Goal: Information Seeking & Learning: Learn about a topic

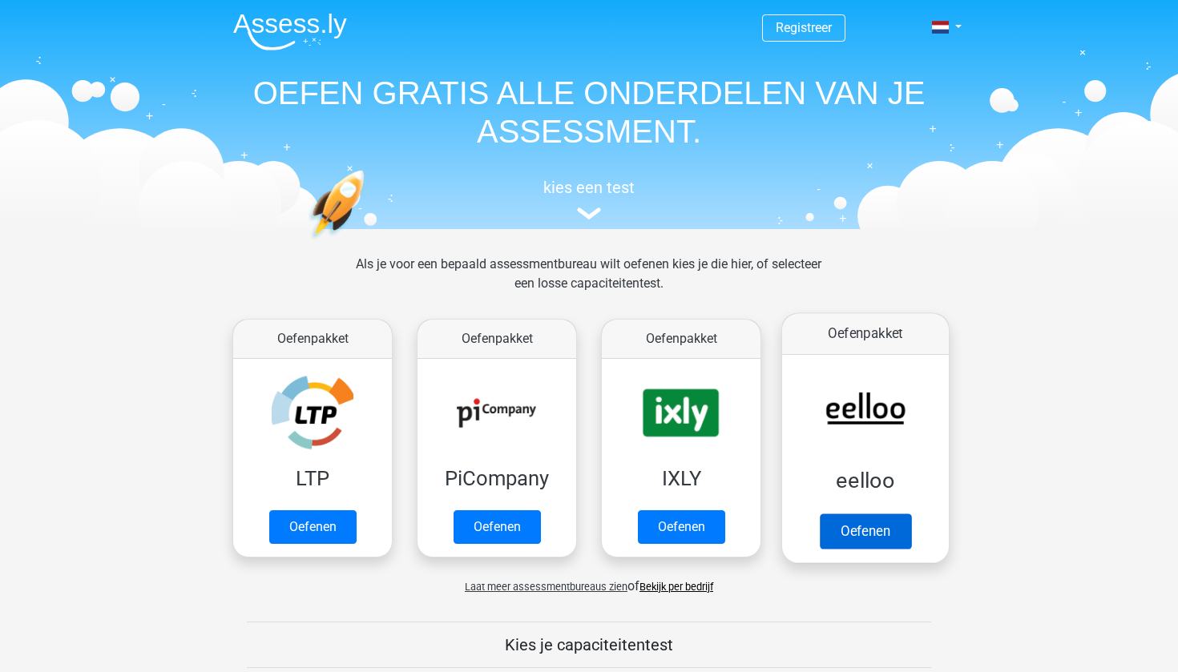
click at [869, 522] on link "Oefenen" at bounding box center [865, 531] width 91 height 35
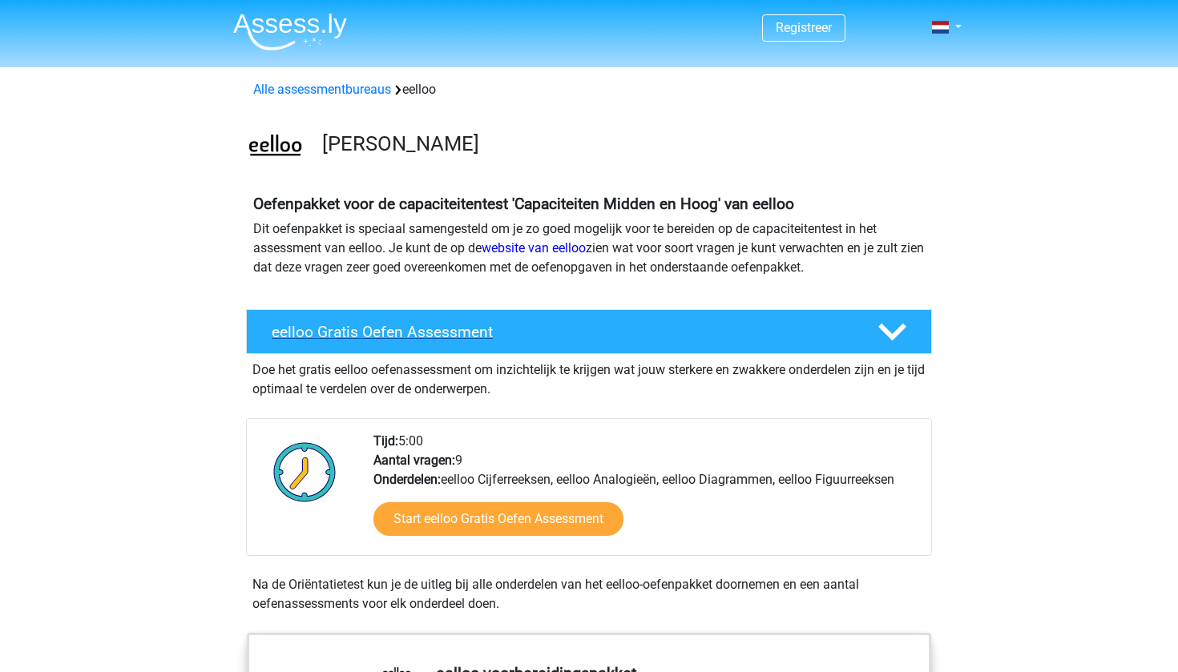
click at [414, 328] on h4 "eelloo Gratis Oefen Assessment" at bounding box center [562, 332] width 580 height 18
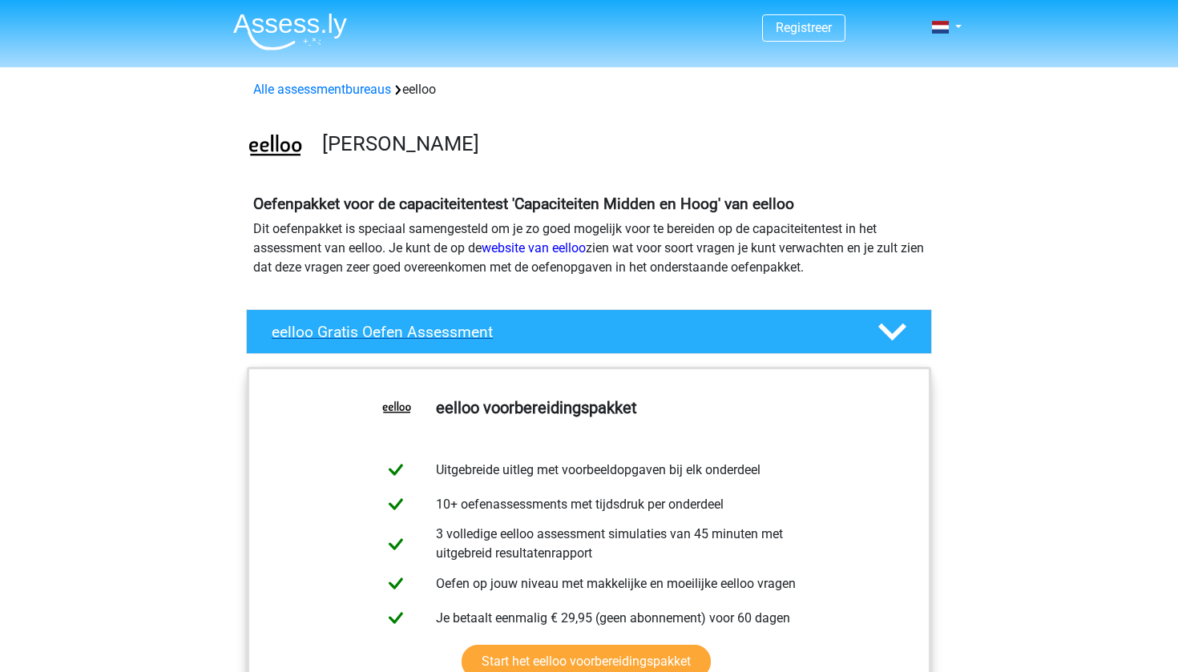
click at [418, 345] on div "eelloo Gratis Oefen Assessment" at bounding box center [589, 331] width 686 height 45
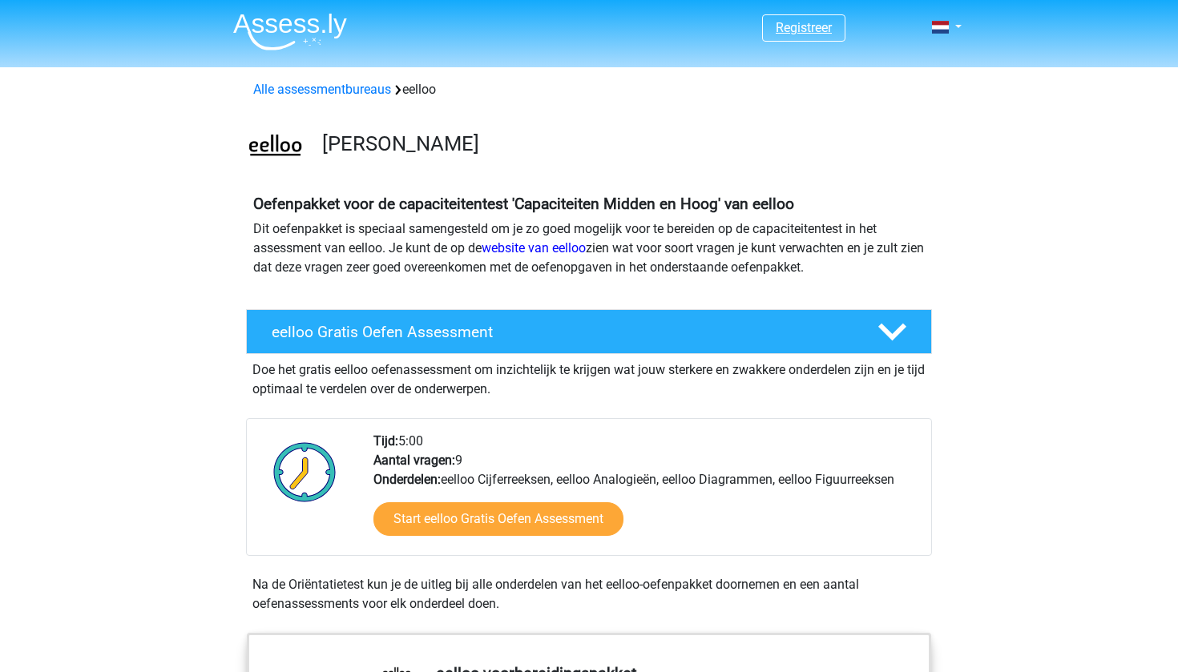
click at [820, 25] on link "Registreer" at bounding box center [804, 27] width 56 height 15
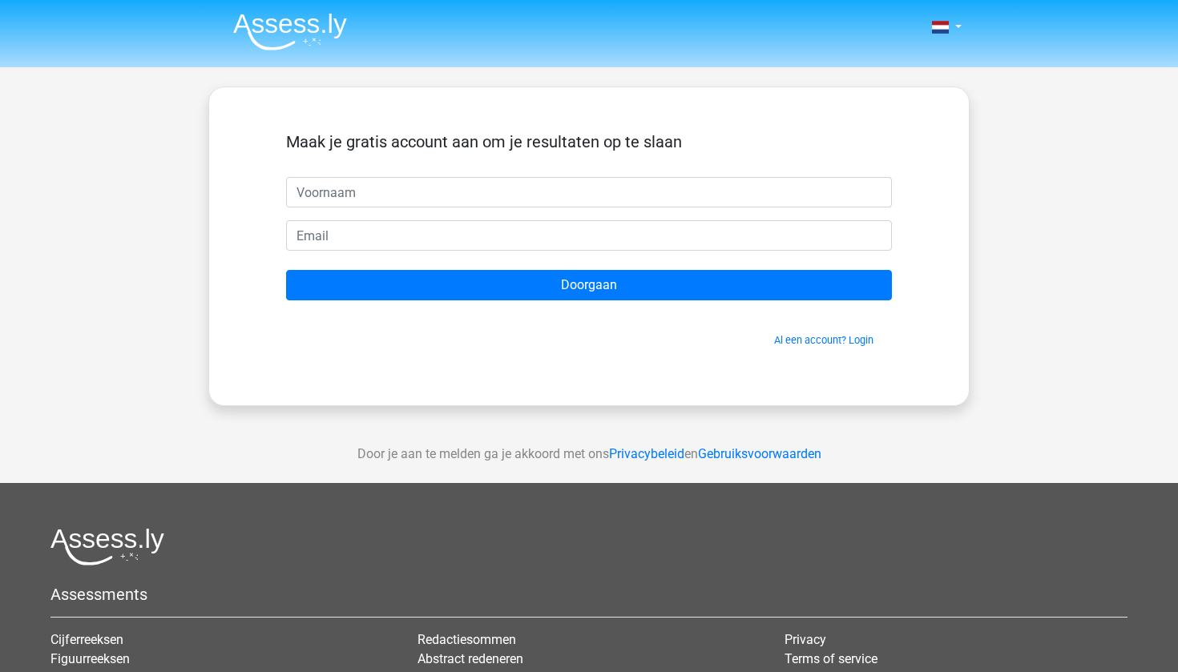
click at [408, 193] on input "text" at bounding box center [589, 192] width 606 height 30
click at [828, 348] on span "Al een account? Login" at bounding box center [588, 340] width 593 height 15
click at [828, 342] on link "Al een account? Login" at bounding box center [823, 340] width 99 height 12
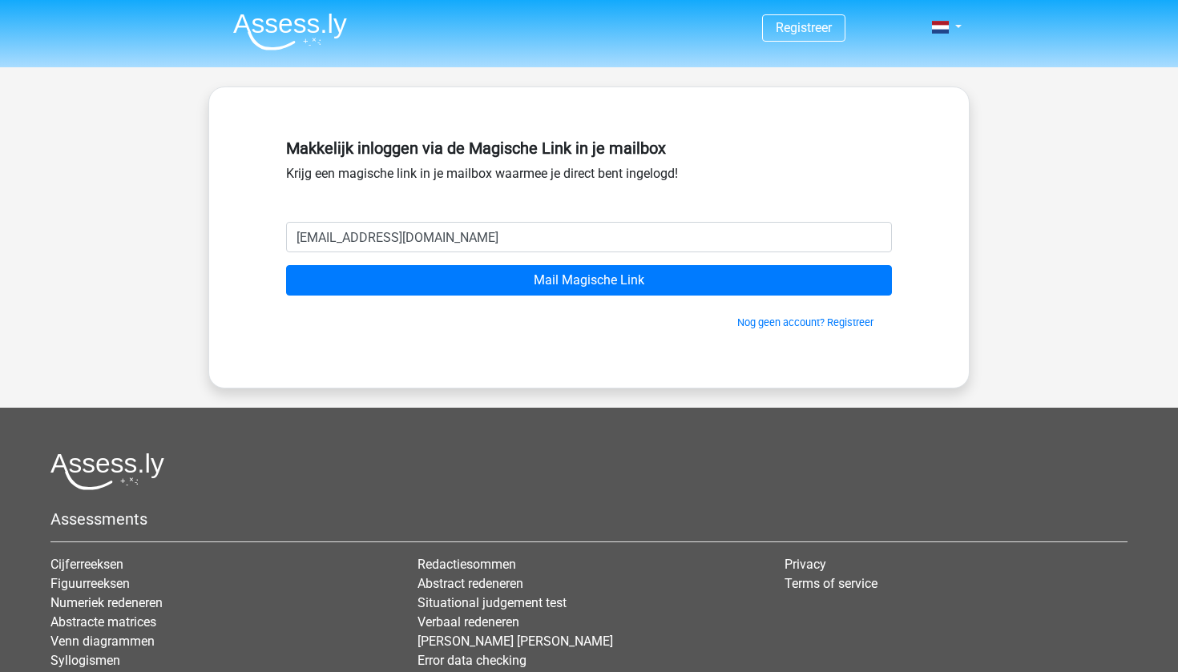
type input "hiddekessels@icloud.com"
click at [589, 280] on input "Mail Magische Link" at bounding box center [589, 280] width 606 height 30
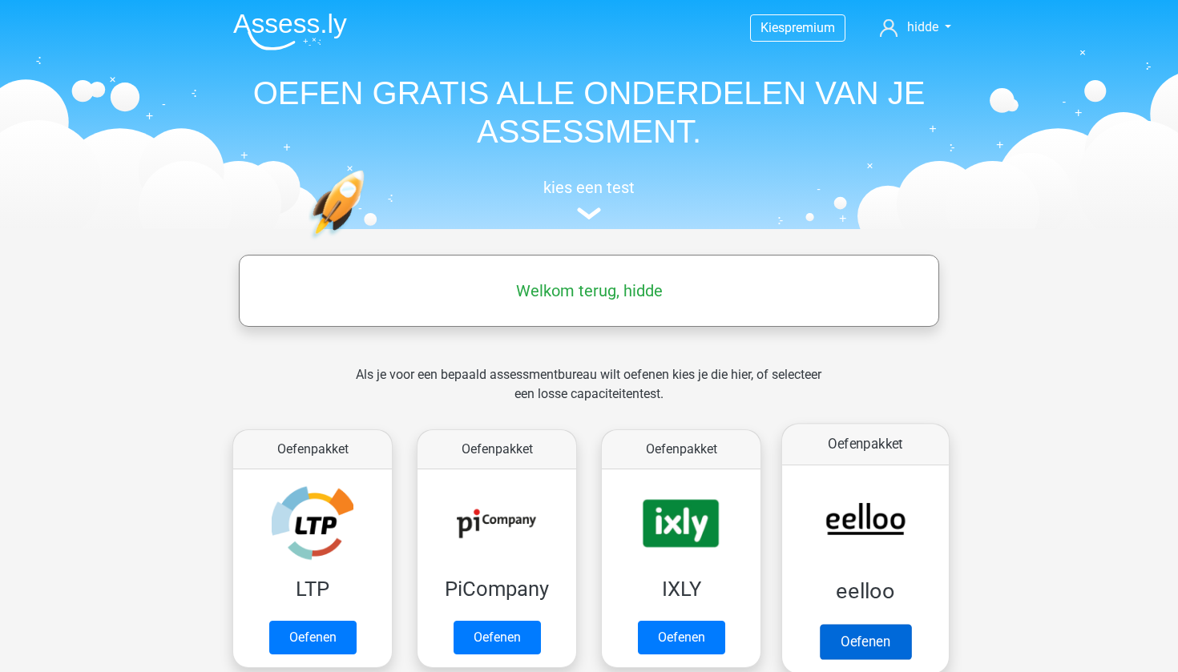
scroll to position [14, 0]
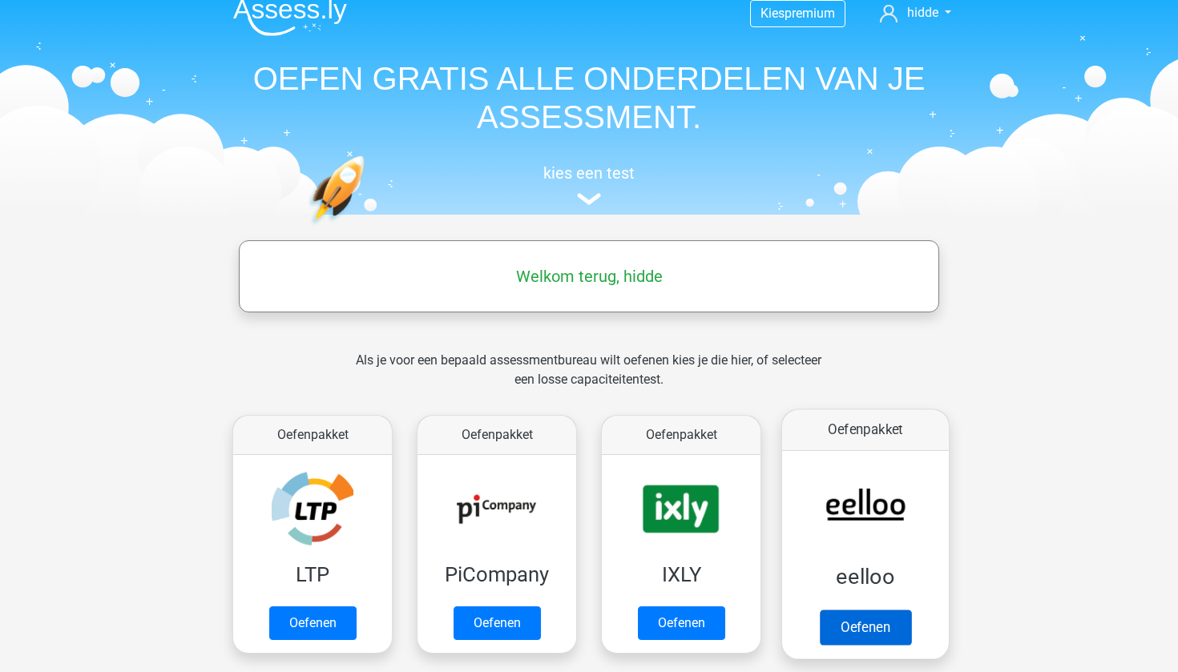
click at [859, 617] on link "Oefenen" at bounding box center [865, 627] width 91 height 35
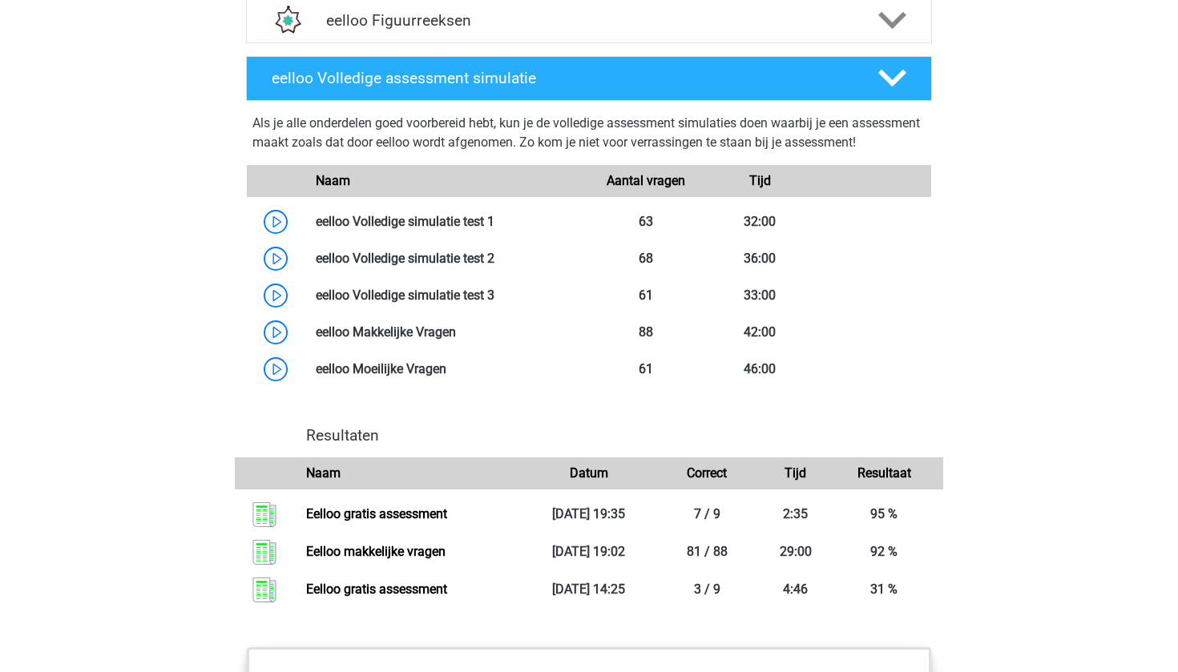
scroll to position [1241, 0]
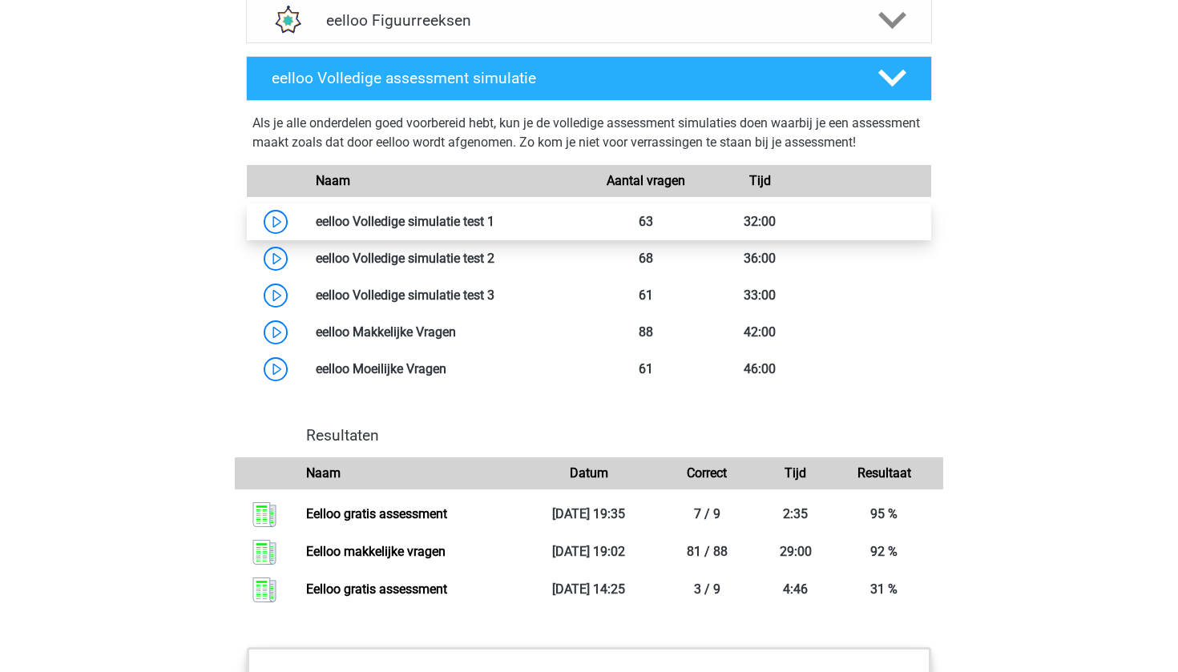
click at [494, 229] on link at bounding box center [494, 221] width 0 height 15
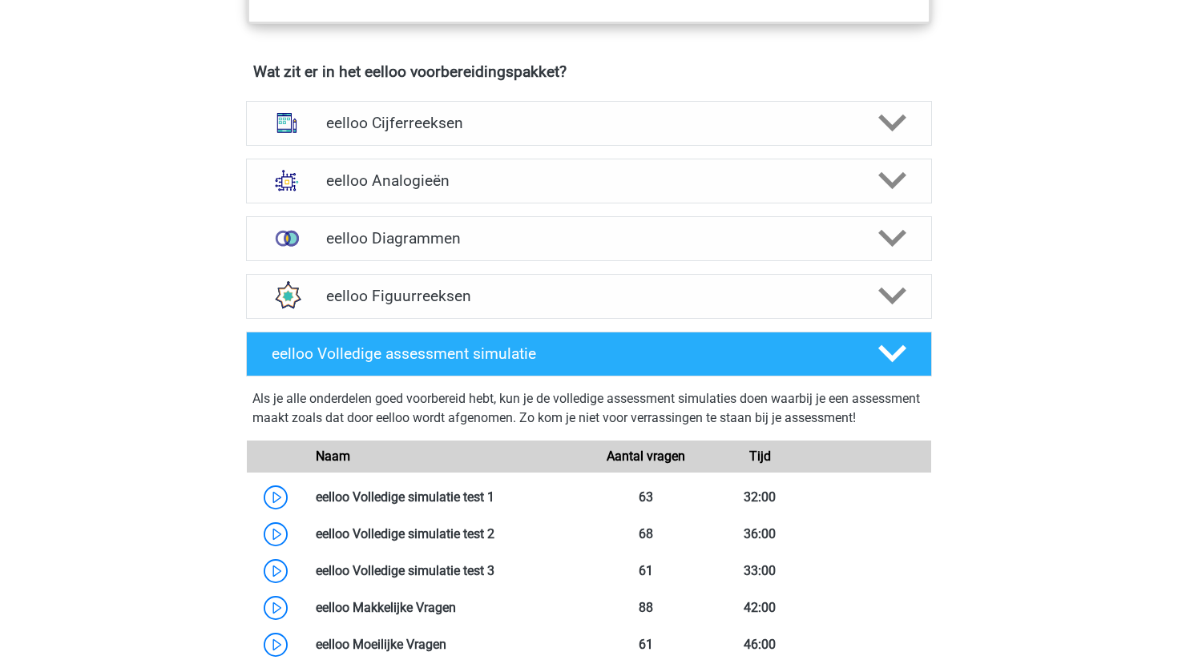
scroll to position [962, 0]
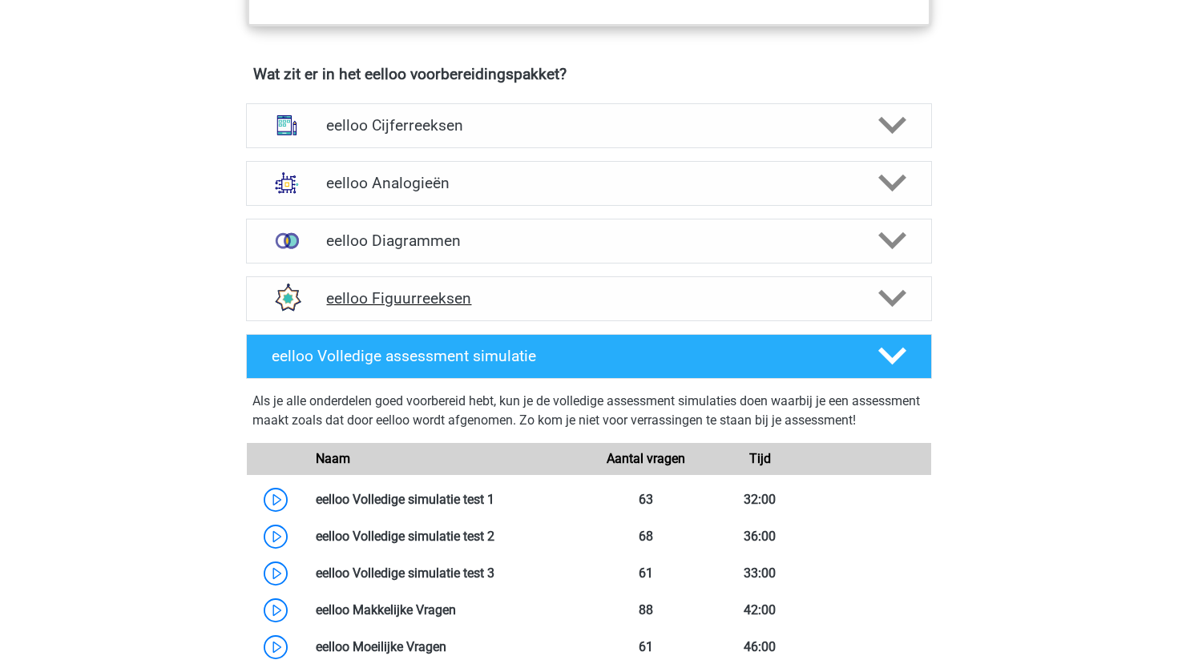
click at [430, 305] on h4 "eelloo Figuurreeksen" at bounding box center [588, 298] width 525 height 18
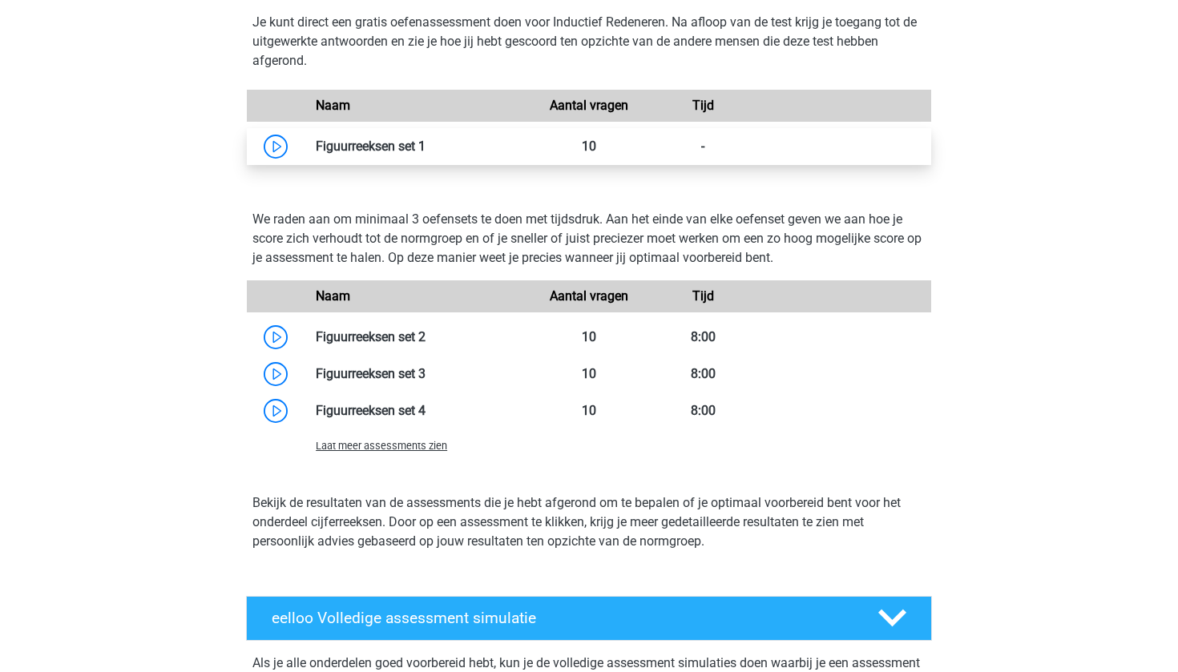
scroll to position [1381, 0]
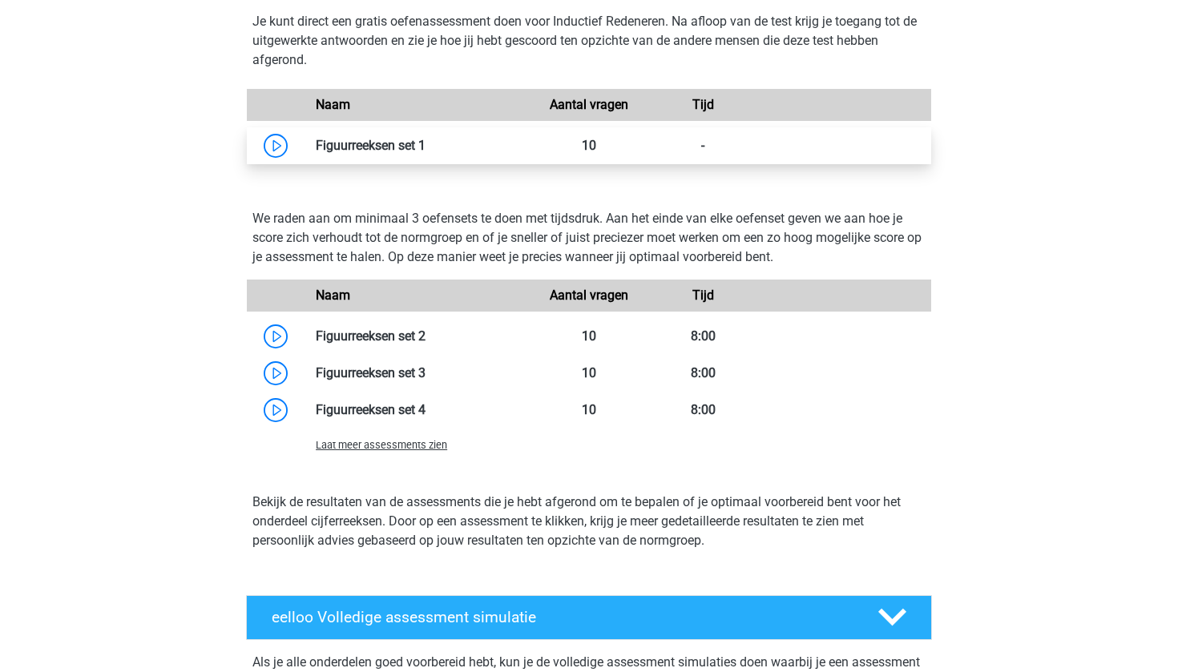
click at [426, 152] on link at bounding box center [426, 145] width 0 height 15
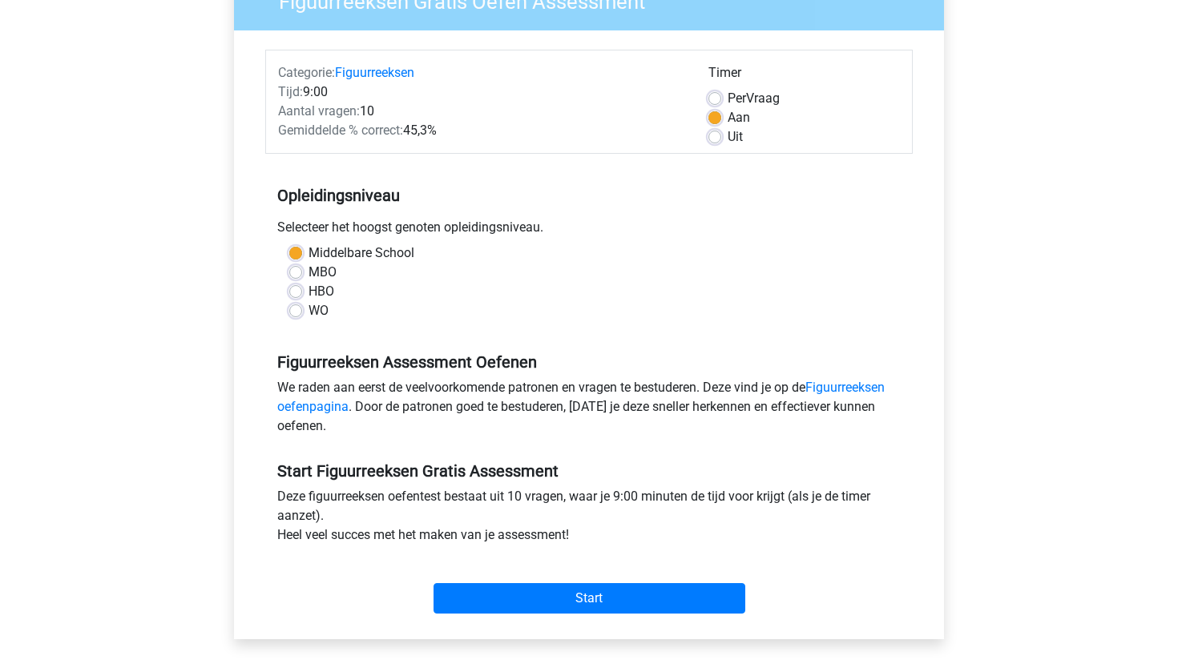
scroll to position [165, 0]
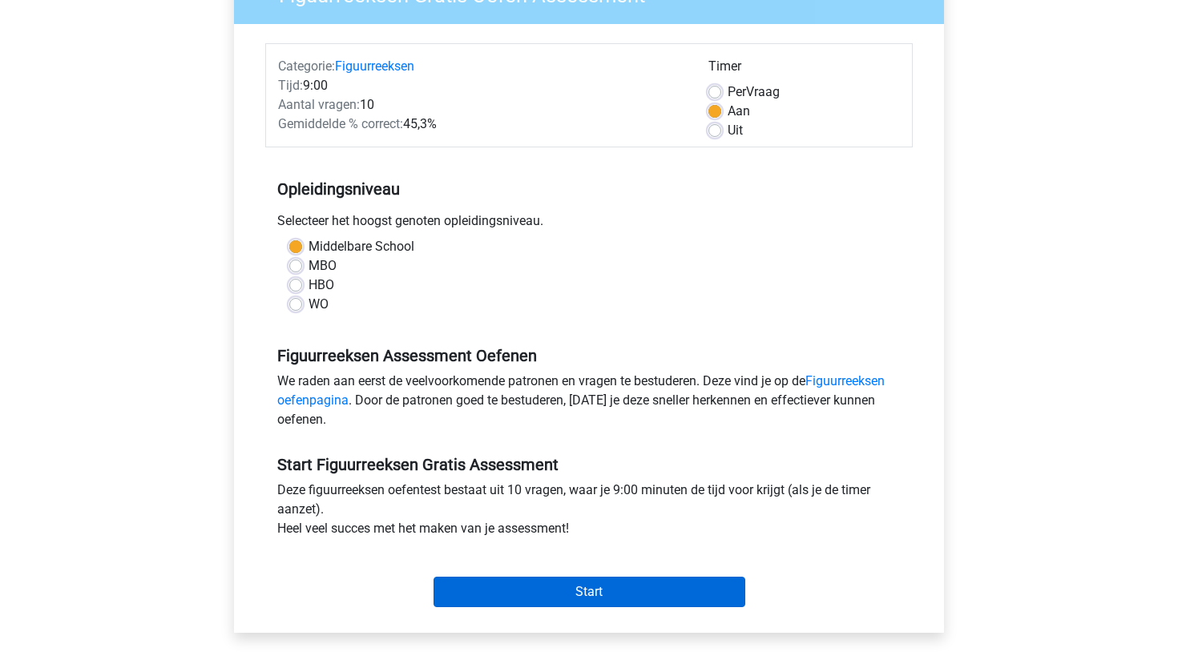
click at [585, 601] on input "Start" at bounding box center [590, 592] width 312 height 30
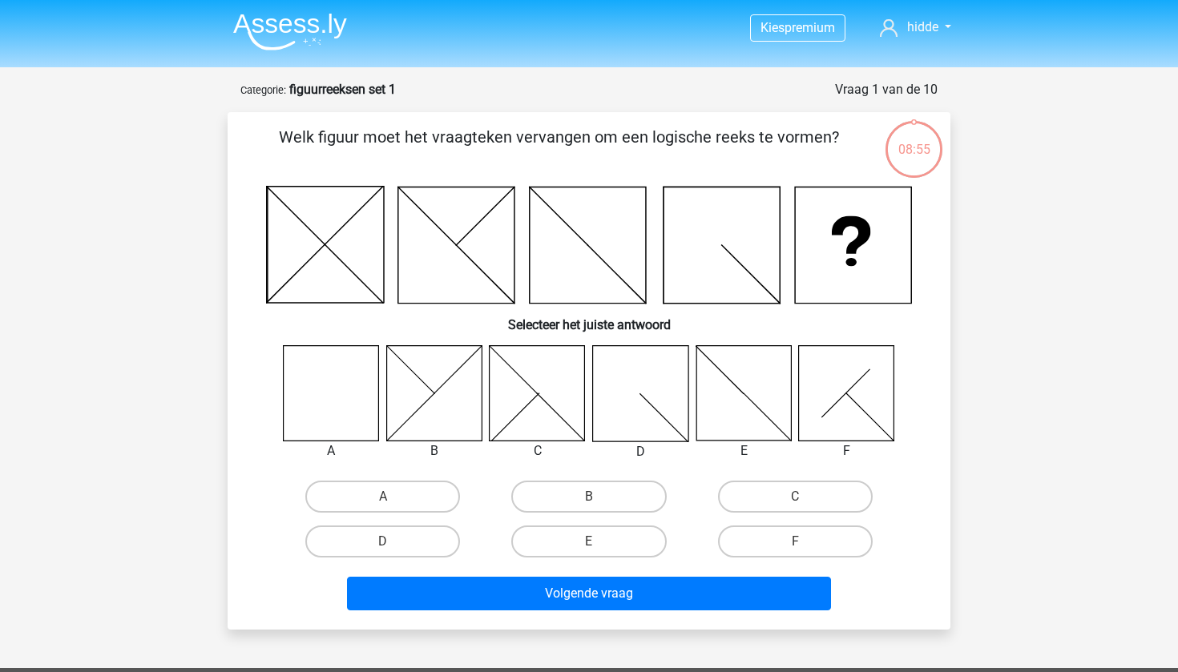
click at [345, 401] on icon at bounding box center [331, 392] width 95 height 95
click at [384, 487] on label "A" at bounding box center [382, 497] width 155 height 32
click at [384, 497] on input "A" at bounding box center [388, 502] width 10 height 10
radio input "true"
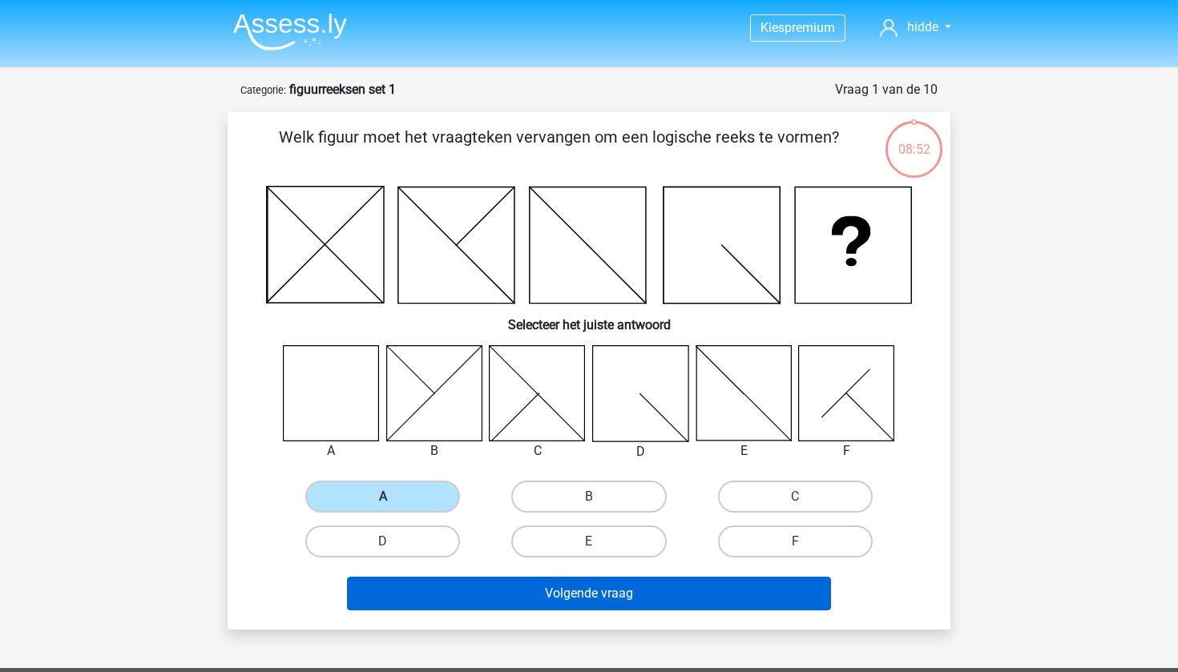
click at [589, 602] on button "Volgende vraag" at bounding box center [589, 594] width 485 height 34
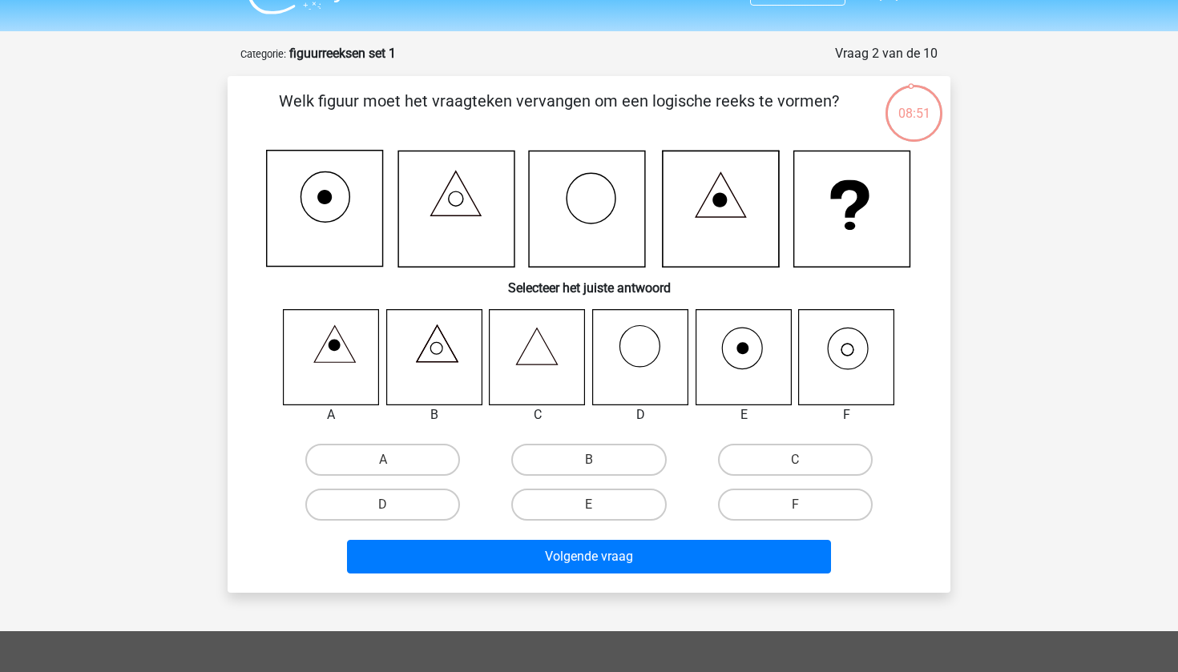
scroll to position [32, 0]
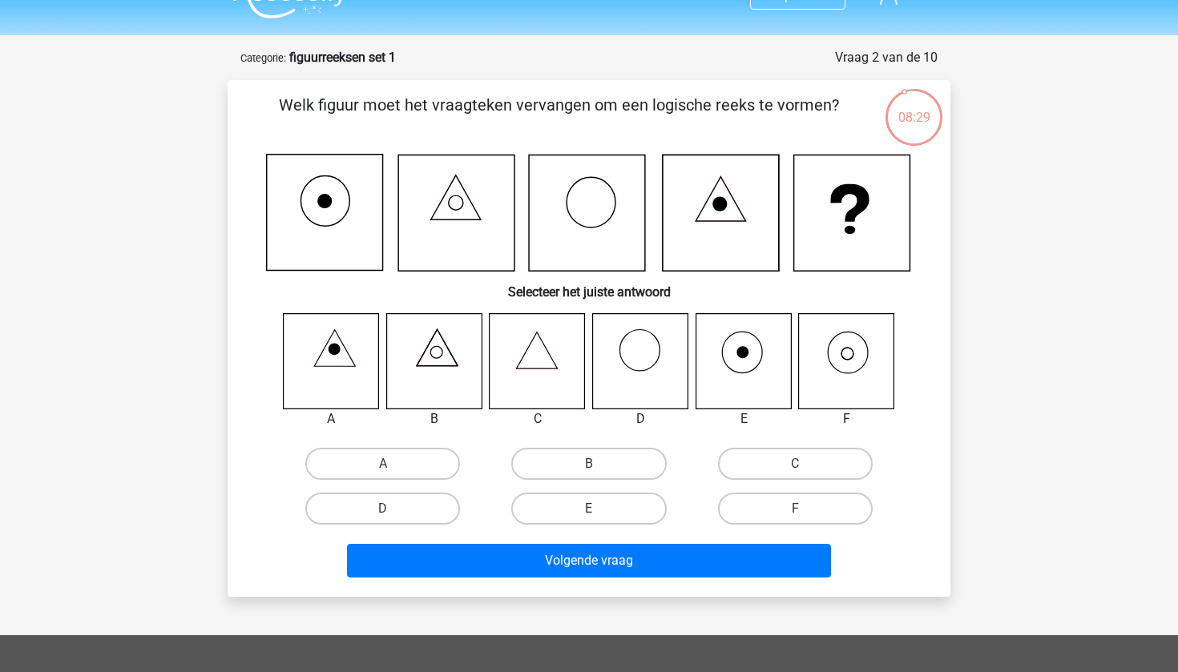
click at [732, 349] on icon at bounding box center [743, 360] width 95 height 95
click at [834, 359] on icon at bounding box center [846, 360] width 95 height 95
click at [797, 518] on input "F" at bounding box center [800, 514] width 10 height 10
radio input "true"
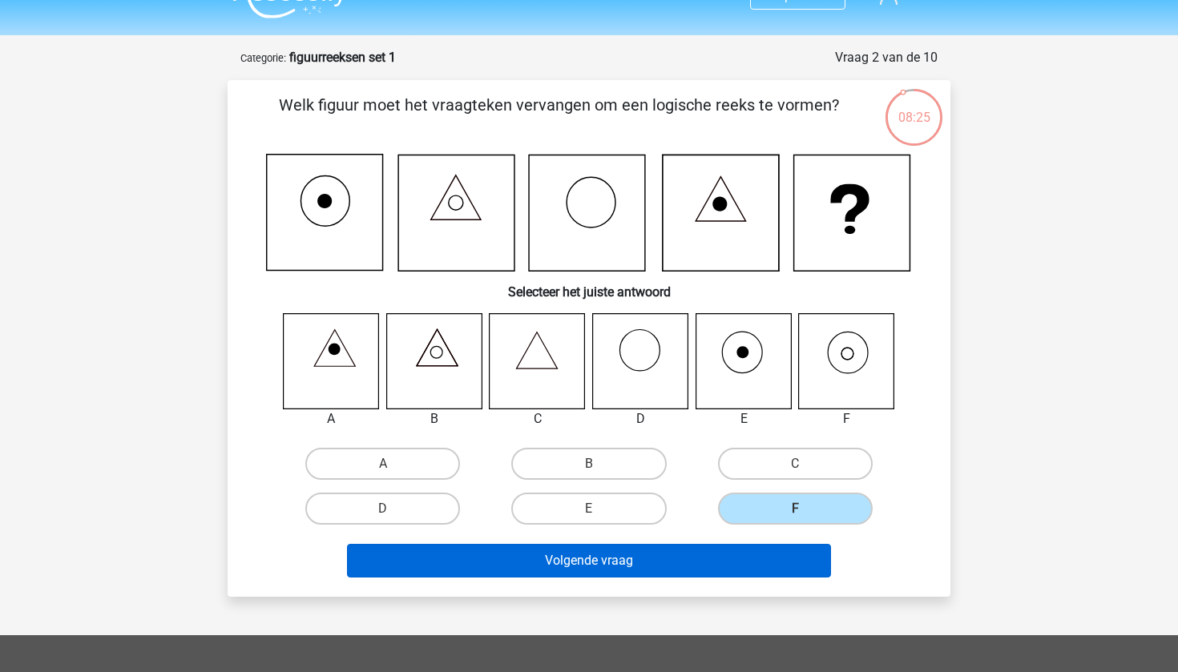
click at [713, 555] on button "Volgende vraag" at bounding box center [589, 561] width 485 height 34
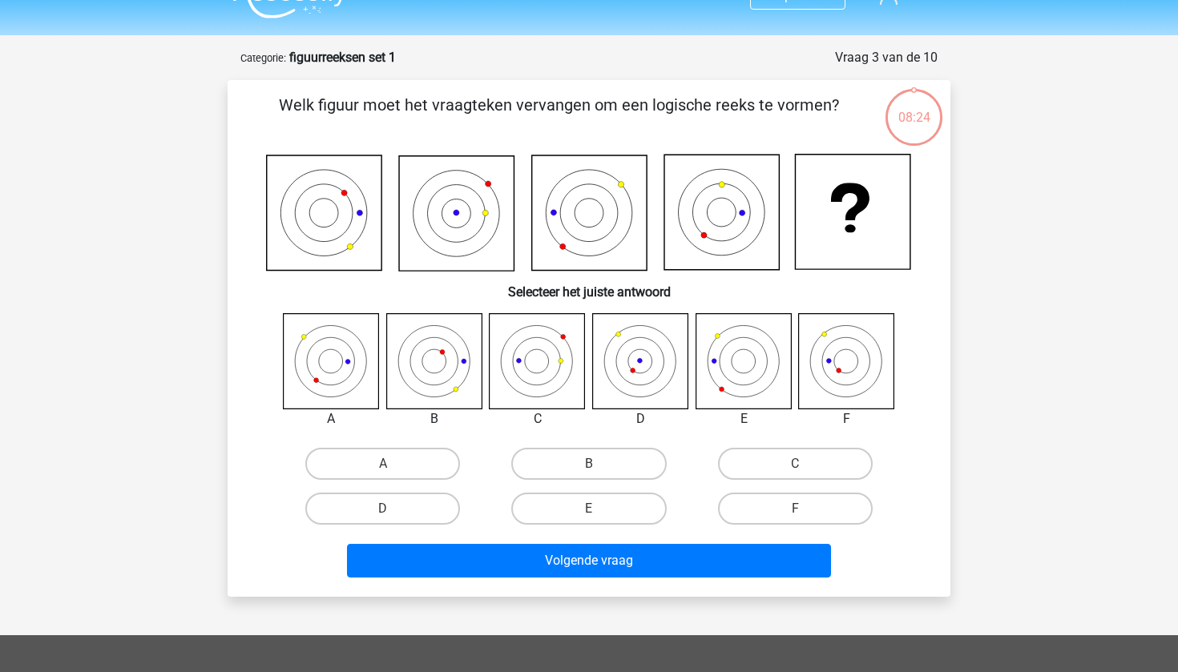
scroll to position [80, 0]
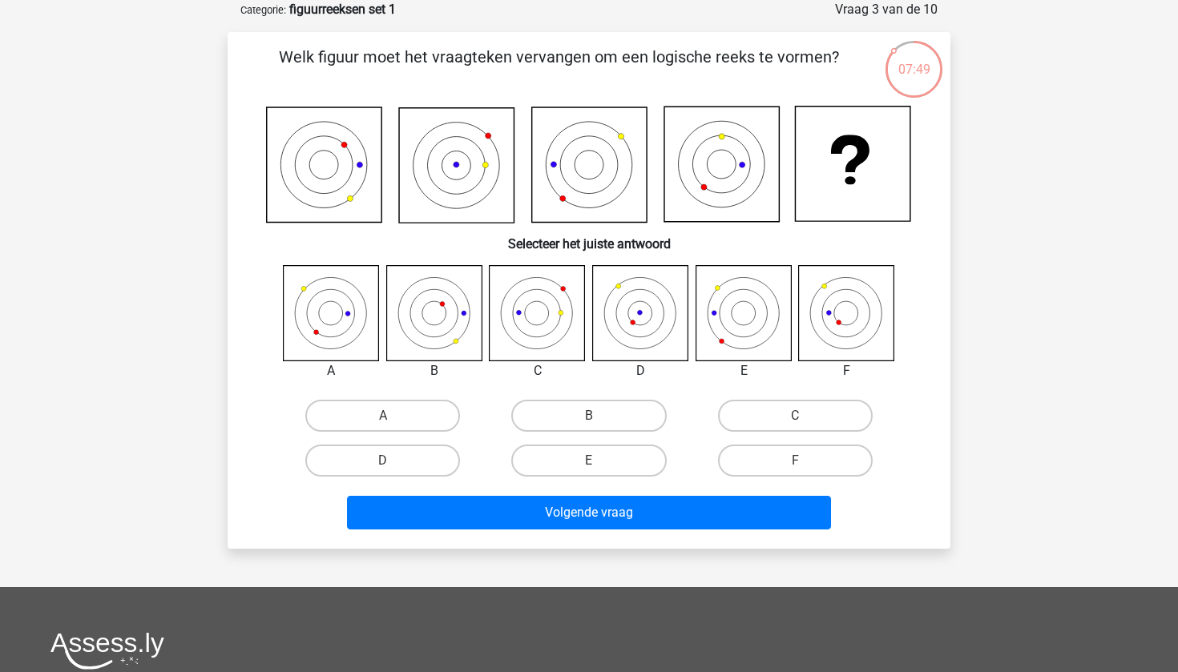
click at [524, 312] on icon at bounding box center [537, 312] width 95 height 95
click at [821, 306] on icon at bounding box center [846, 312] width 95 height 95
click at [796, 464] on input "F" at bounding box center [800, 466] width 10 height 10
radio input "true"
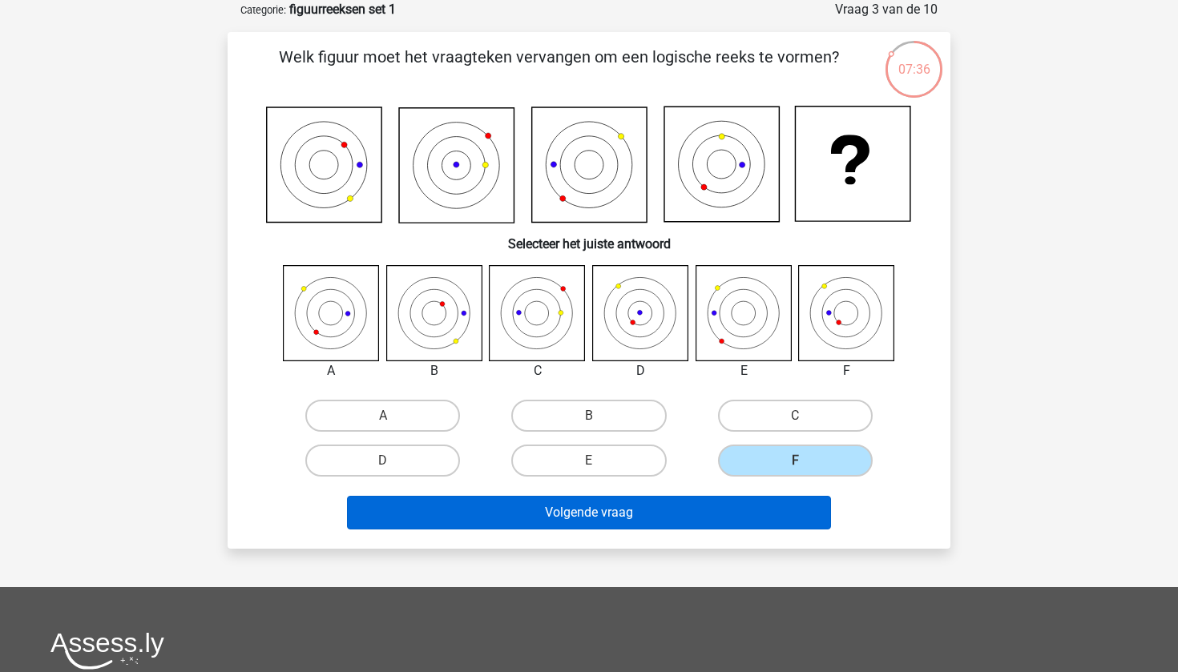
click at [692, 517] on button "Volgende vraag" at bounding box center [589, 513] width 485 height 34
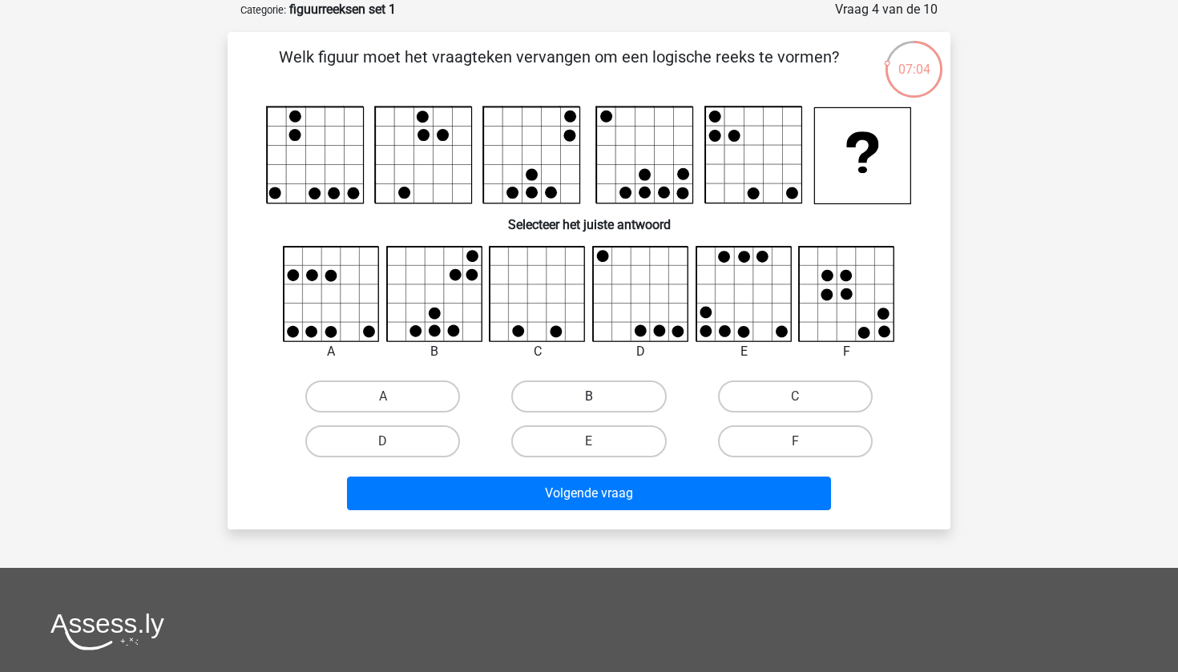
click at [572, 384] on label "B" at bounding box center [588, 397] width 155 height 32
click at [589, 397] on input "B" at bounding box center [594, 402] width 10 height 10
radio input "true"
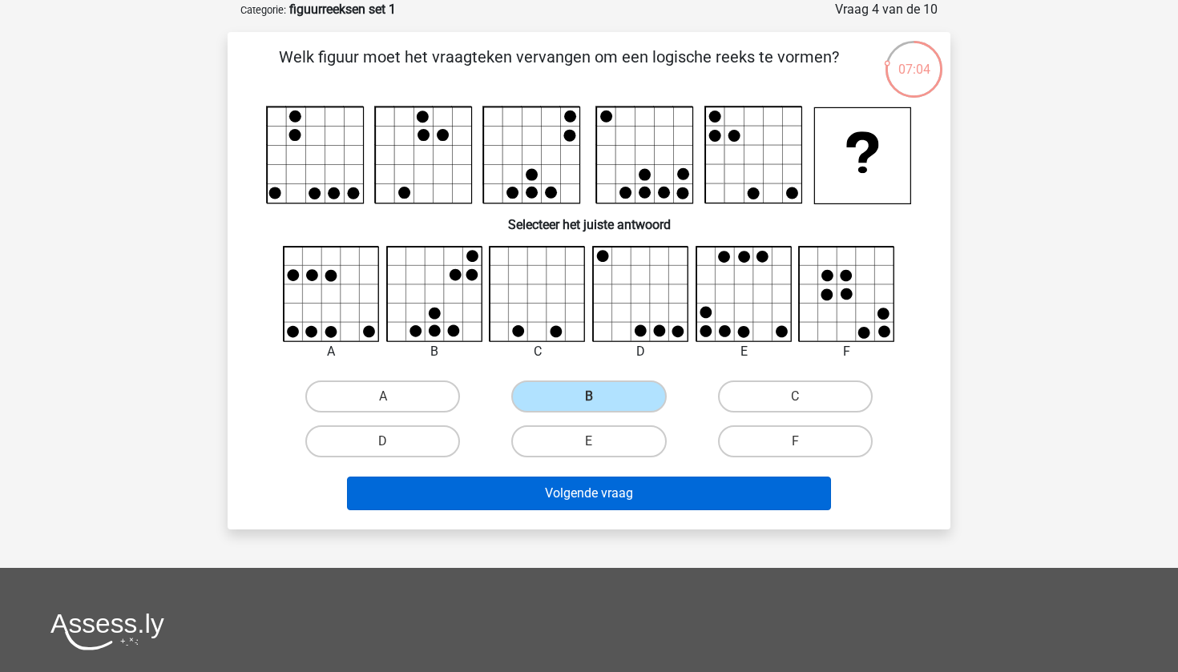
click at [571, 492] on button "Volgende vraag" at bounding box center [589, 494] width 485 height 34
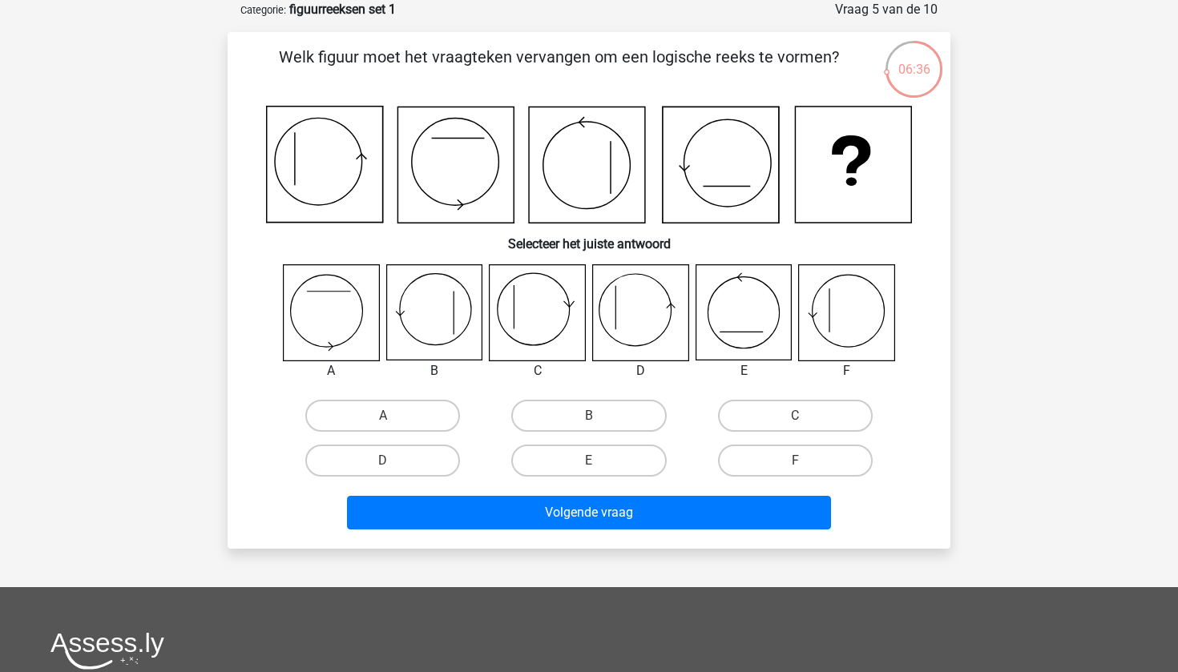
click at [855, 294] on icon at bounding box center [846, 312] width 95 height 95
click at [796, 462] on input "F" at bounding box center [800, 466] width 10 height 10
radio input "true"
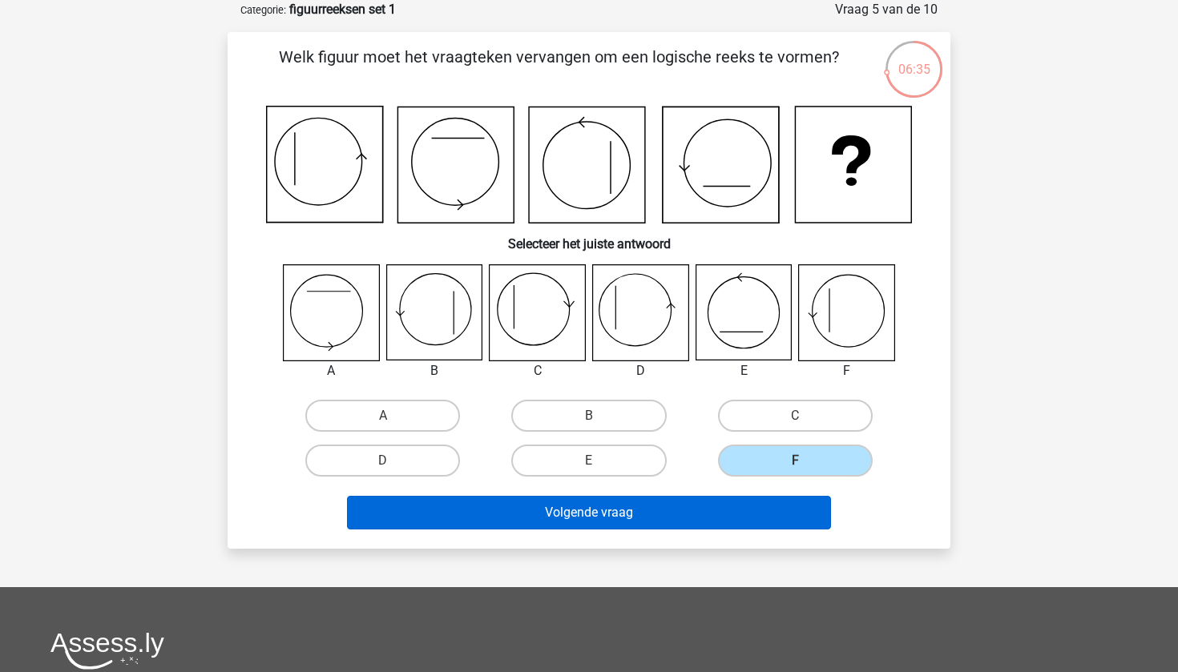
click at [750, 527] on button "Volgende vraag" at bounding box center [589, 513] width 485 height 34
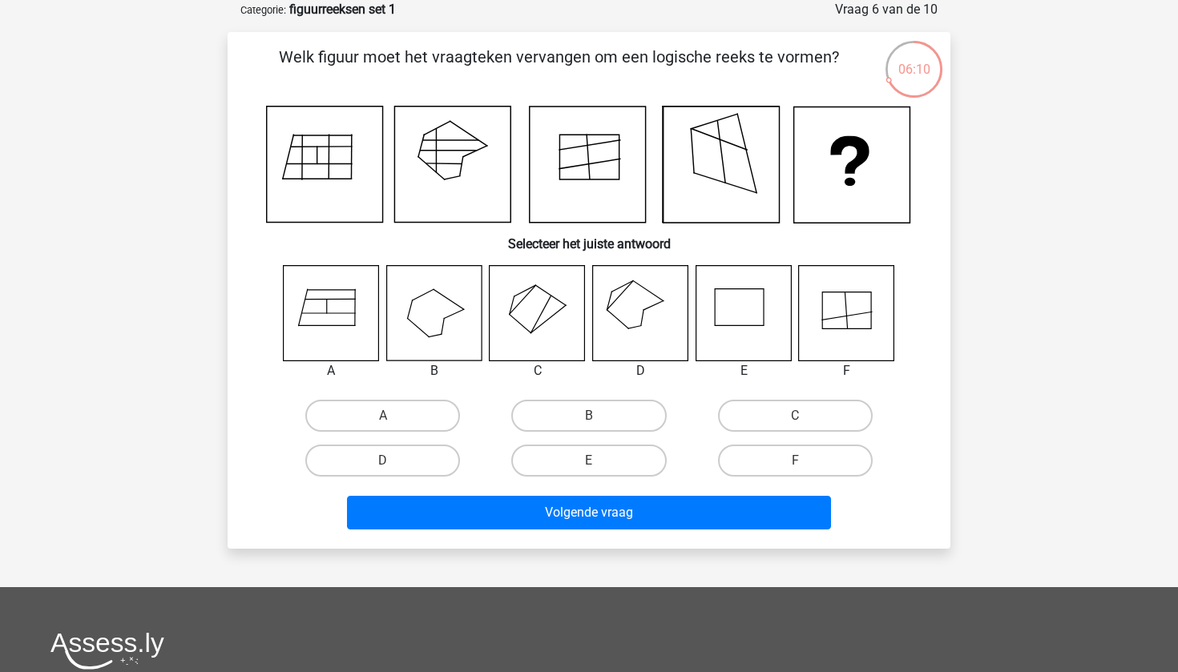
click at [625, 337] on icon at bounding box center [640, 312] width 95 height 95
click at [393, 466] on label "D" at bounding box center [382, 461] width 155 height 32
click at [393, 466] on input "D" at bounding box center [388, 466] width 10 height 10
radio input "true"
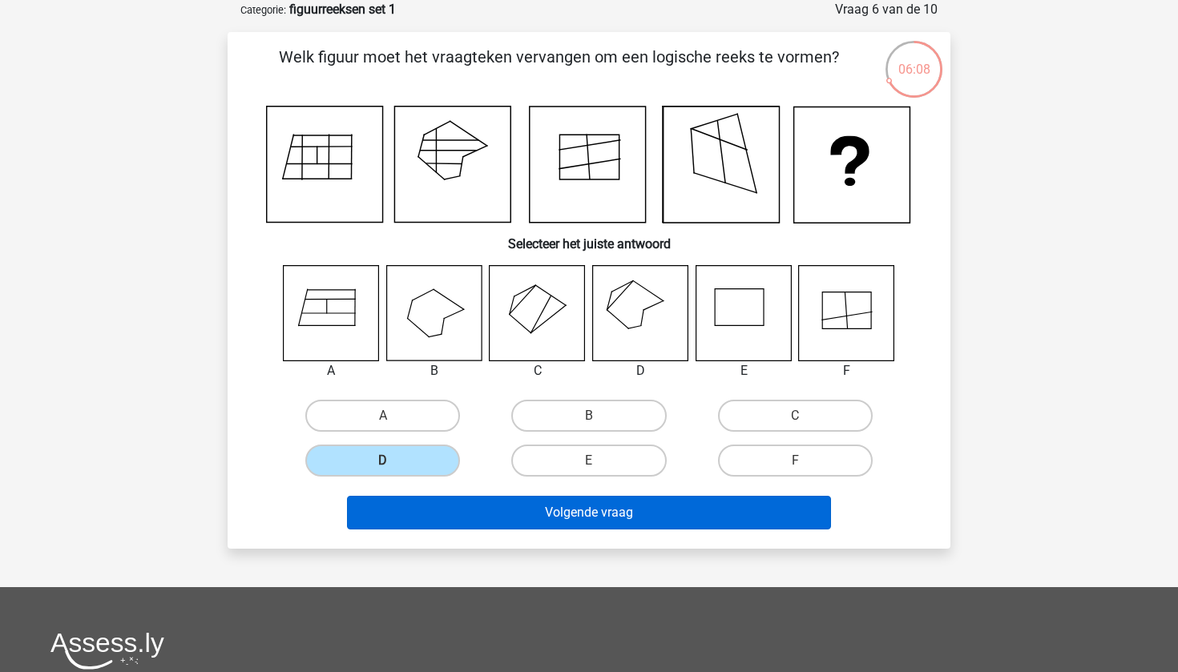
click at [444, 505] on button "Volgende vraag" at bounding box center [589, 513] width 485 height 34
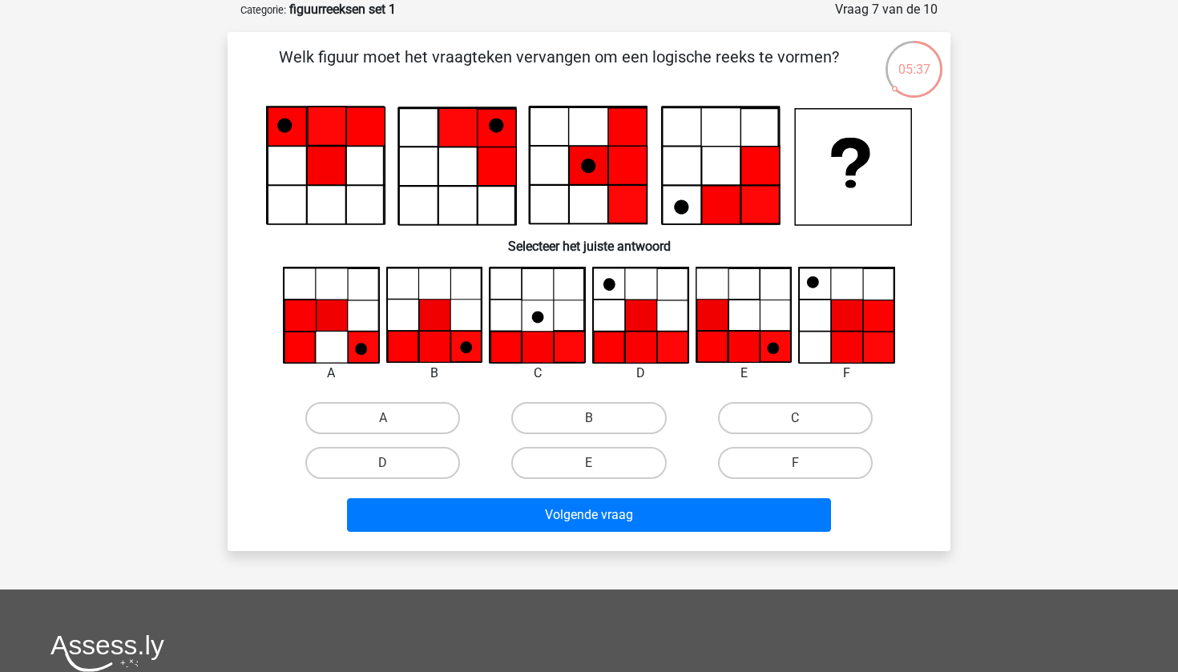
click at [636, 327] on icon at bounding box center [640, 315] width 31 height 31
click at [742, 341] on icon at bounding box center [743, 347] width 31 height 31
click at [614, 412] on label "B" at bounding box center [588, 418] width 155 height 32
click at [599, 418] on input "B" at bounding box center [594, 423] width 10 height 10
radio input "true"
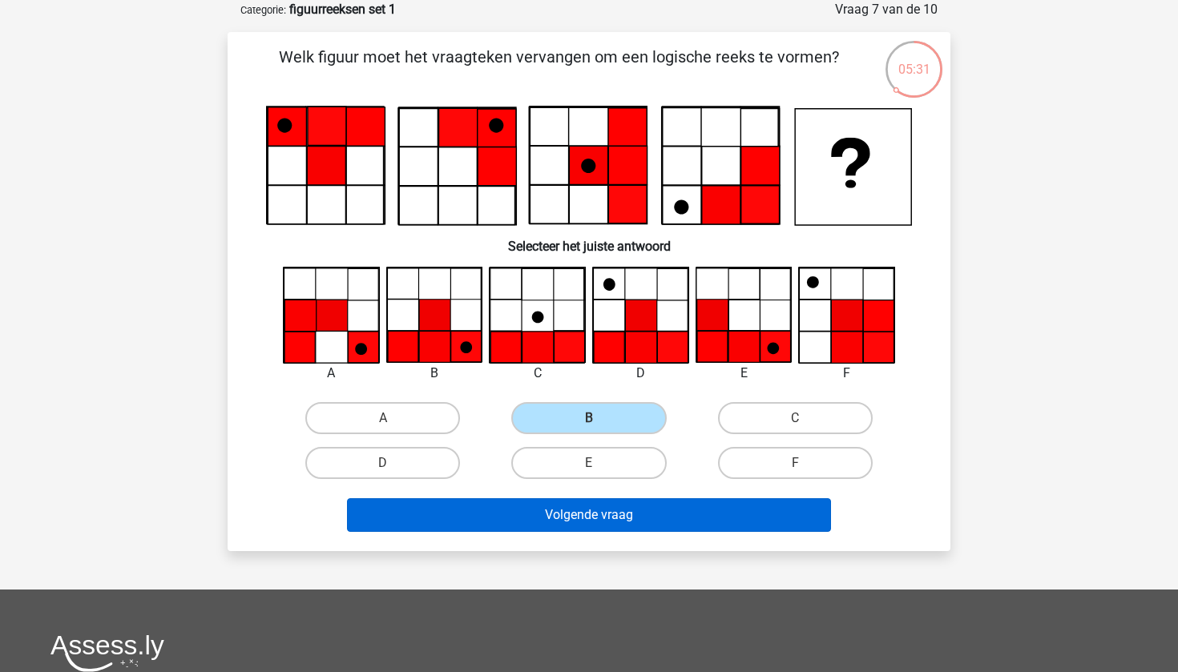
click at [594, 525] on button "Volgende vraag" at bounding box center [589, 515] width 485 height 34
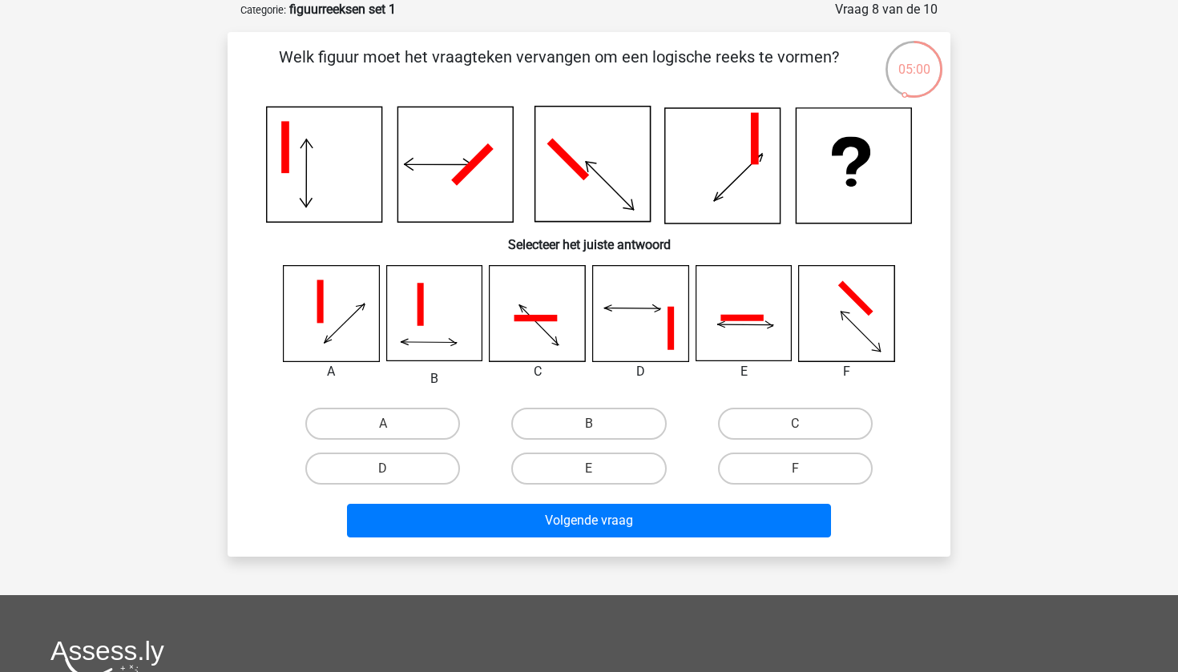
click at [648, 309] on icon at bounding box center [640, 313] width 95 height 95
click at [345, 466] on label "D" at bounding box center [382, 469] width 155 height 32
click at [383, 469] on input "D" at bounding box center [388, 474] width 10 height 10
radio input "true"
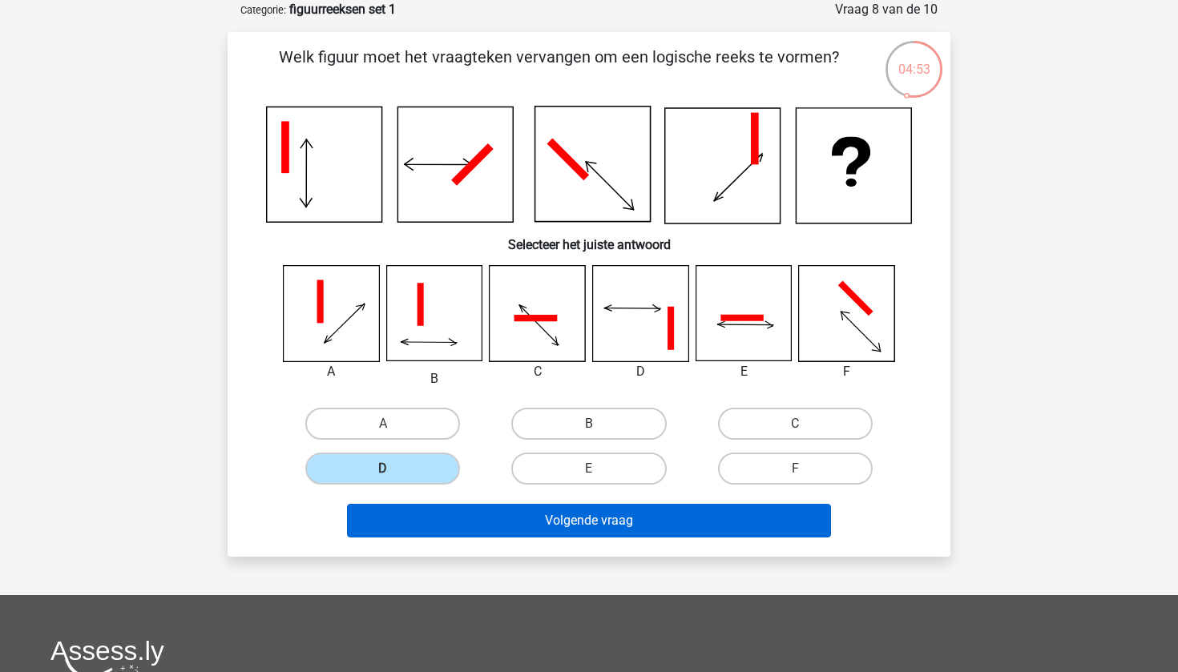
click at [412, 506] on button "Volgende vraag" at bounding box center [589, 521] width 485 height 34
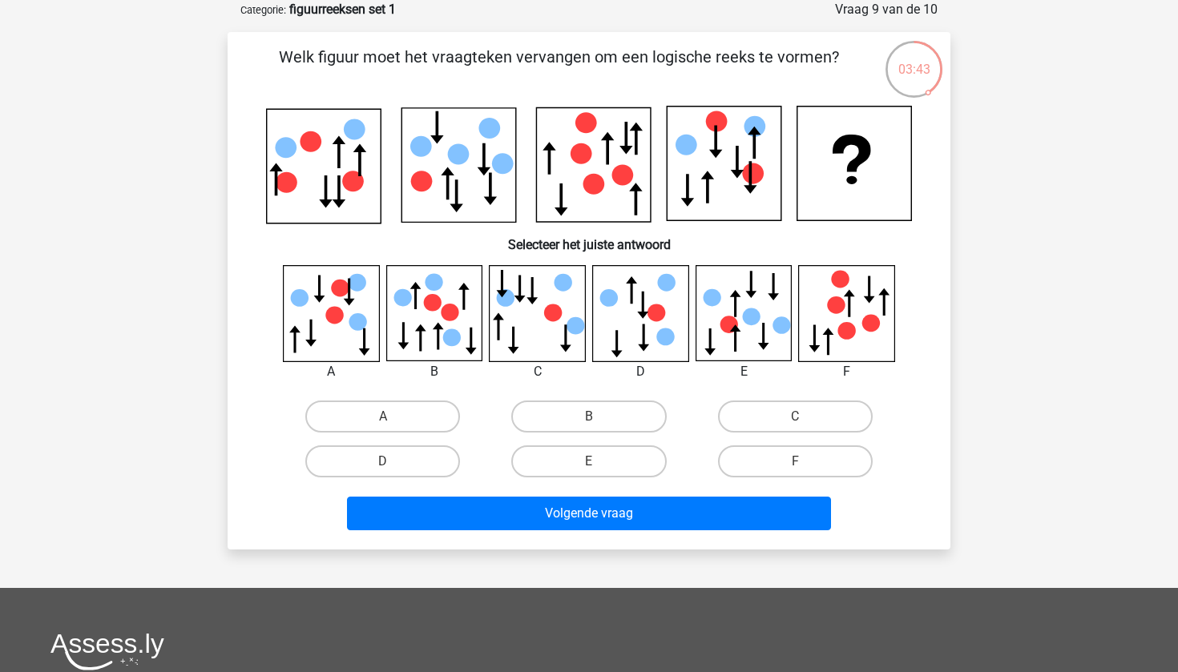
click at [594, 482] on div "E" at bounding box center [589, 461] width 206 height 45
click at [598, 474] on label "E" at bounding box center [588, 462] width 155 height 32
click at [598, 472] on input "E" at bounding box center [594, 467] width 10 height 10
radio input "true"
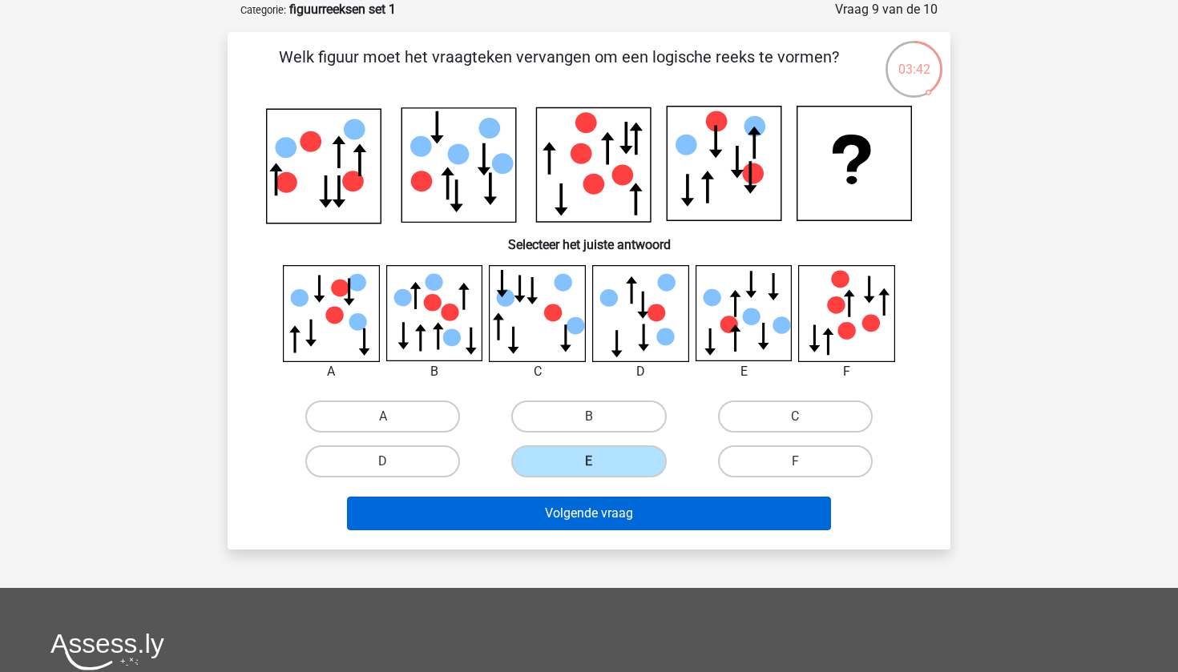
click at [598, 523] on button "Volgende vraag" at bounding box center [589, 514] width 485 height 34
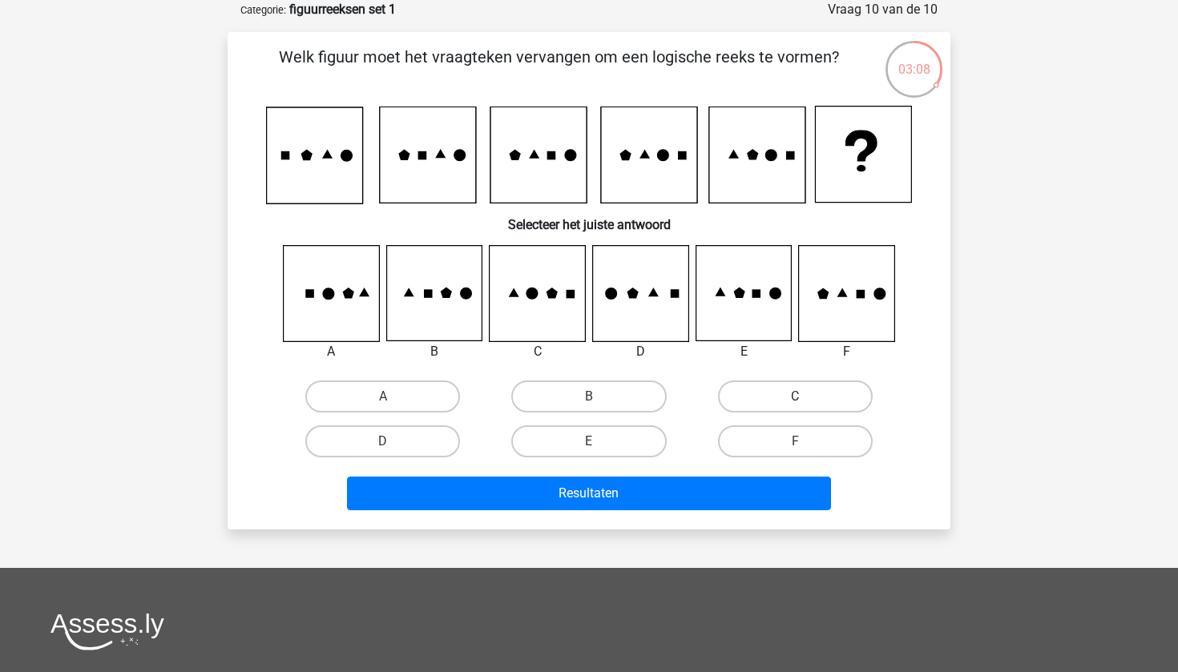
click at [820, 409] on label "C" at bounding box center [795, 397] width 155 height 32
click at [805, 407] on input "C" at bounding box center [800, 402] width 10 height 10
radio input "true"
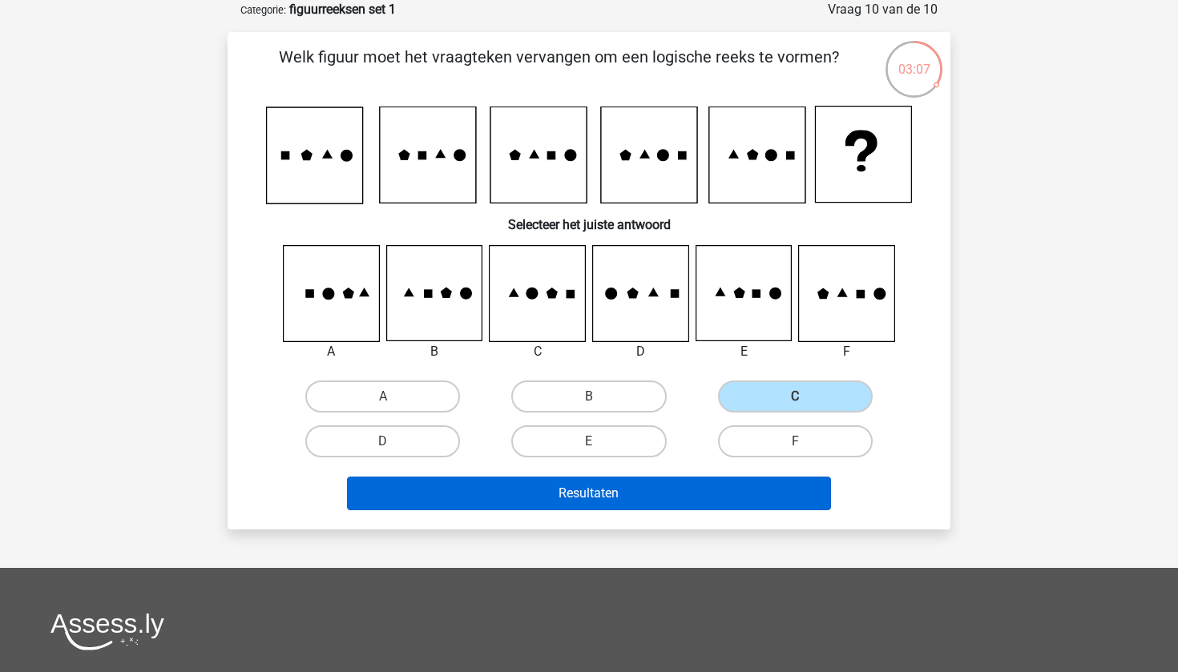
click at [726, 506] on button "Resultaten" at bounding box center [589, 494] width 485 height 34
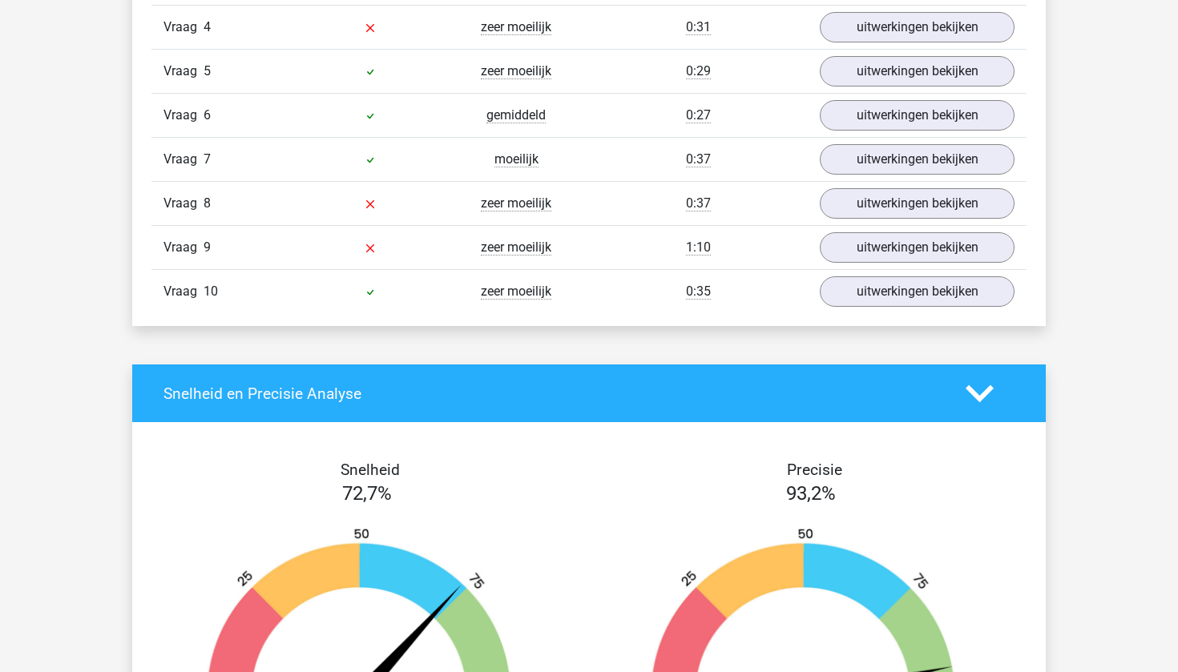
scroll to position [1325, 0]
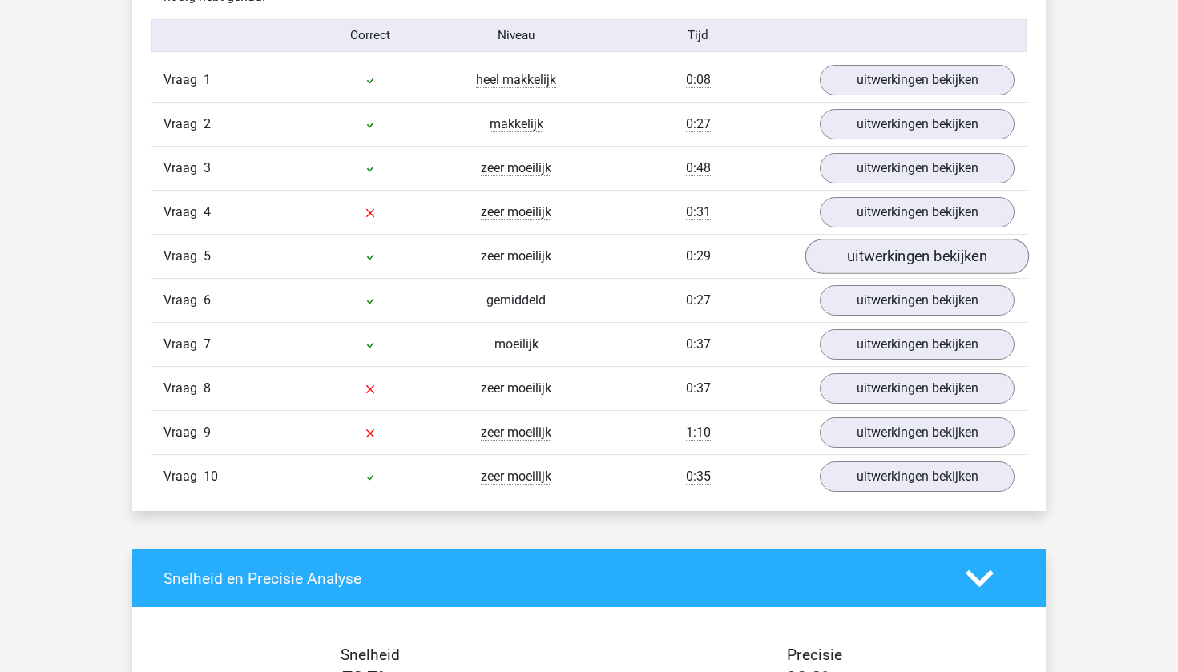
click at [860, 253] on link "uitwerkingen bekijken" at bounding box center [917, 256] width 224 height 35
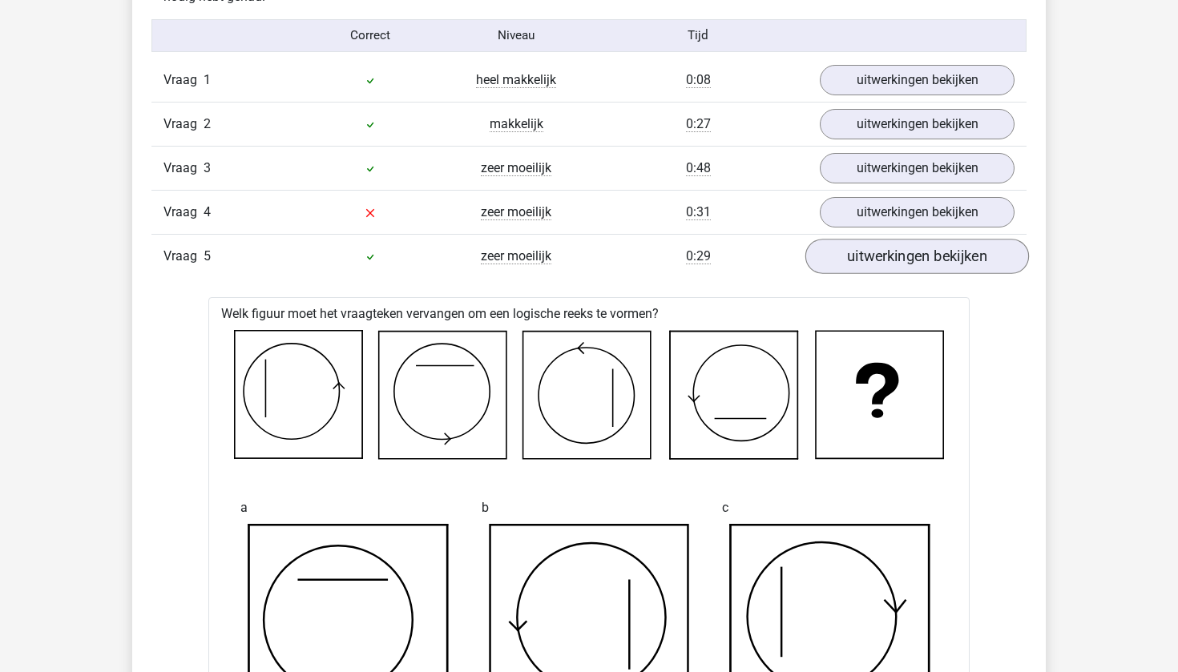
click at [860, 253] on link "uitwerkingen bekijken" at bounding box center [917, 256] width 224 height 35
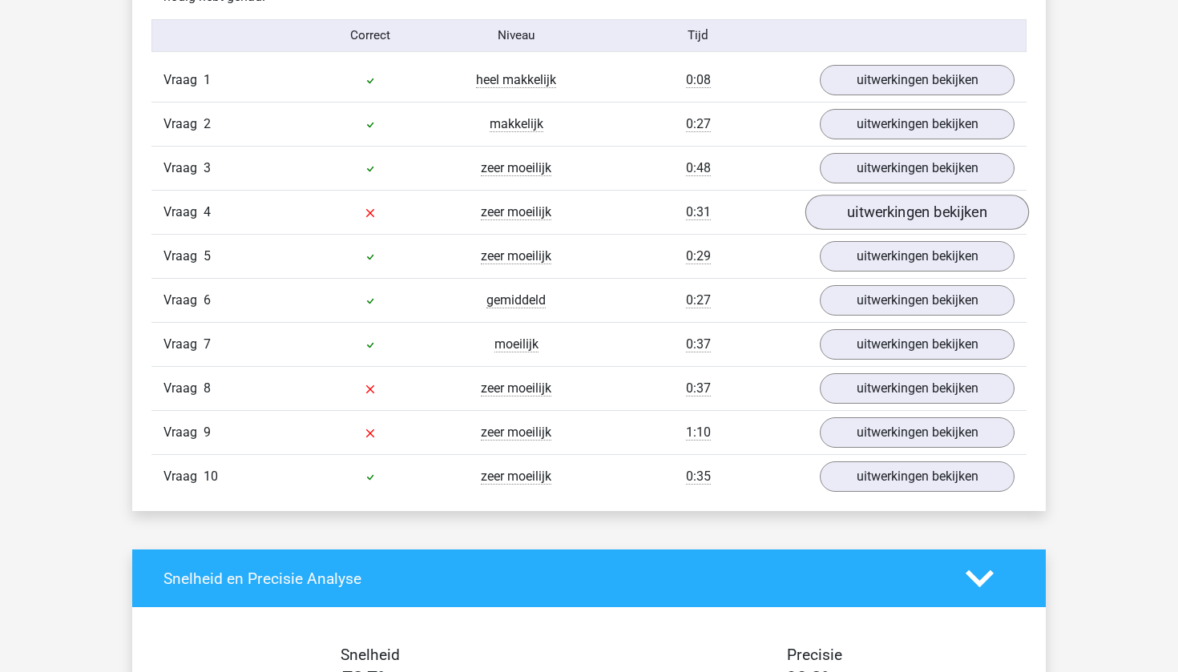
click at [855, 208] on link "uitwerkingen bekijken" at bounding box center [917, 212] width 224 height 35
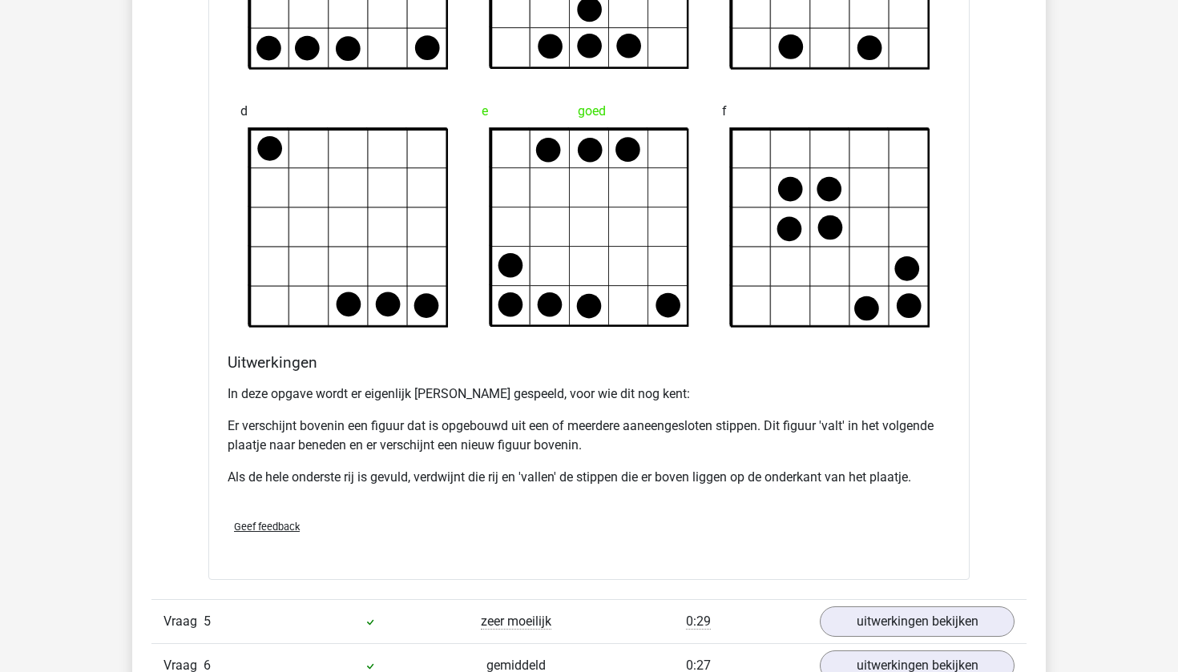
scroll to position [1918, 0]
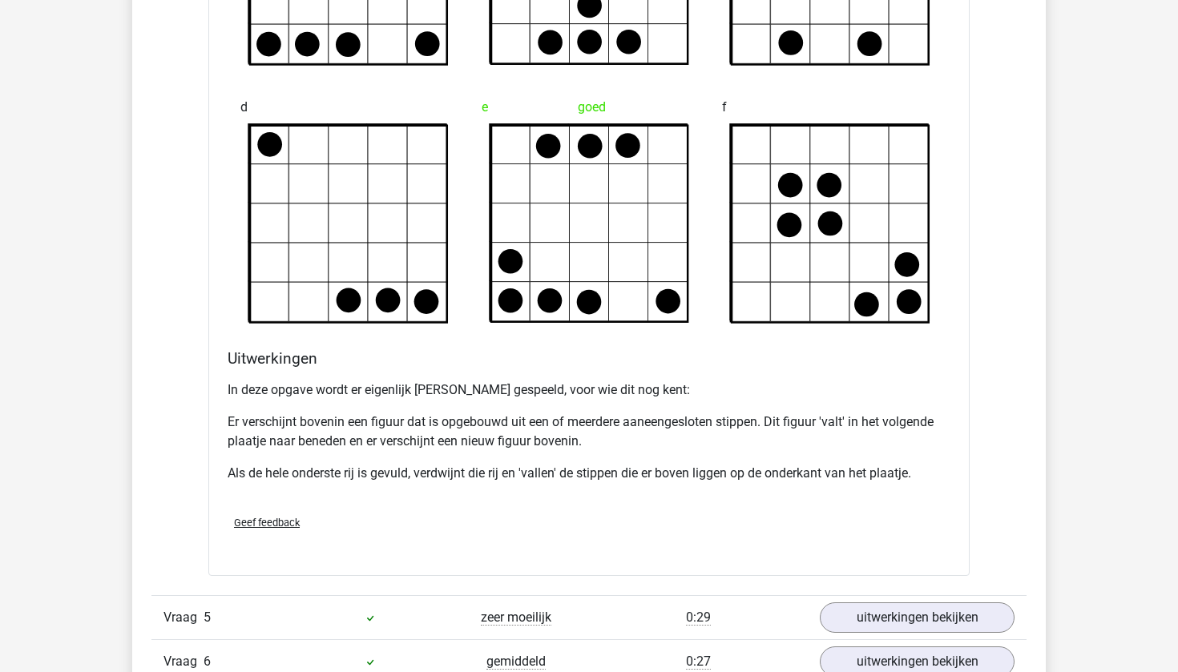
click at [265, 525] on span "Geef feedback" at bounding box center [267, 523] width 66 height 12
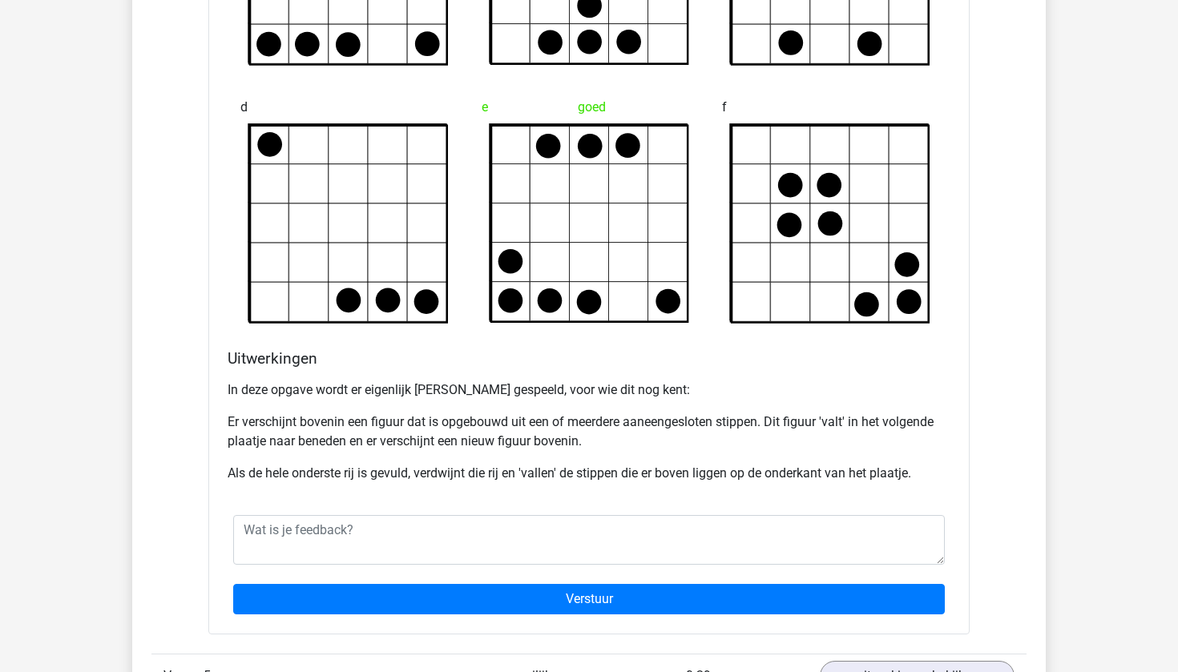
click at [385, 468] on p "Als de hele onderste rij is gevuld, verdwijnt die rij en 'vallen' de stippen di…" at bounding box center [589, 473] width 723 height 19
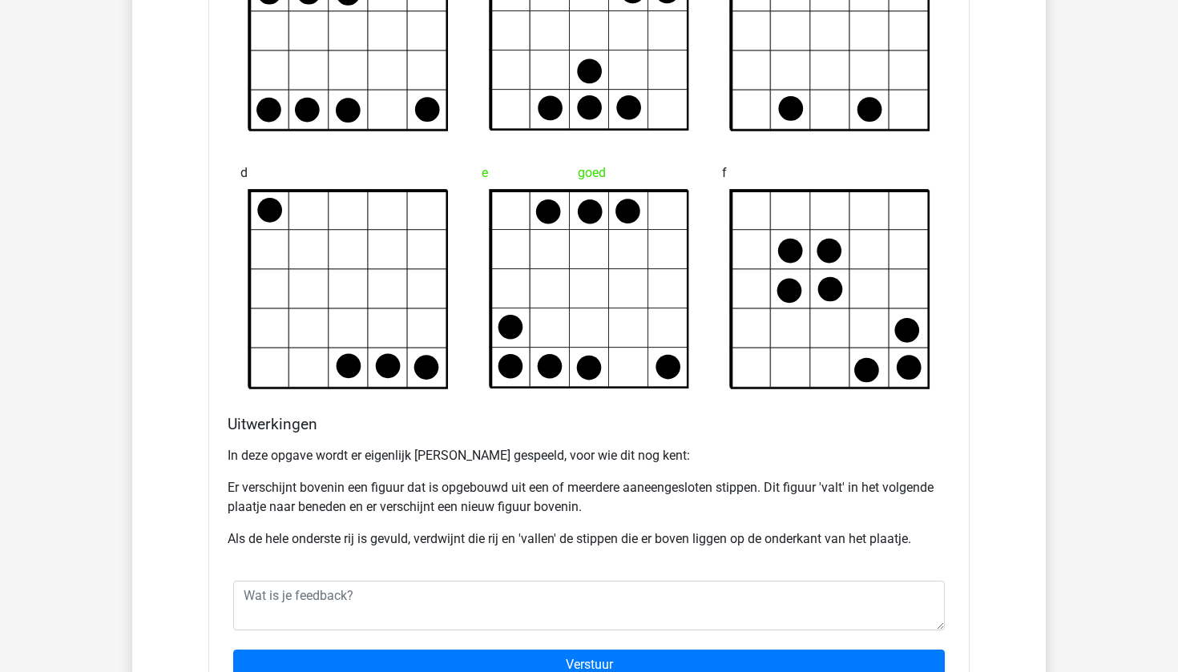
scroll to position [1855, 0]
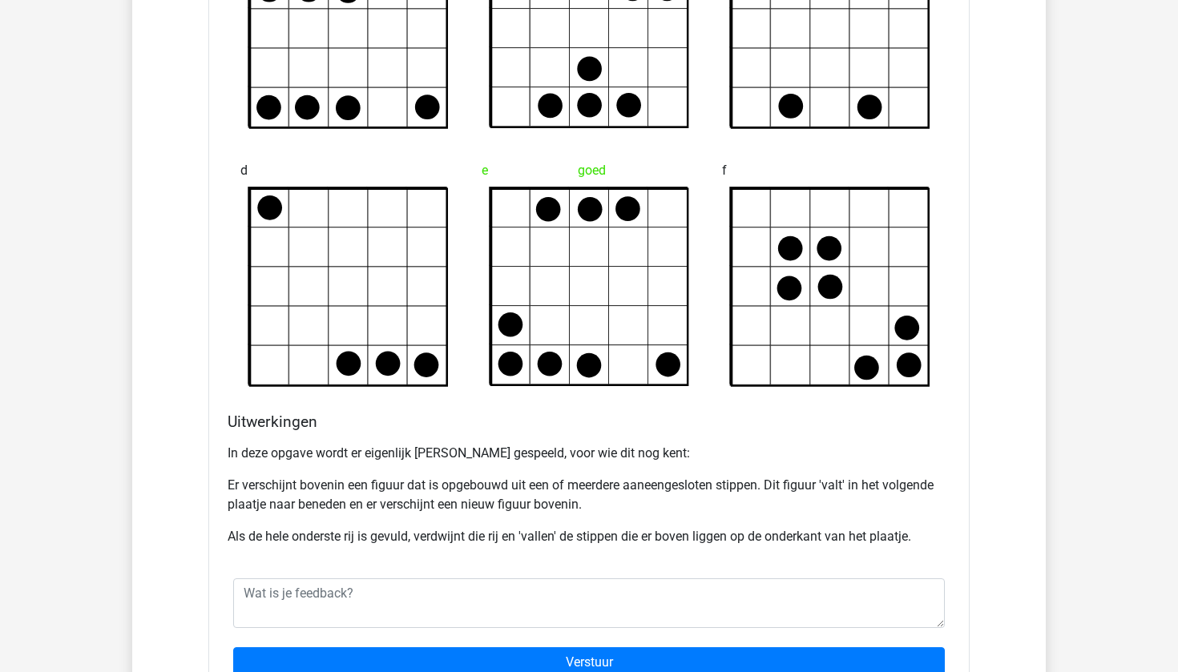
click at [503, 523] on div "In deze opgave wordt er eigenlijk Tetris gespeeld, voor wie dit nog kent: Er ve…" at bounding box center [589, 502] width 723 height 128
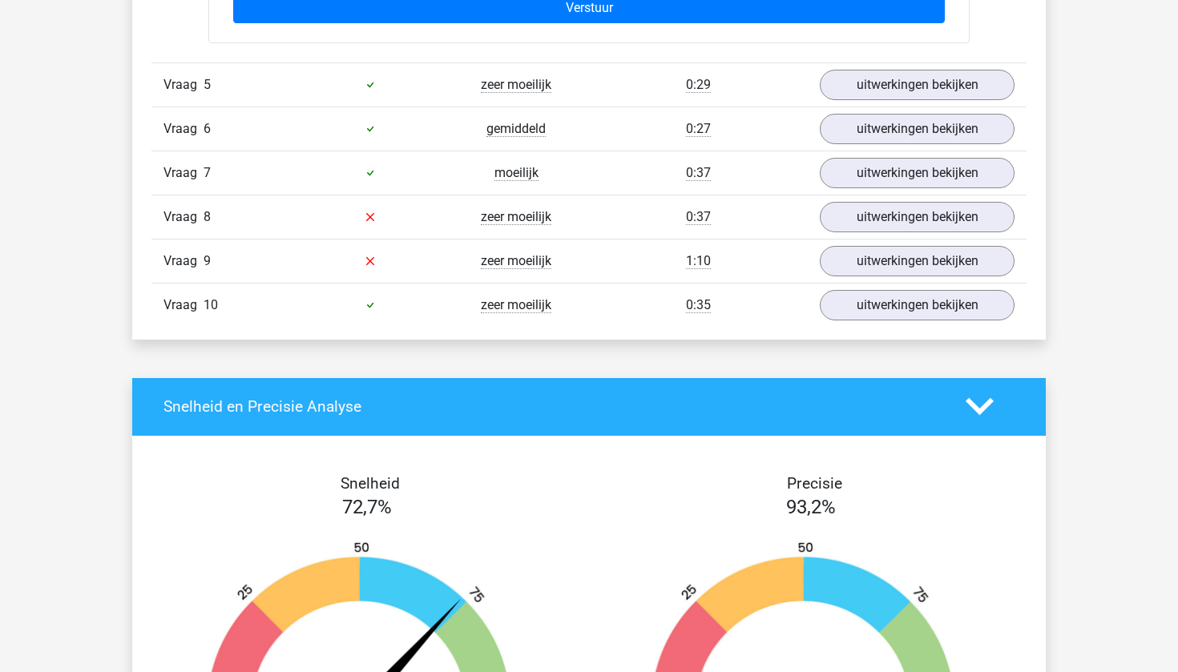
scroll to position [2330, 0]
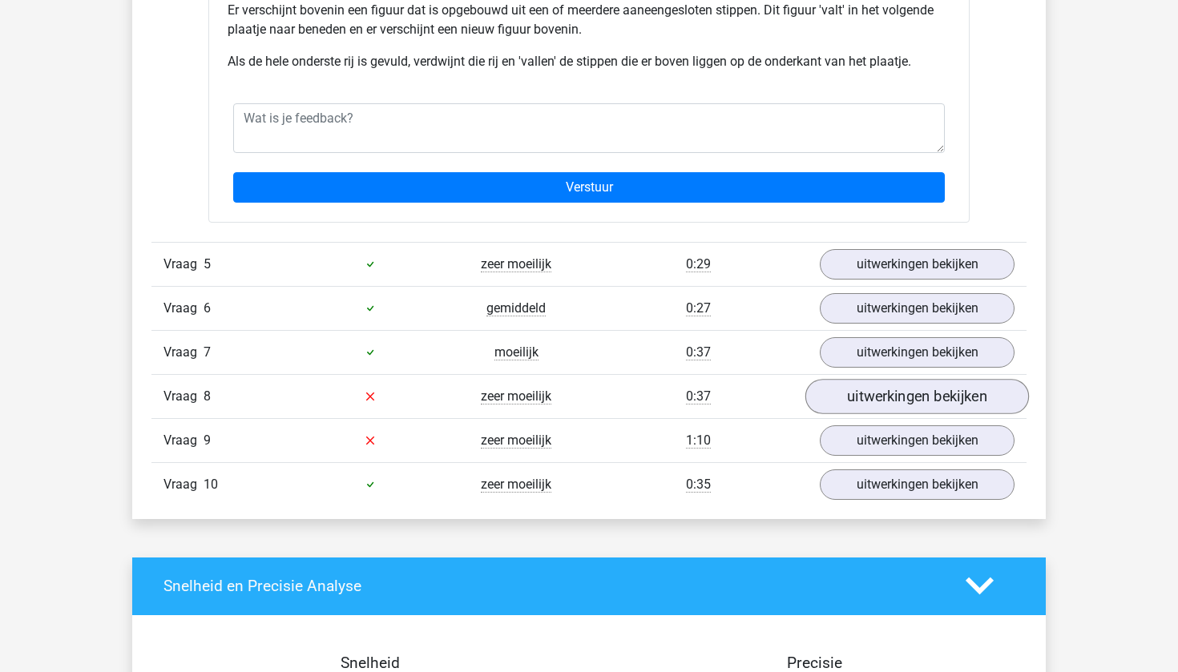
click at [868, 386] on link "uitwerkingen bekijken" at bounding box center [917, 396] width 224 height 35
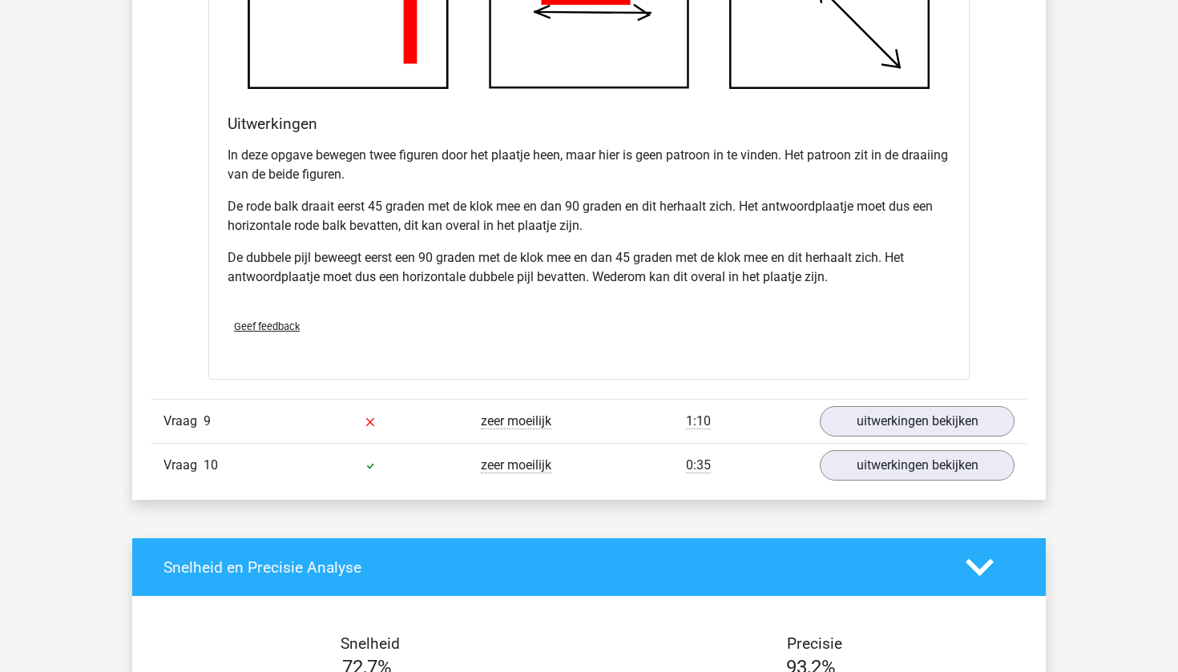
scroll to position [3373, 0]
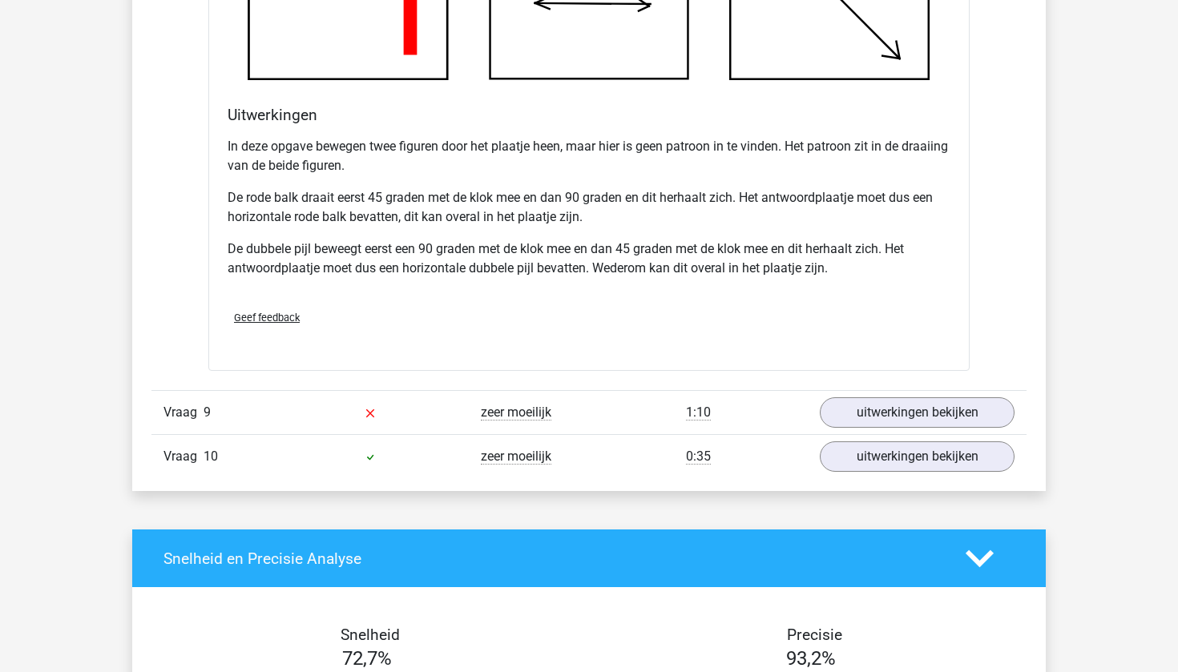
click at [873, 390] on div "Vraag 9 zeer moeilijk 1:10 uitwerkingen bekijken" at bounding box center [588, 412] width 875 height 44
click at [873, 402] on link "uitwerkingen bekijken" at bounding box center [917, 412] width 224 height 35
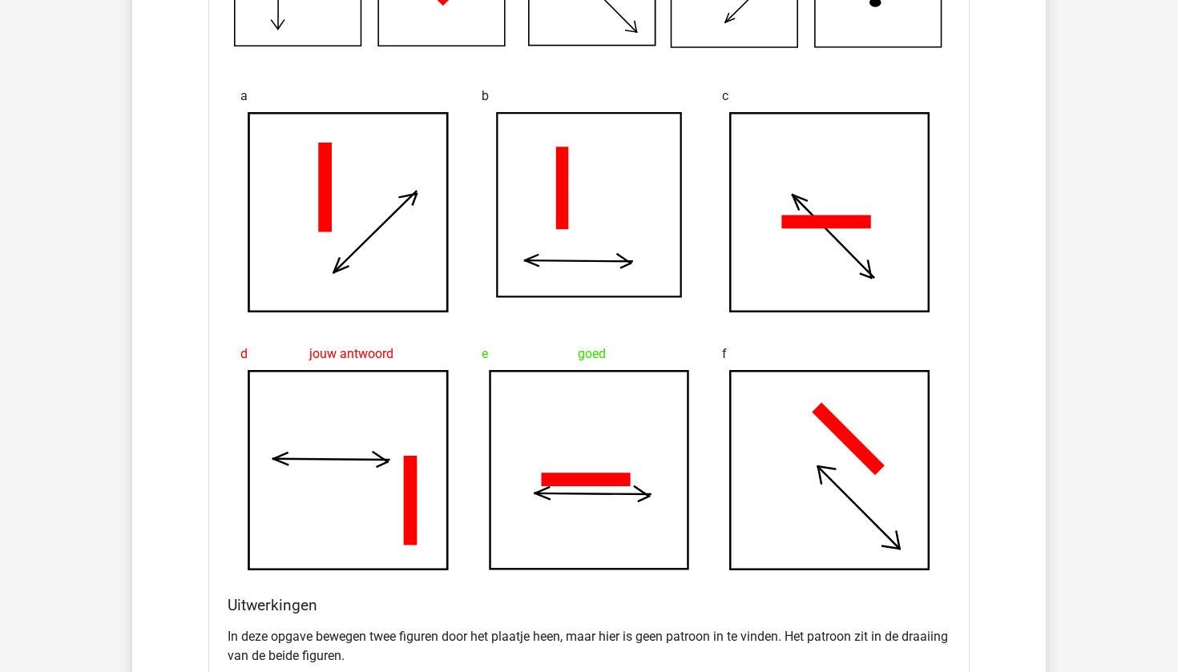
scroll to position [2527, 0]
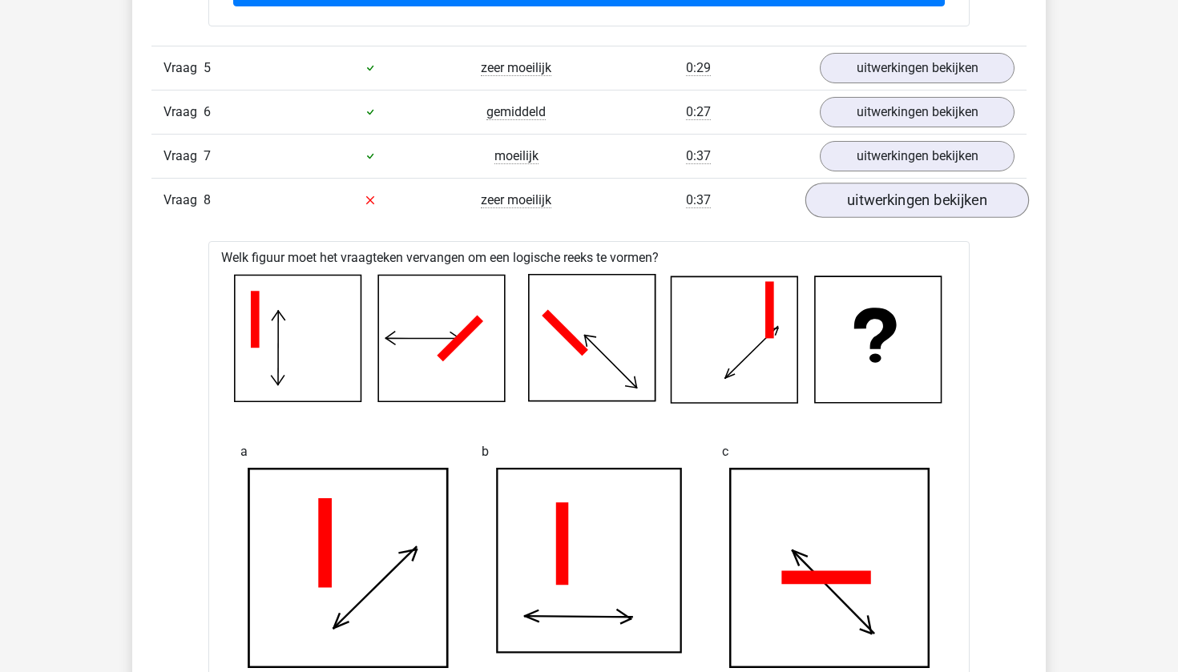
click at [869, 202] on link "uitwerkingen bekijken" at bounding box center [917, 200] width 224 height 35
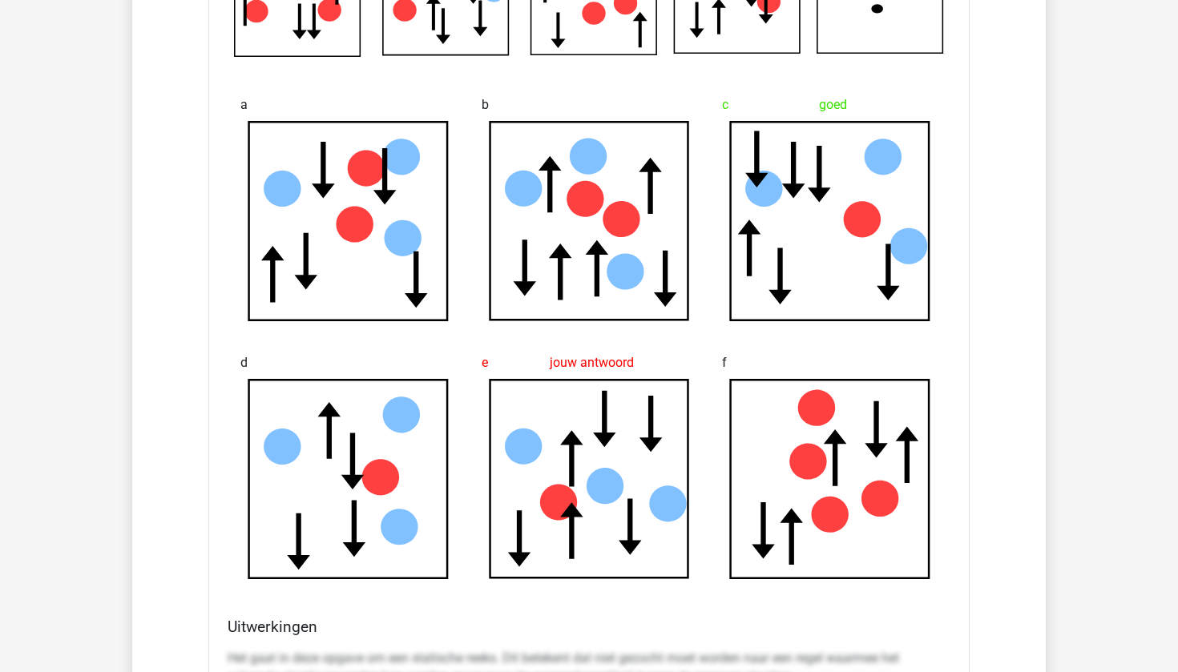
scroll to position [2690, 0]
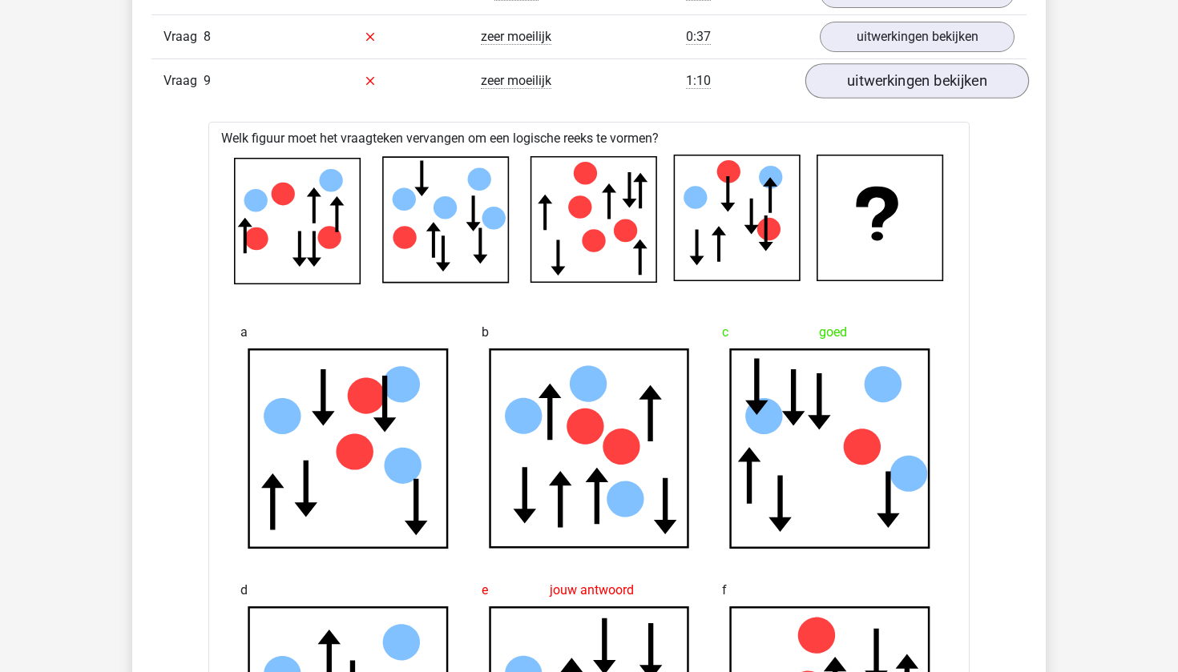
click at [924, 94] on link "uitwerkingen bekijken" at bounding box center [917, 80] width 224 height 35
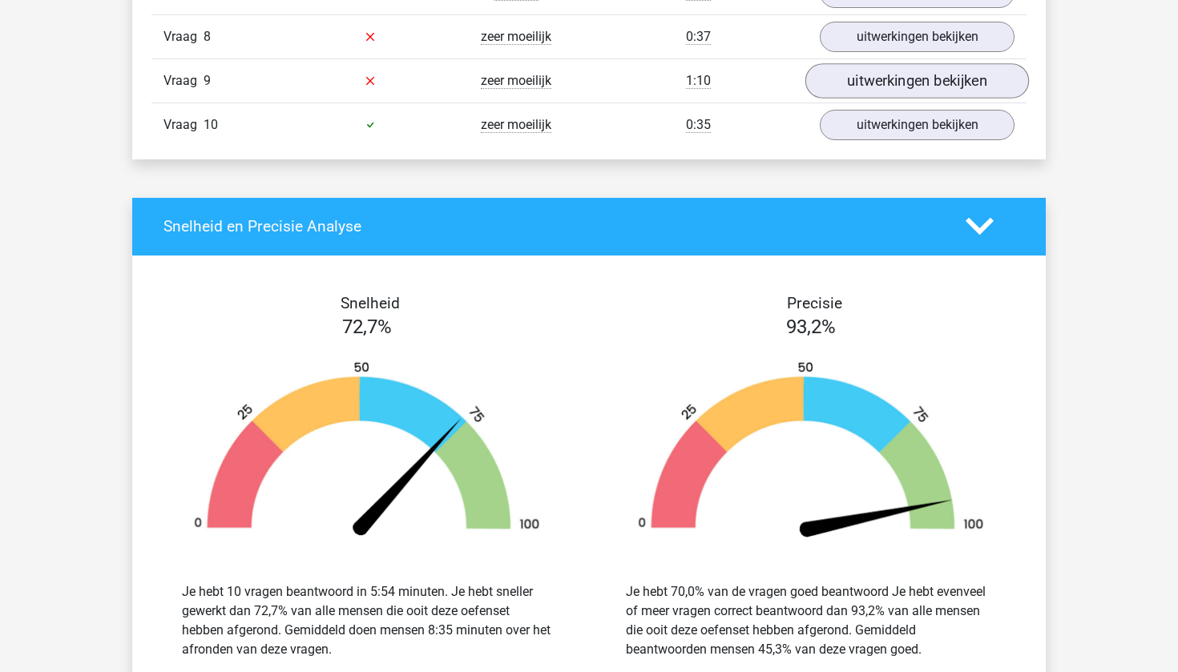
click at [919, 88] on link "uitwerkingen bekijken" at bounding box center [917, 80] width 224 height 35
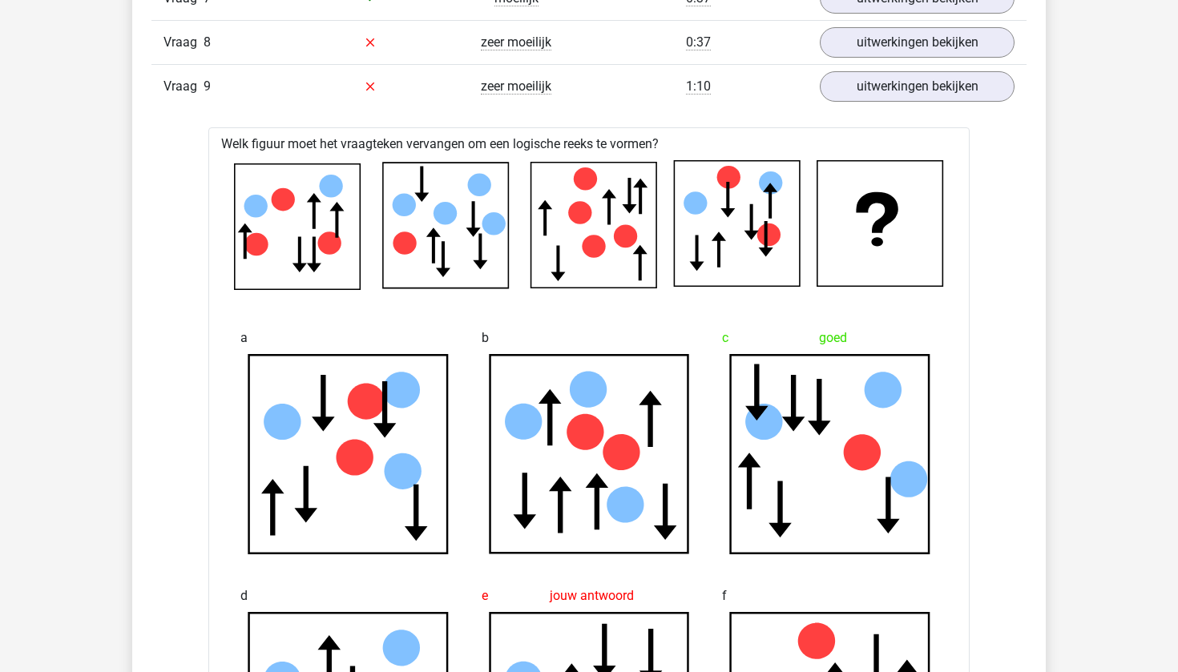
scroll to position [2631, 0]
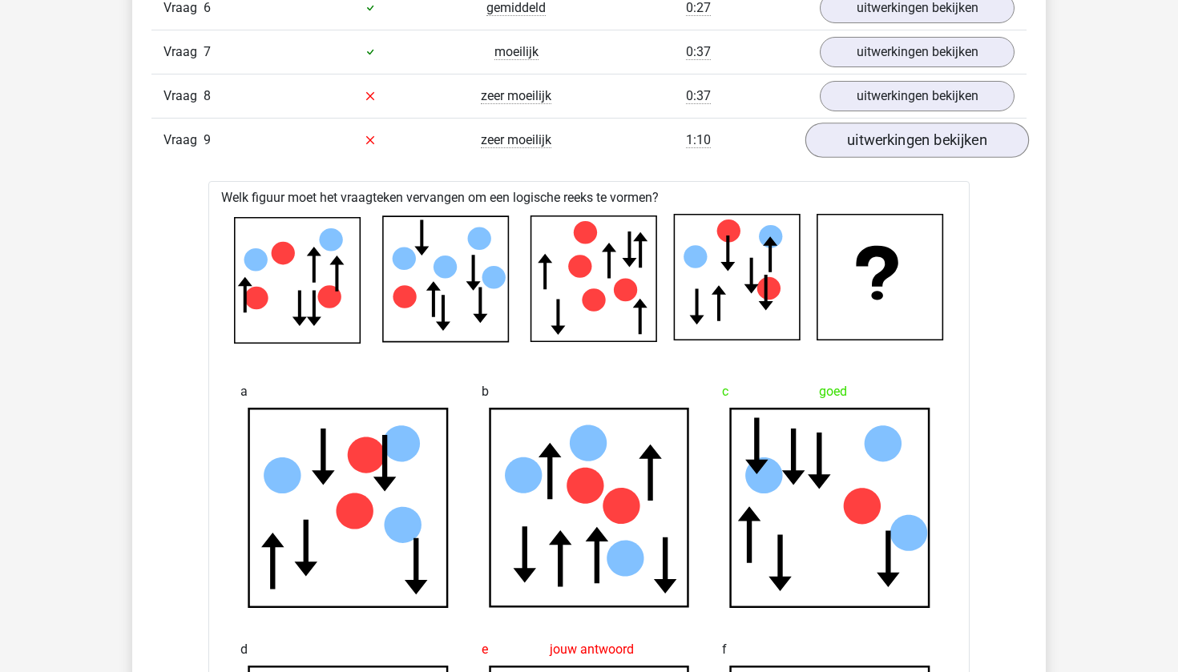
click at [895, 138] on link "uitwerkingen bekijken" at bounding box center [917, 140] width 224 height 35
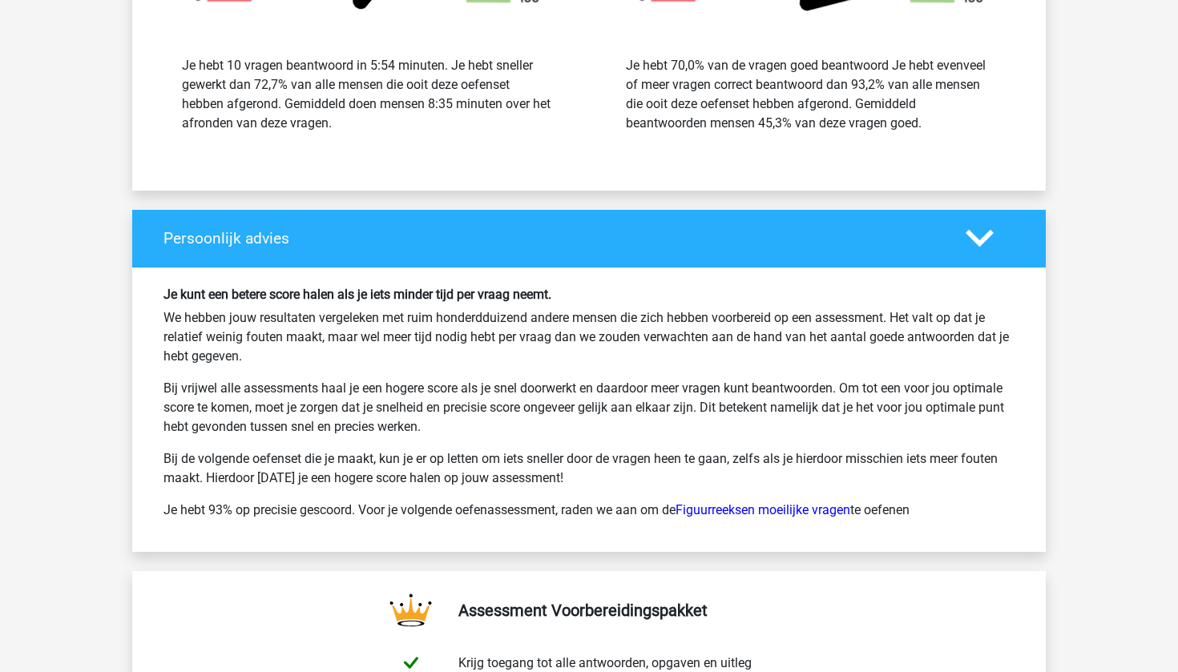
scroll to position [3086, 0]
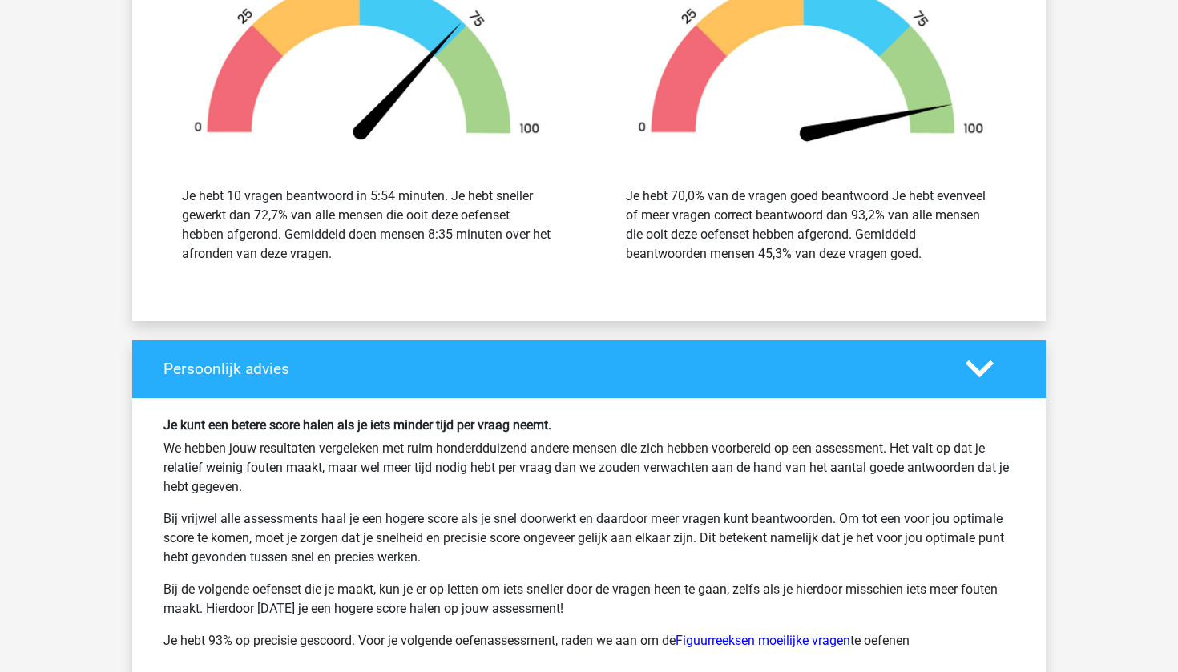
drag, startPoint x: 383, startPoint y: 284, endPoint x: 171, endPoint y: 192, distance: 231.2
click at [171, 192] on div "Snelheid 72,7% Je hebt 10 vragen beantwoord in 5:54 minuten. Je hebt sneller ge…" at bounding box center [589, 90] width 914 height 423
click at [360, 263] on div "Je hebt 10 vragen beantwoord in 5:54 minuten. Je hebt sneller gewerkt dan 72,7%…" at bounding box center [367, 225] width 370 height 77
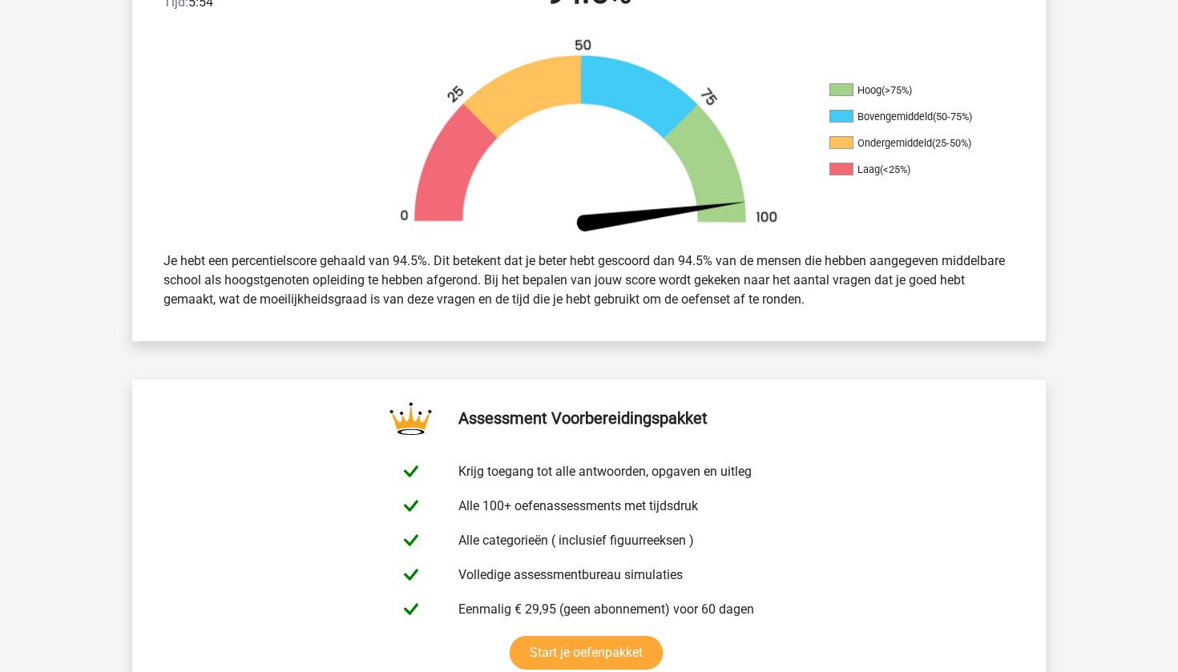
scroll to position [14, 0]
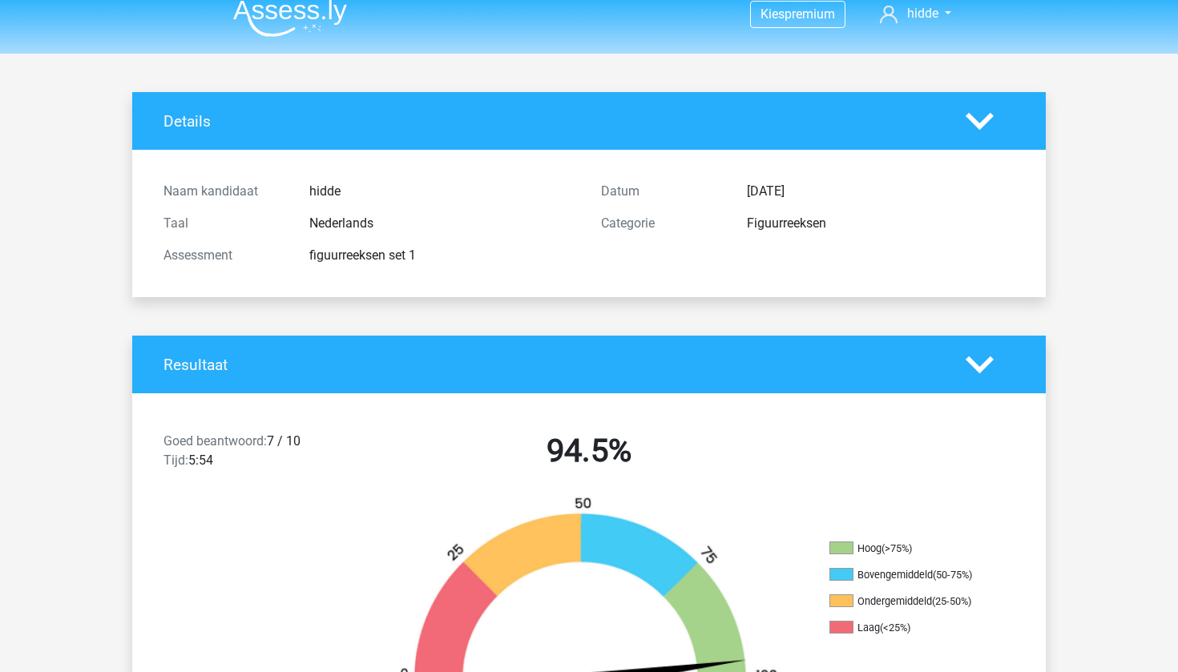
click at [978, 124] on polygon at bounding box center [980, 121] width 28 height 18
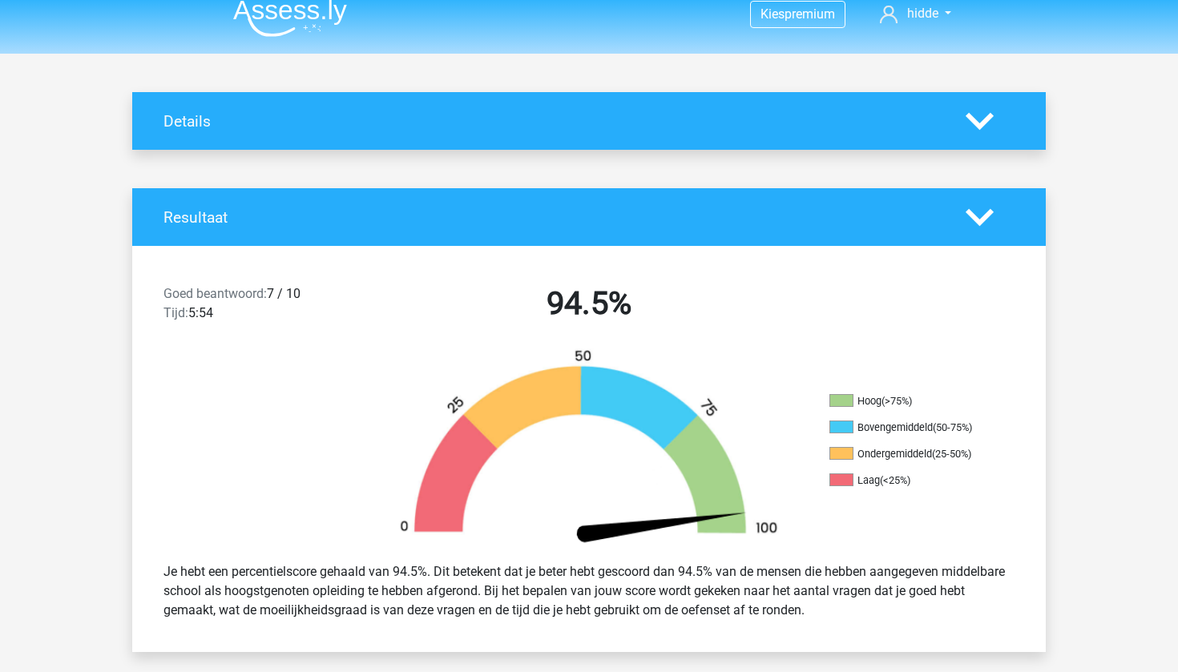
click at [978, 124] on polygon at bounding box center [980, 121] width 28 height 18
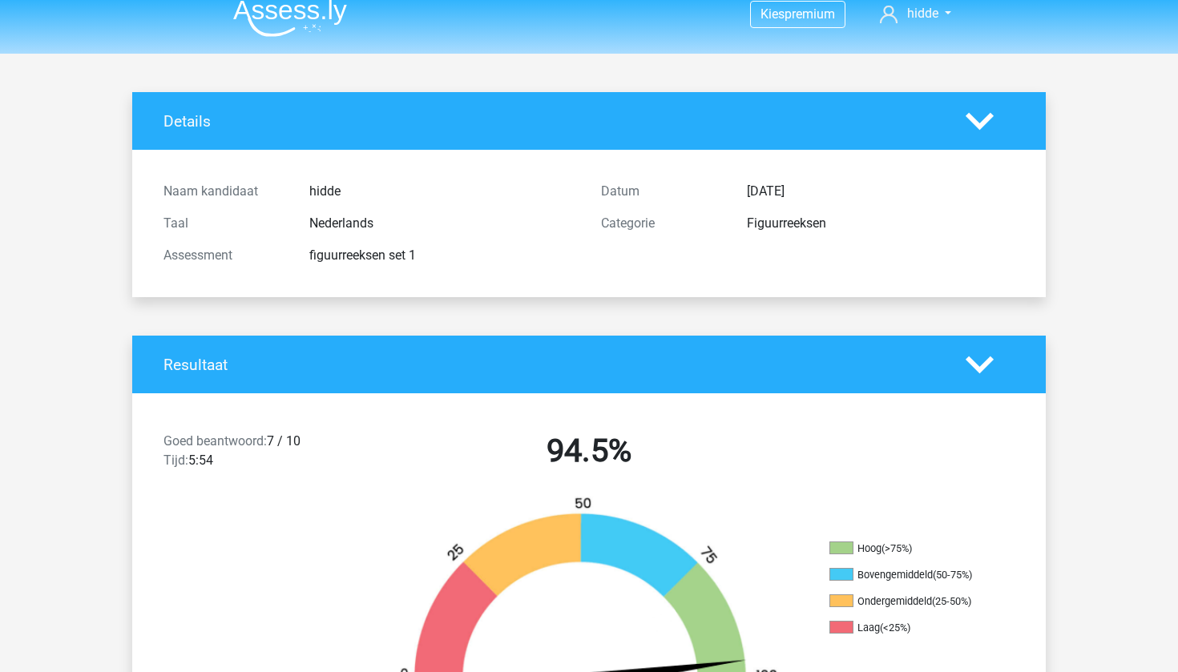
click at [783, 221] on div "Figuurreeksen" at bounding box center [881, 223] width 292 height 19
click at [913, 19] on span "hidde" at bounding box center [922, 13] width 31 height 15
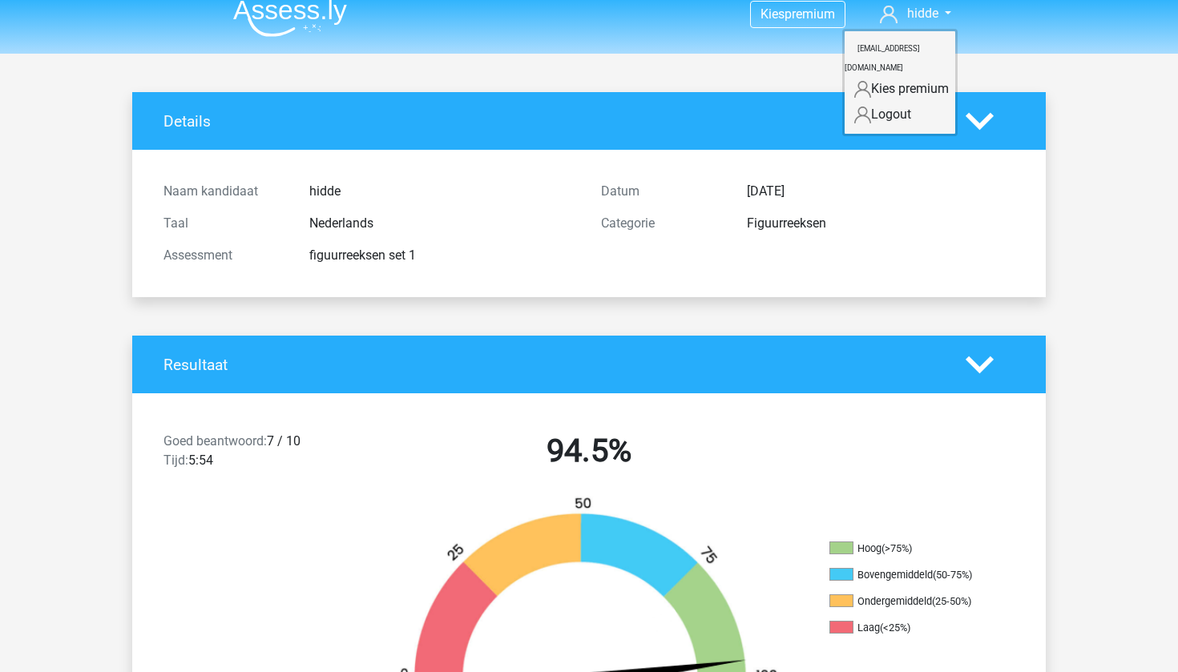
click at [1015, 25] on header "Kies premium hidde hiddekessels@icloud.com" at bounding box center [589, 19] width 1178 height 67
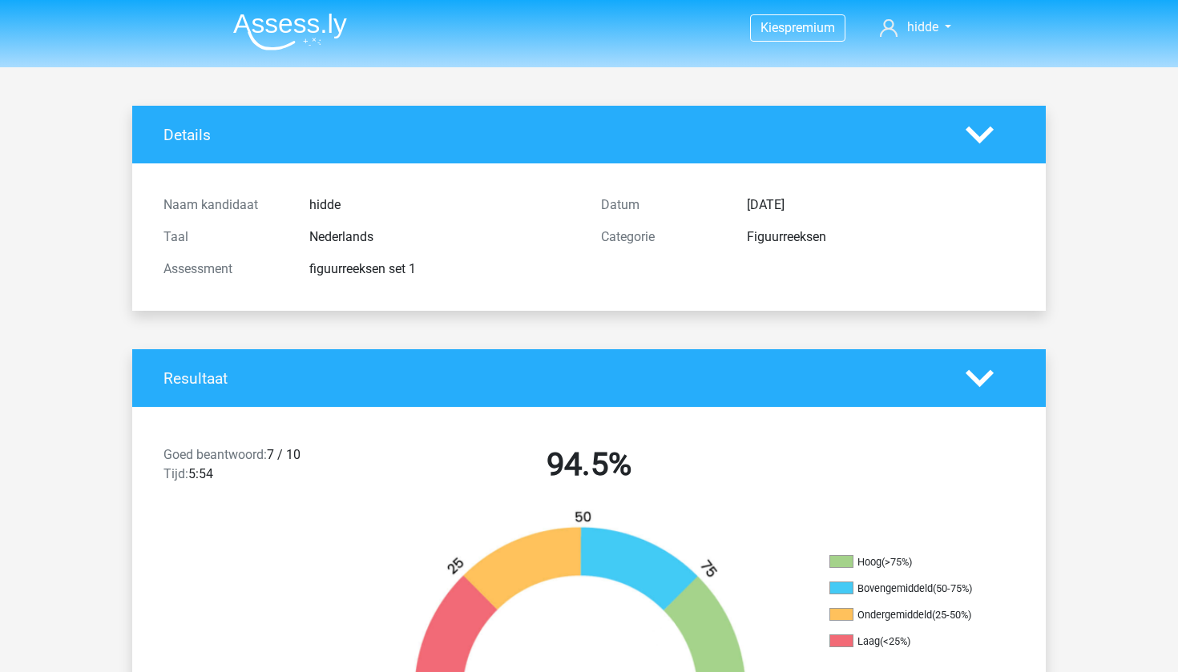
scroll to position [0, 0]
click at [285, 33] on img at bounding box center [290, 32] width 114 height 38
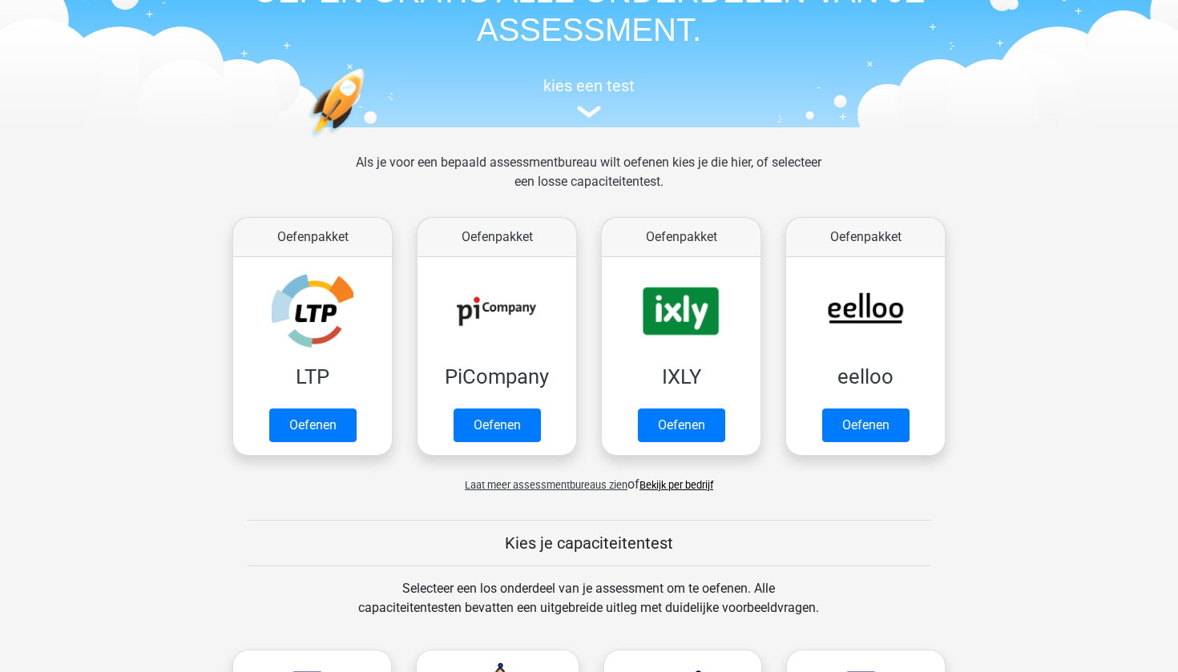
scroll to position [103, 0]
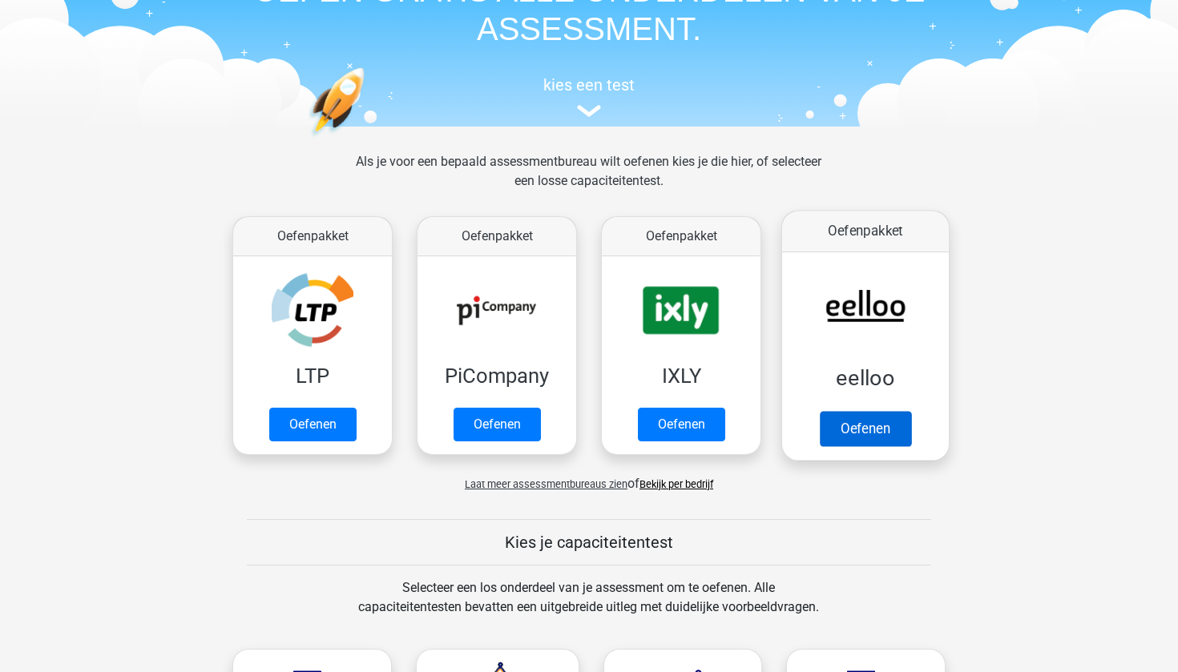
click at [877, 432] on link "Oefenen" at bounding box center [865, 428] width 91 height 35
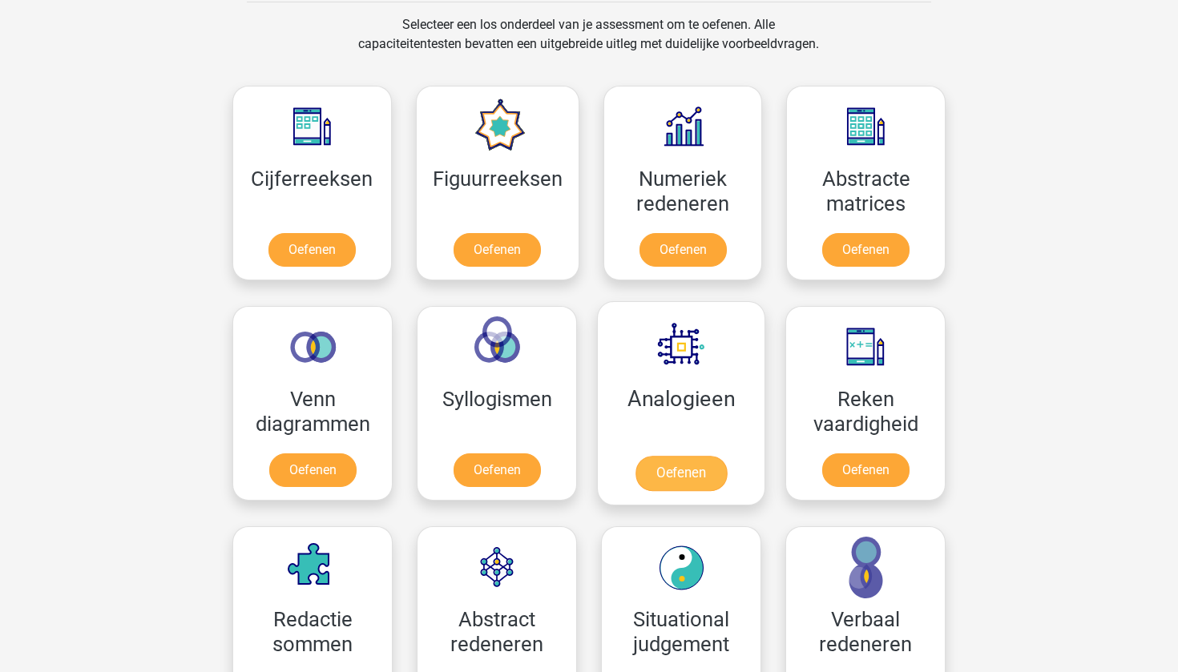
scroll to position [71, 0]
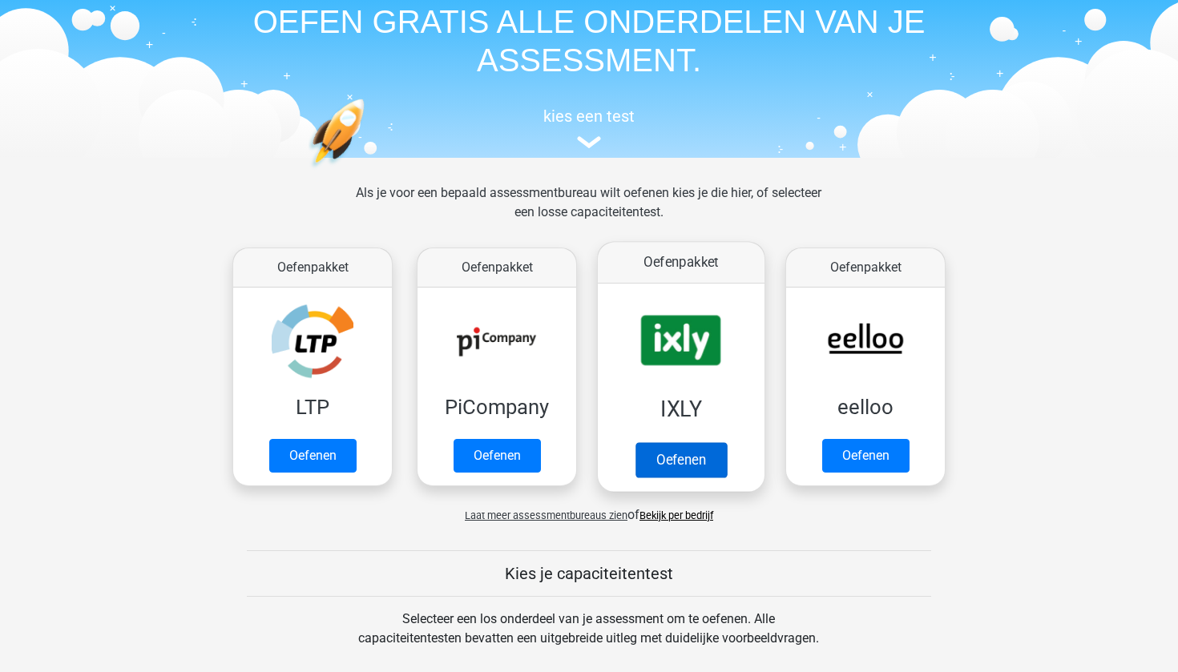
click at [661, 450] on link "Oefenen" at bounding box center [680, 459] width 91 height 35
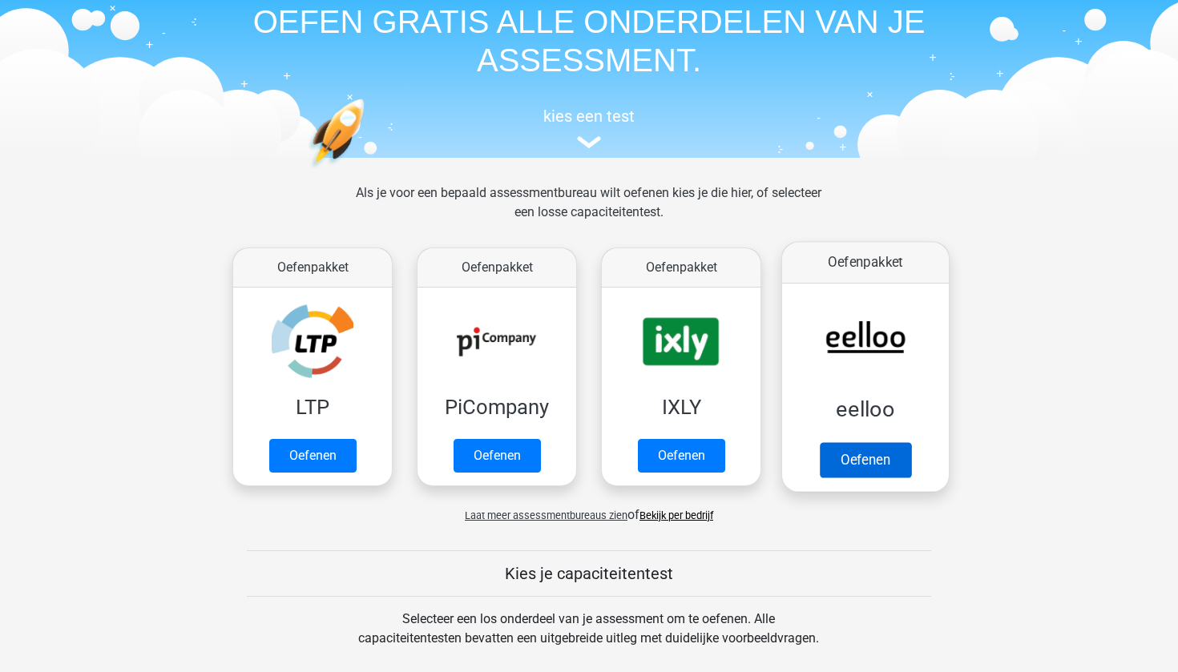
click at [861, 470] on link "Oefenen" at bounding box center [865, 459] width 91 height 35
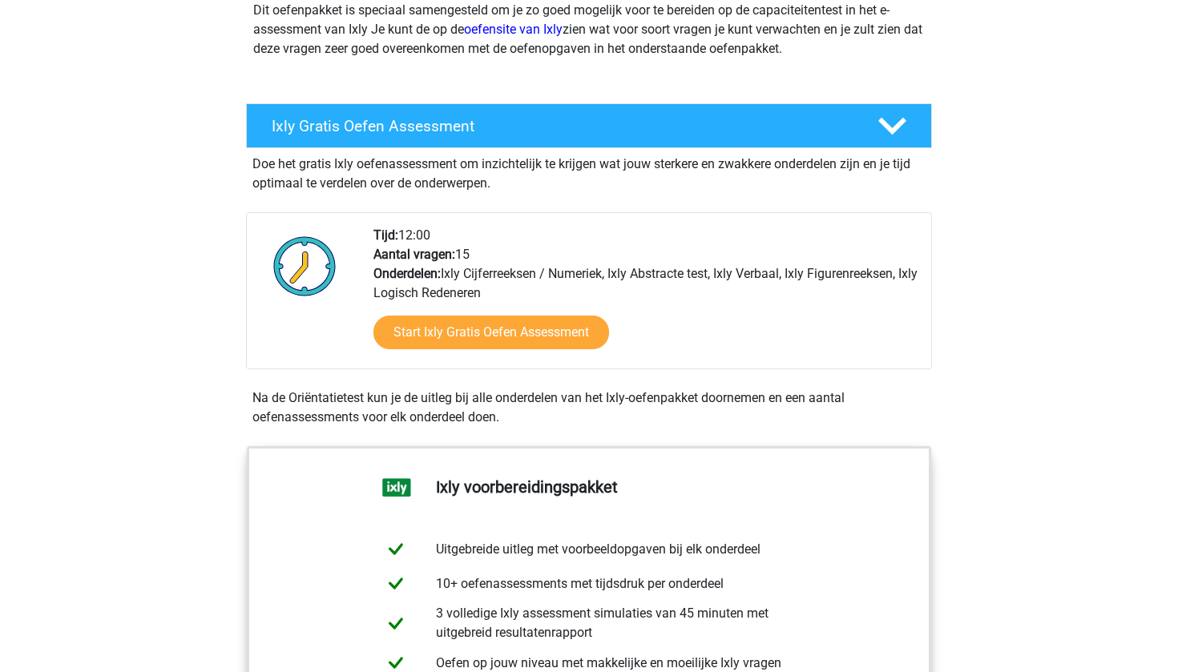
scroll to position [227, 0]
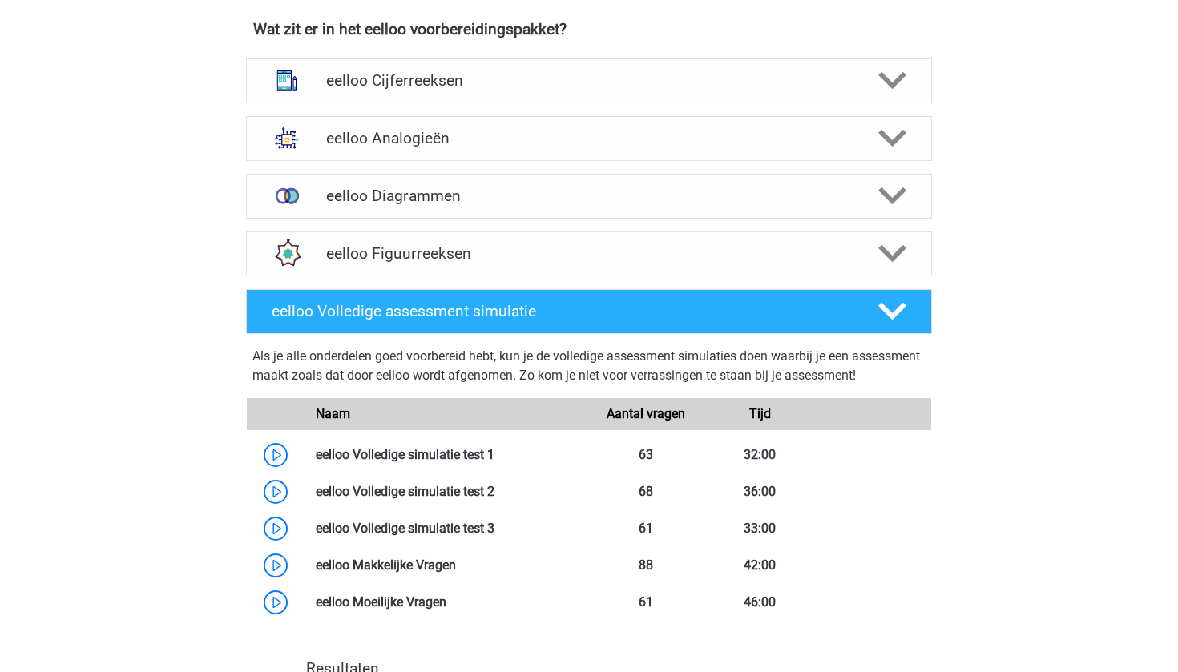
scroll to position [1068, 0]
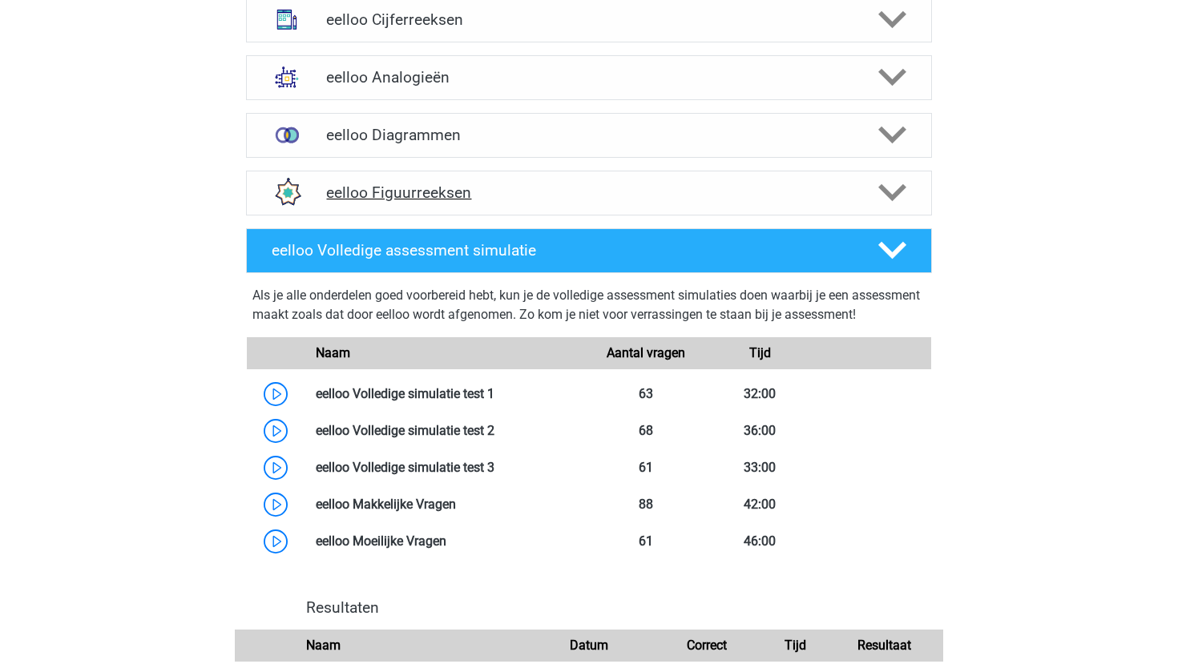
click at [436, 202] on h4 "eelloo Figuurreeksen" at bounding box center [588, 193] width 525 height 18
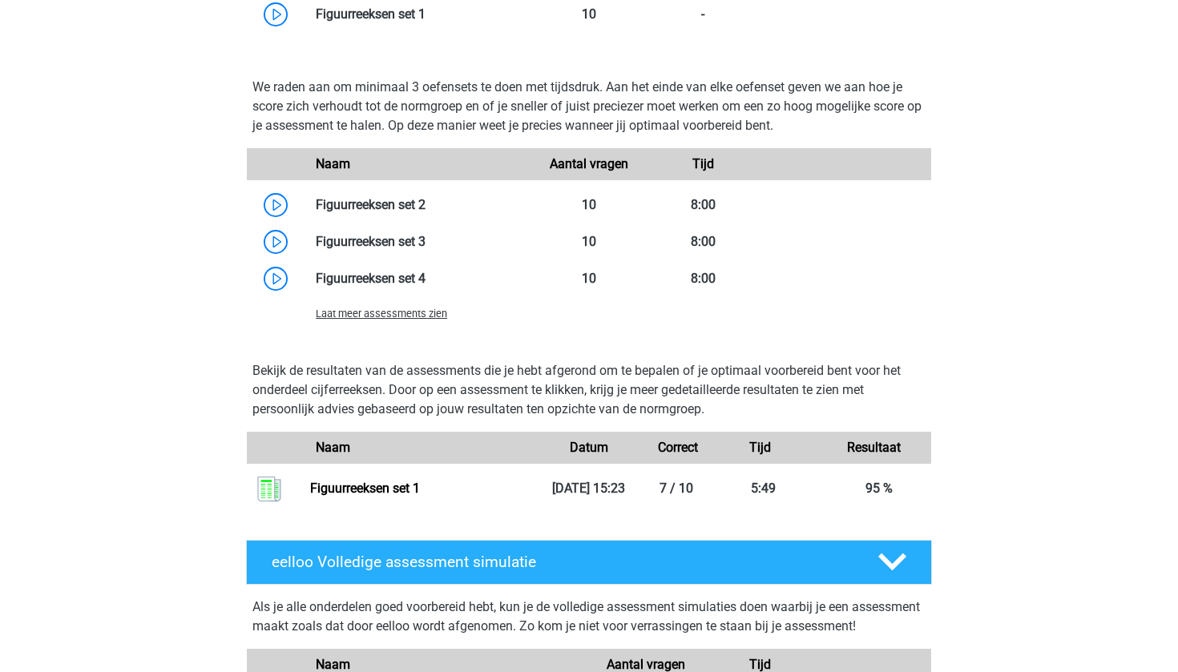
scroll to position [1527, 0]
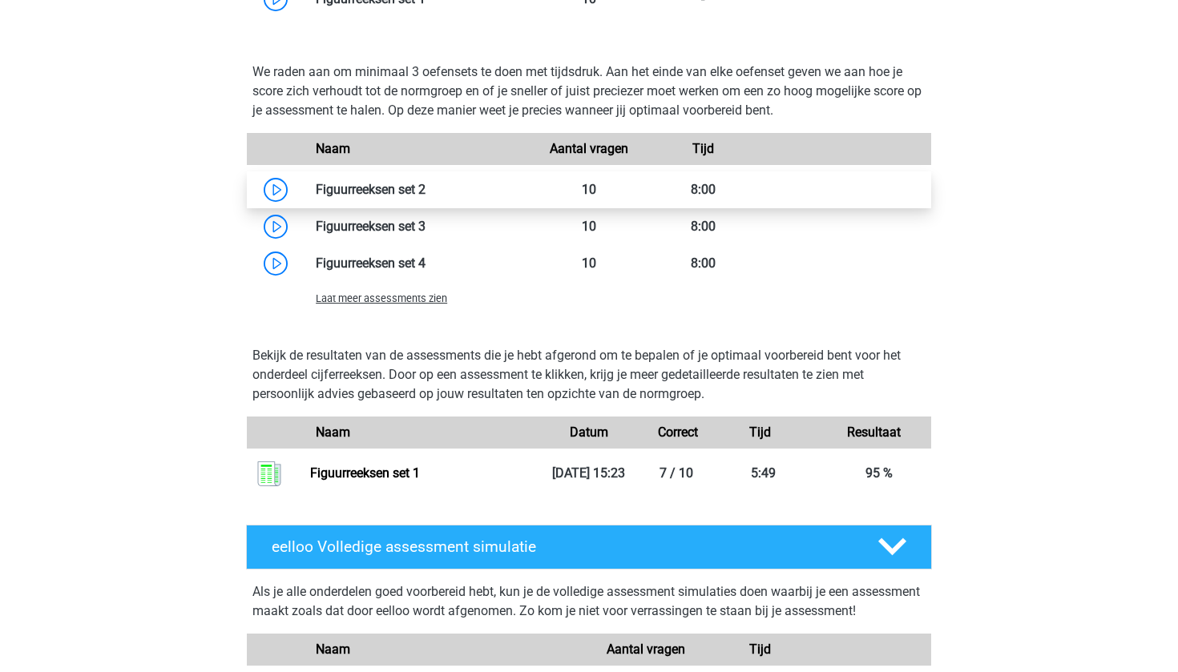
click at [426, 197] on link at bounding box center [426, 189] width 0 height 15
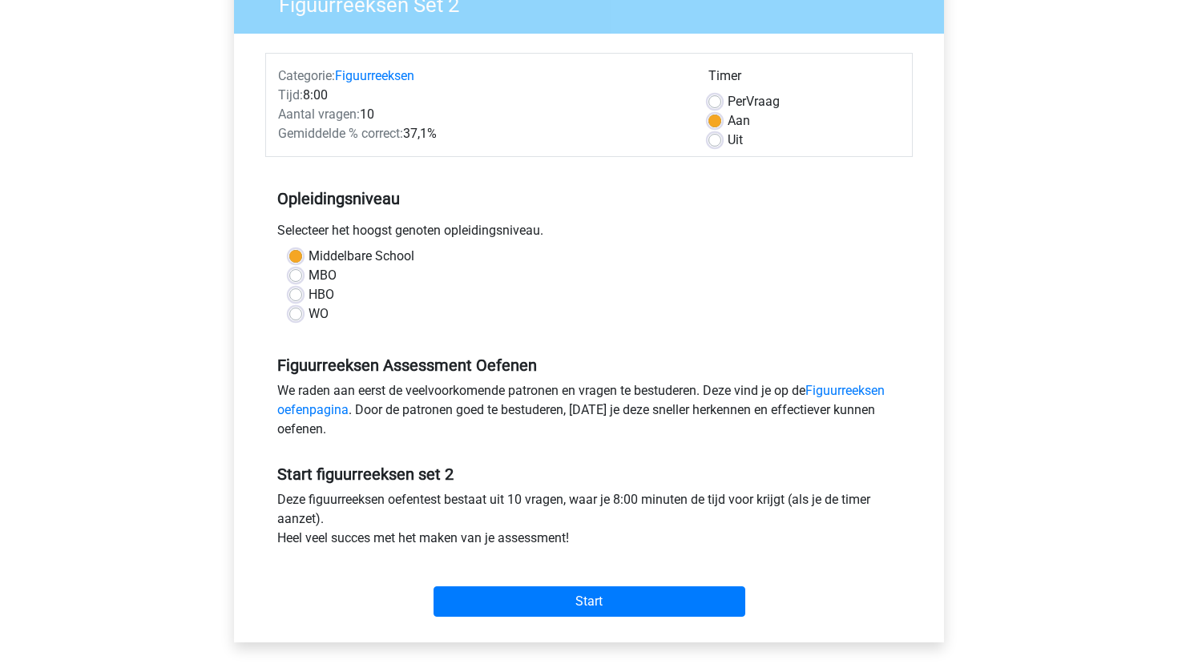
scroll to position [297, 0]
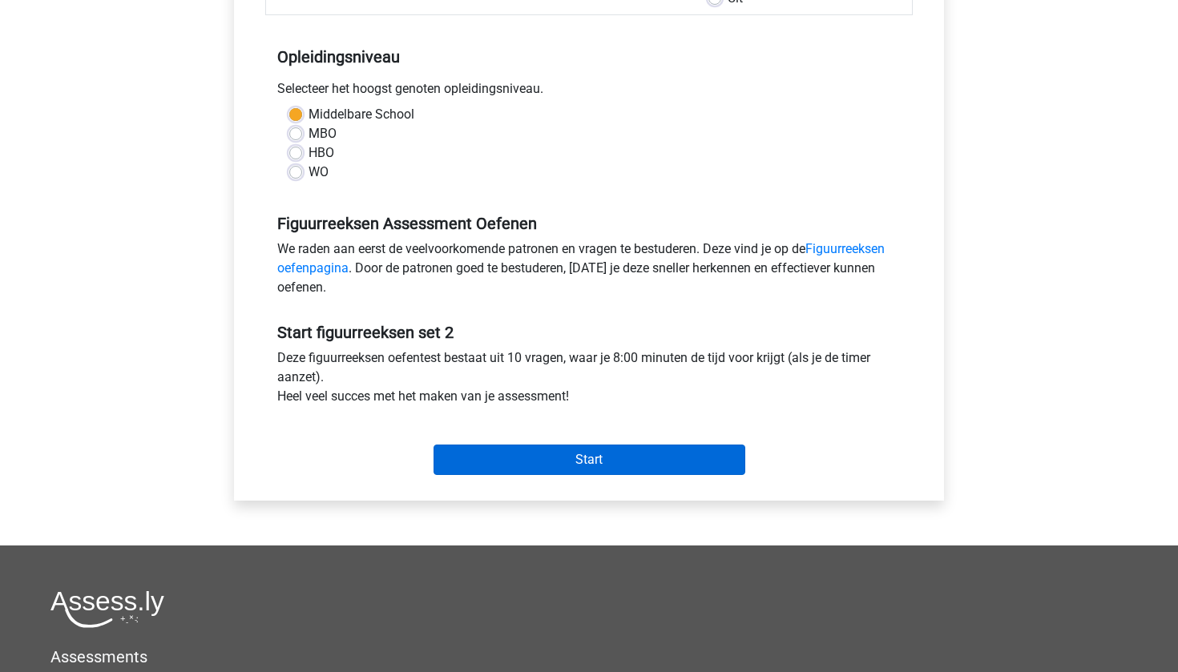
click at [529, 464] on input "Start" at bounding box center [590, 460] width 312 height 30
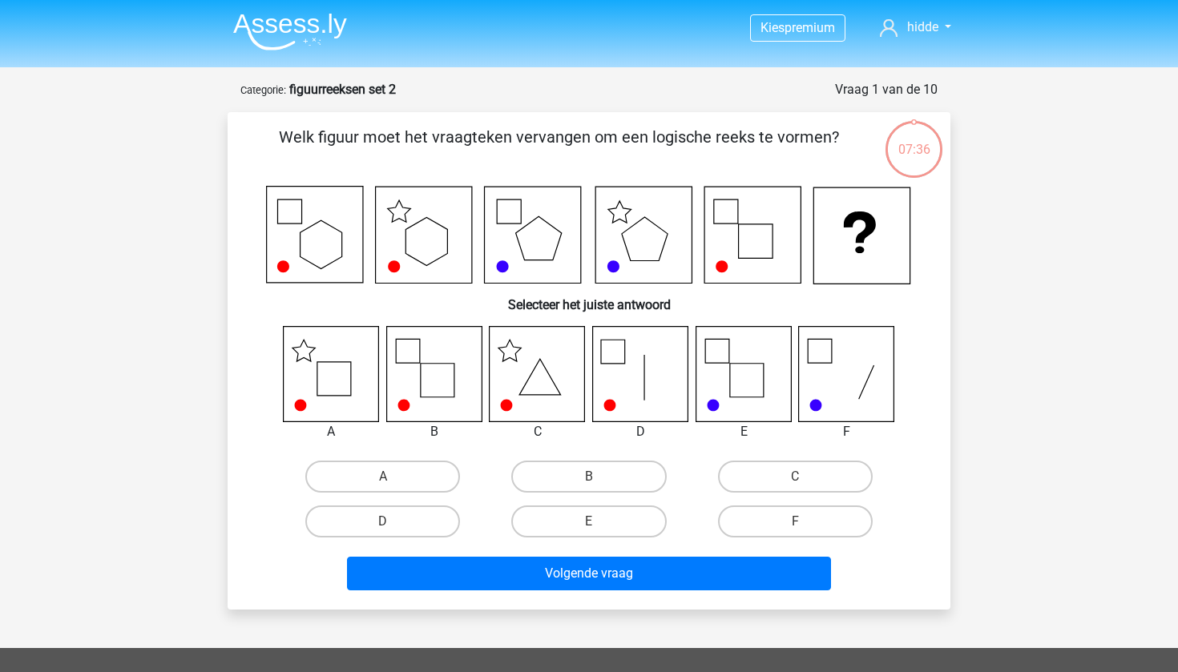
click at [333, 371] on icon at bounding box center [331, 373] width 95 height 95
click at [350, 477] on label "A" at bounding box center [382, 477] width 155 height 32
click at [383, 477] on input "A" at bounding box center [388, 482] width 10 height 10
radio input "true"
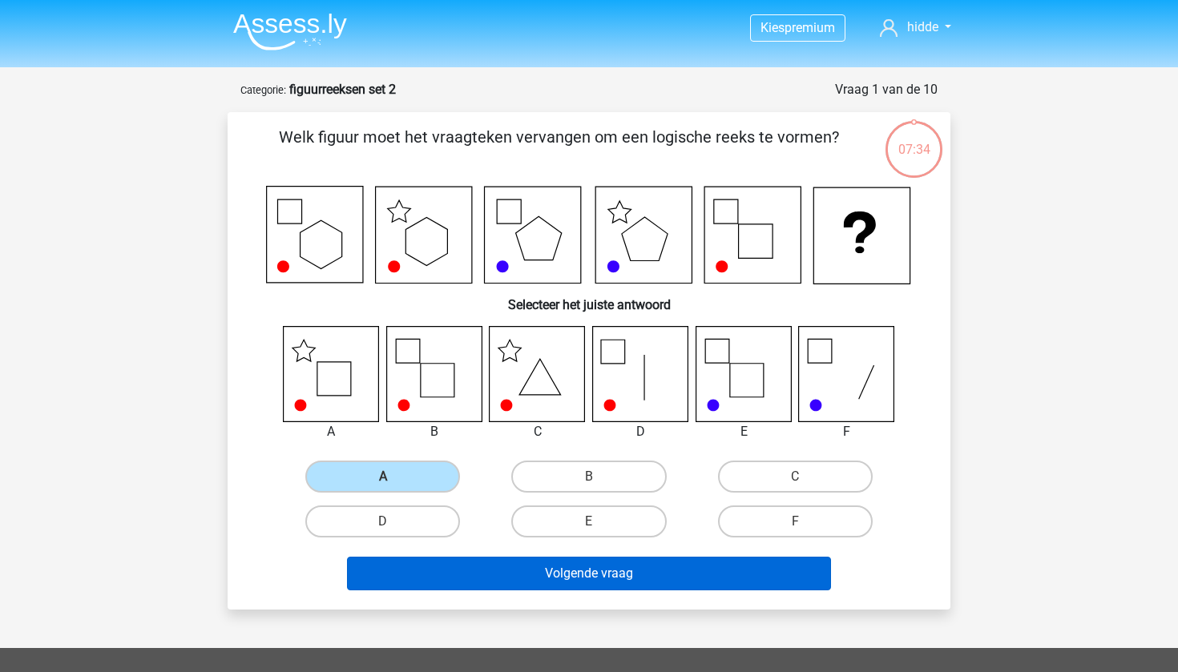
click at [478, 571] on button "Volgende vraag" at bounding box center [589, 574] width 485 height 34
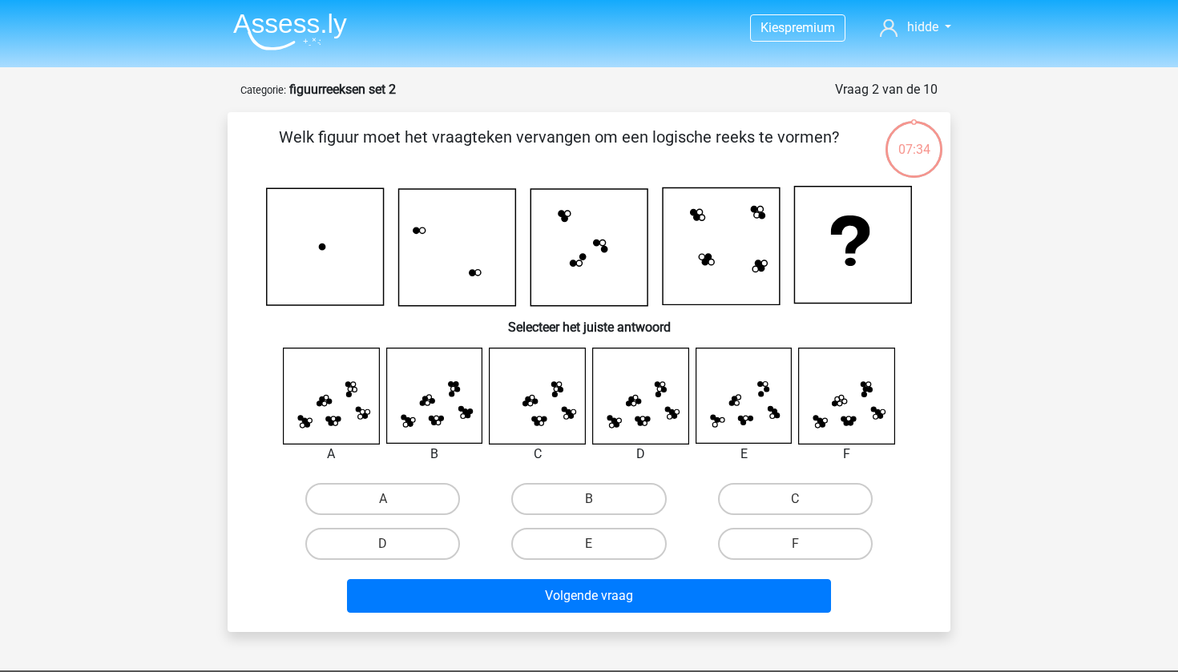
scroll to position [80, 0]
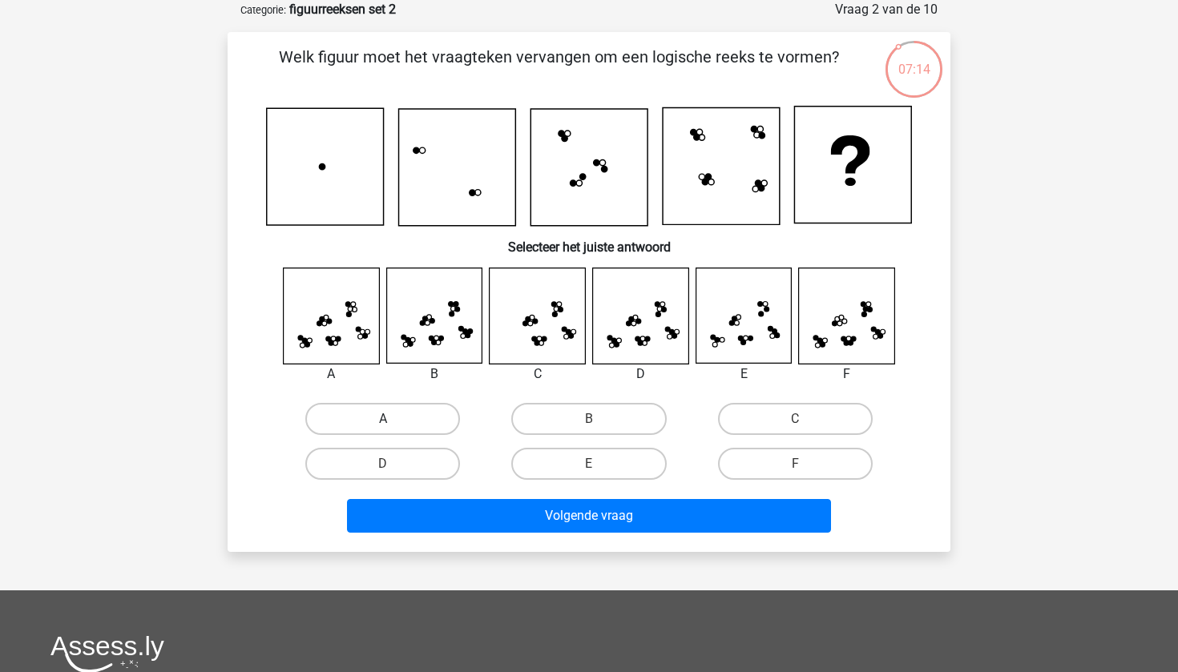
click at [353, 406] on label "A" at bounding box center [382, 419] width 155 height 32
click at [383, 419] on input "A" at bounding box center [388, 424] width 10 height 10
radio input "true"
click at [397, 471] on label "D" at bounding box center [382, 464] width 155 height 32
click at [393, 471] on input "D" at bounding box center [388, 469] width 10 height 10
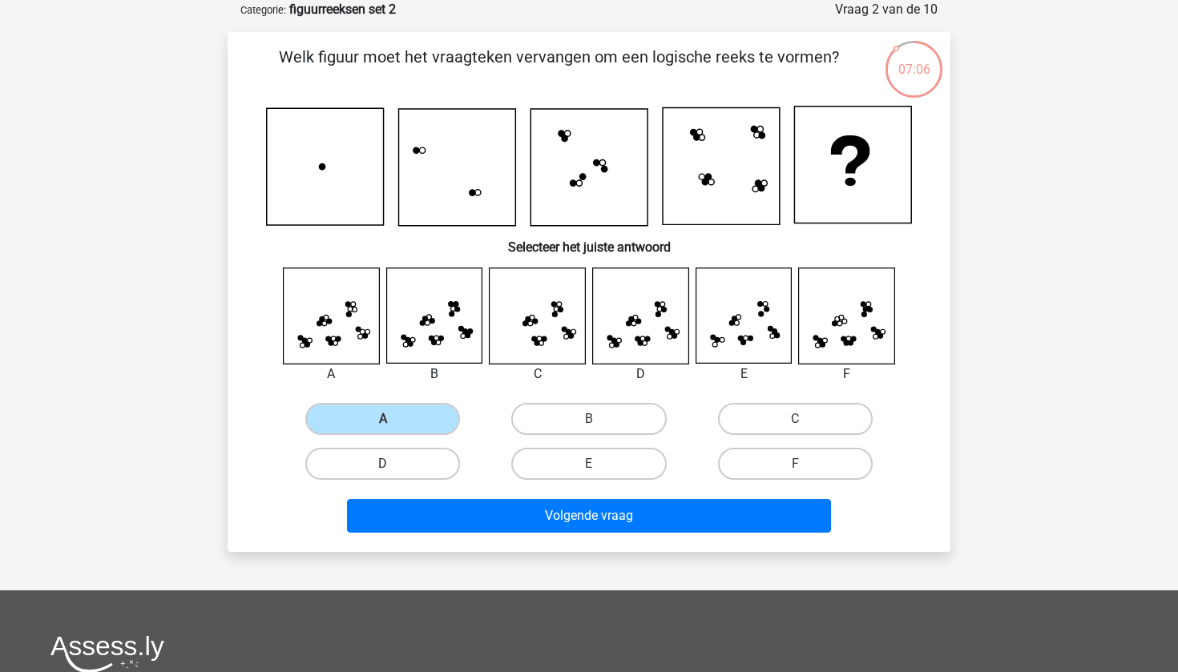
radio input "true"
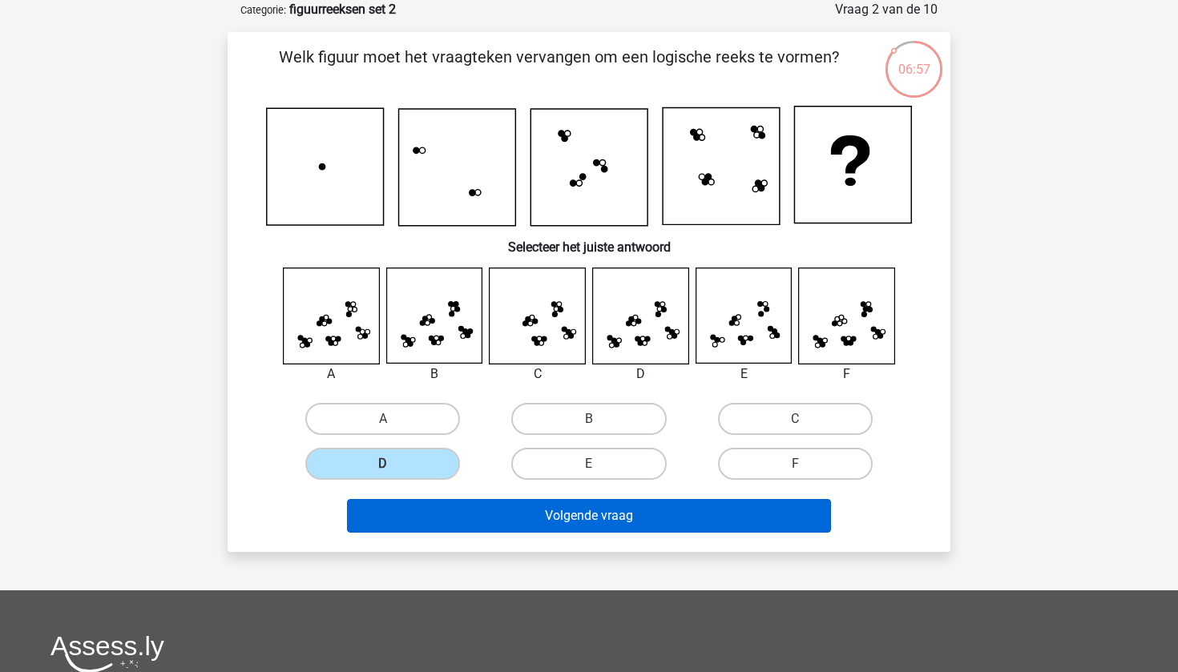
click at [518, 519] on button "Volgende vraag" at bounding box center [589, 516] width 485 height 34
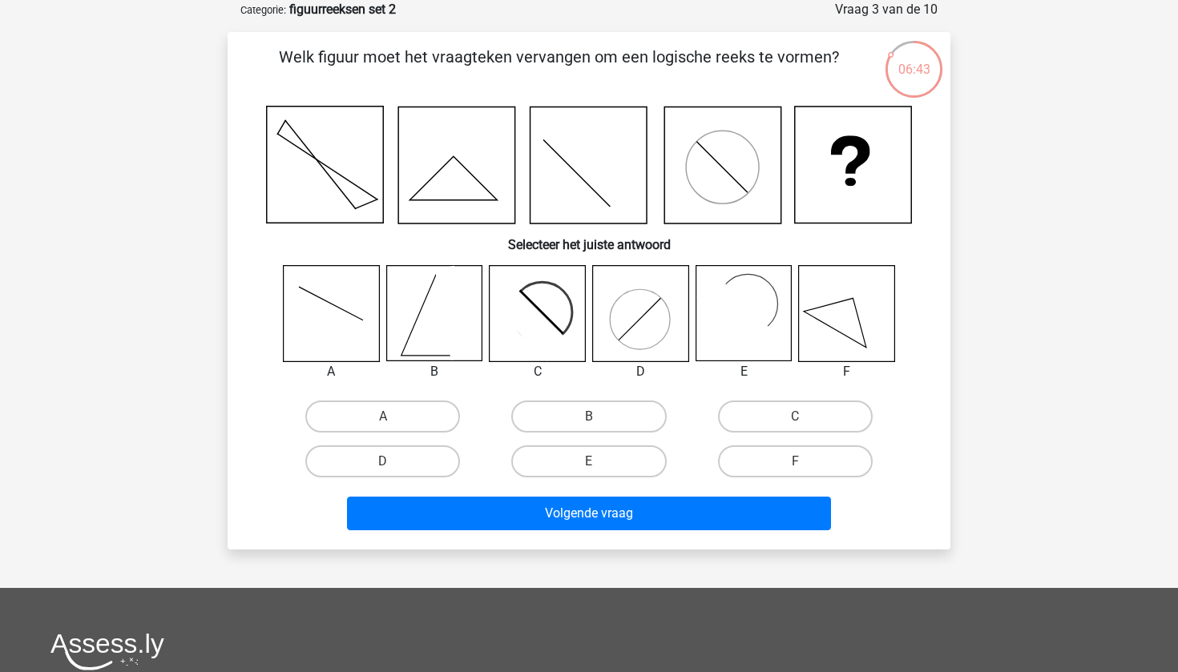
click at [555, 325] on icon at bounding box center [541, 312] width 41 height 41
click at [821, 403] on label "C" at bounding box center [795, 417] width 155 height 32
click at [805, 417] on input "C" at bounding box center [800, 422] width 10 height 10
radio input "true"
click at [760, 273] on rect at bounding box center [743, 313] width 95 height 95
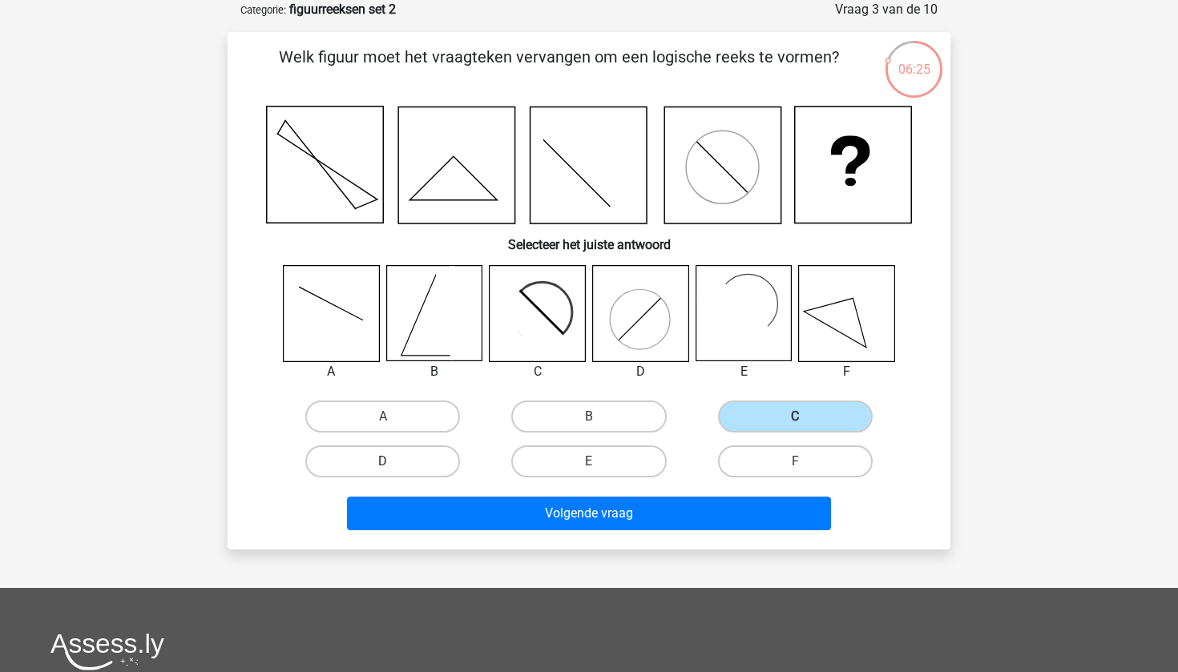
click at [417, 466] on label "D" at bounding box center [382, 462] width 155 height 32
click at [393, 466] on input "D" at bounding box center [388, 467] width 10 height 10
radio input "true"
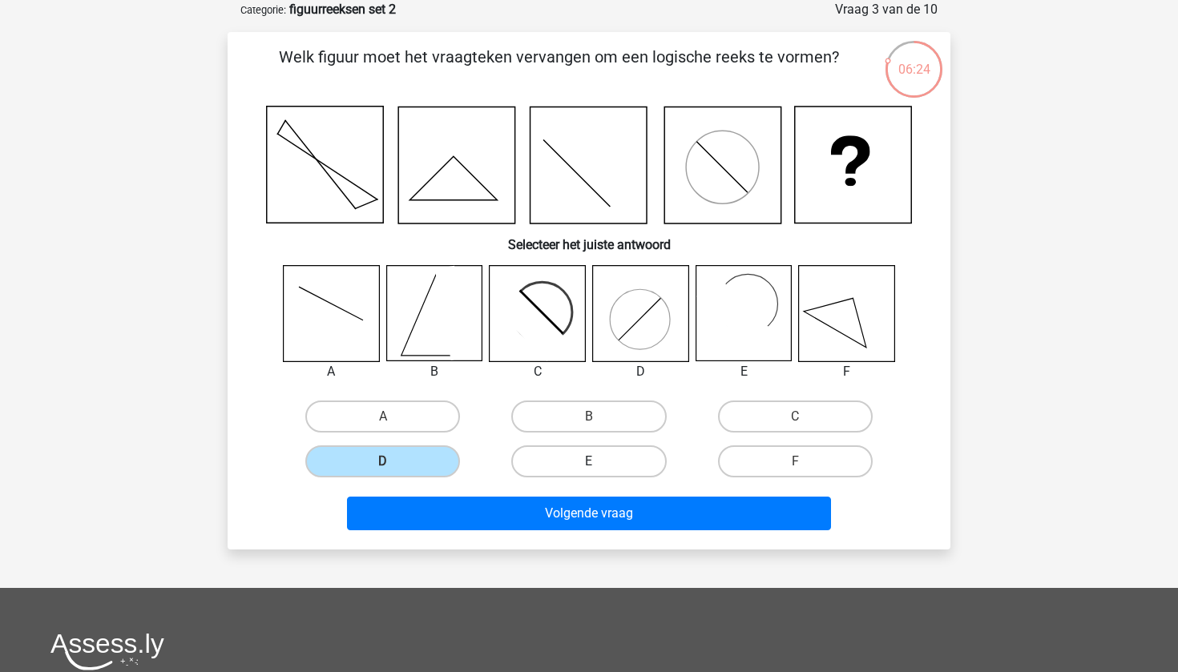
click at [543, 455] on label "E" at bounding box center [588, 462] width 155 height 32
click at [589, 462] on input "E" at bounding box center [594, 467] width 10 height 10
radio input "true"
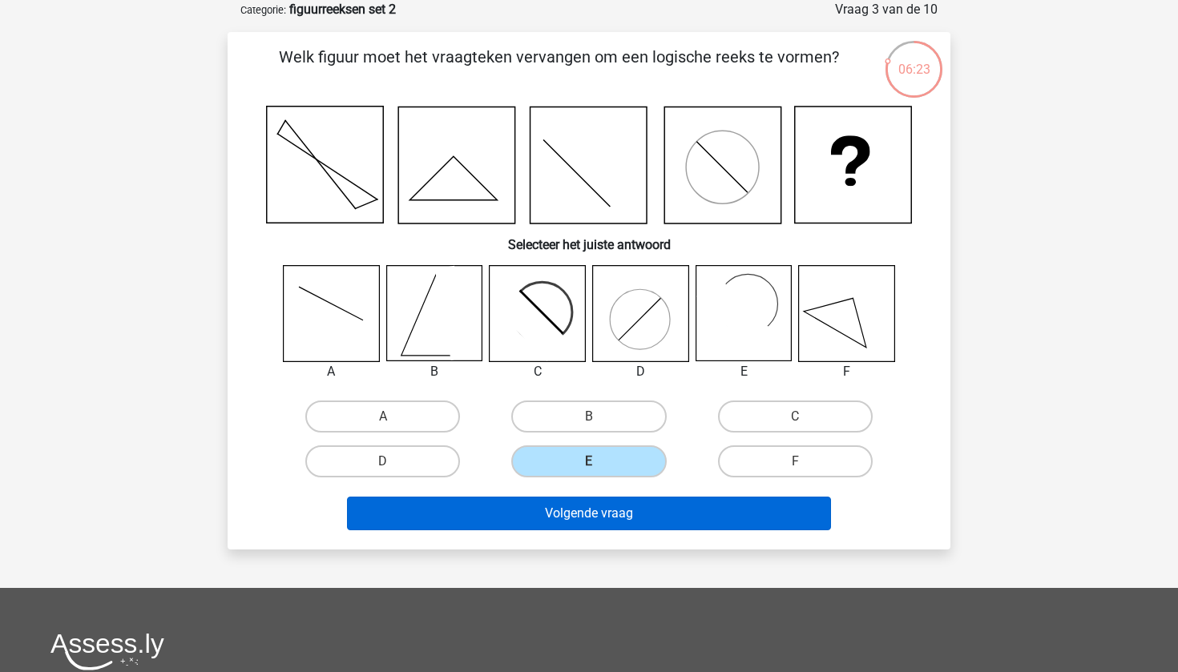
click at [566, 517] on button "Volgende vraag" at bounding box center [589, 514] width 485 height 34
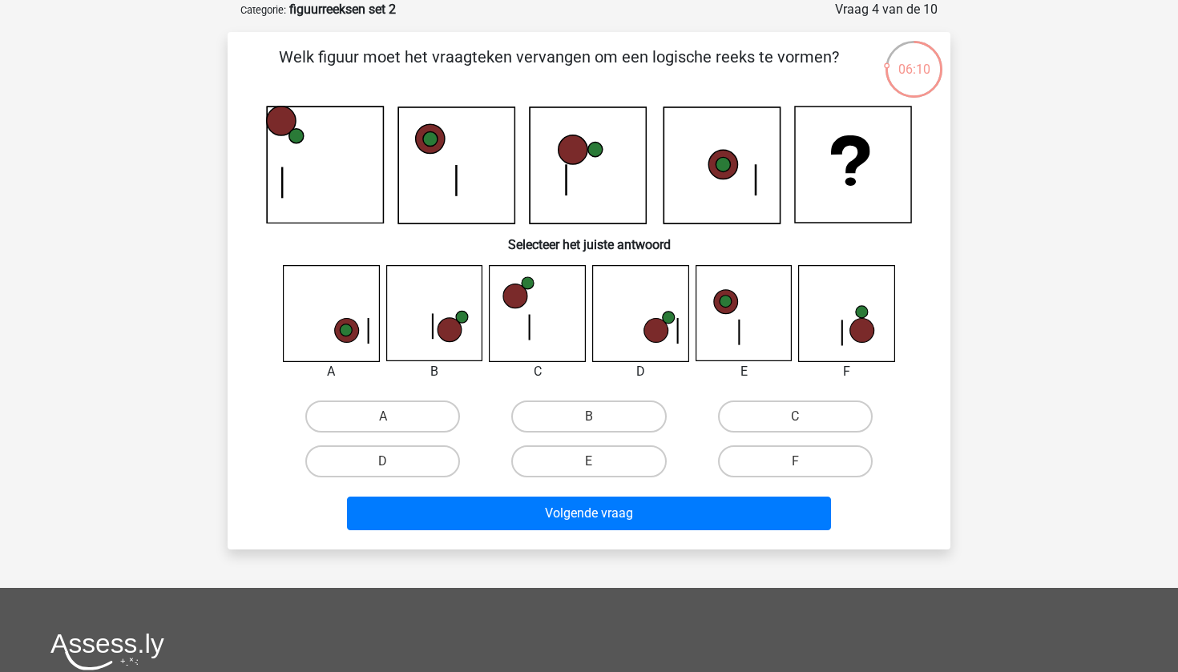
click at [297, 345] on icon at bounding box center [331, 313] width 95 height 95
click at [586, 408] on label "B" at bounding box center [588, 417] width 155 height 32
click at [589, 417] on input "B" at bounding box center [594, 422] width 10 height 10
radio input "true"
click at [414, 464] on label "D" at bounding box center [382, 462] width 155 height 32
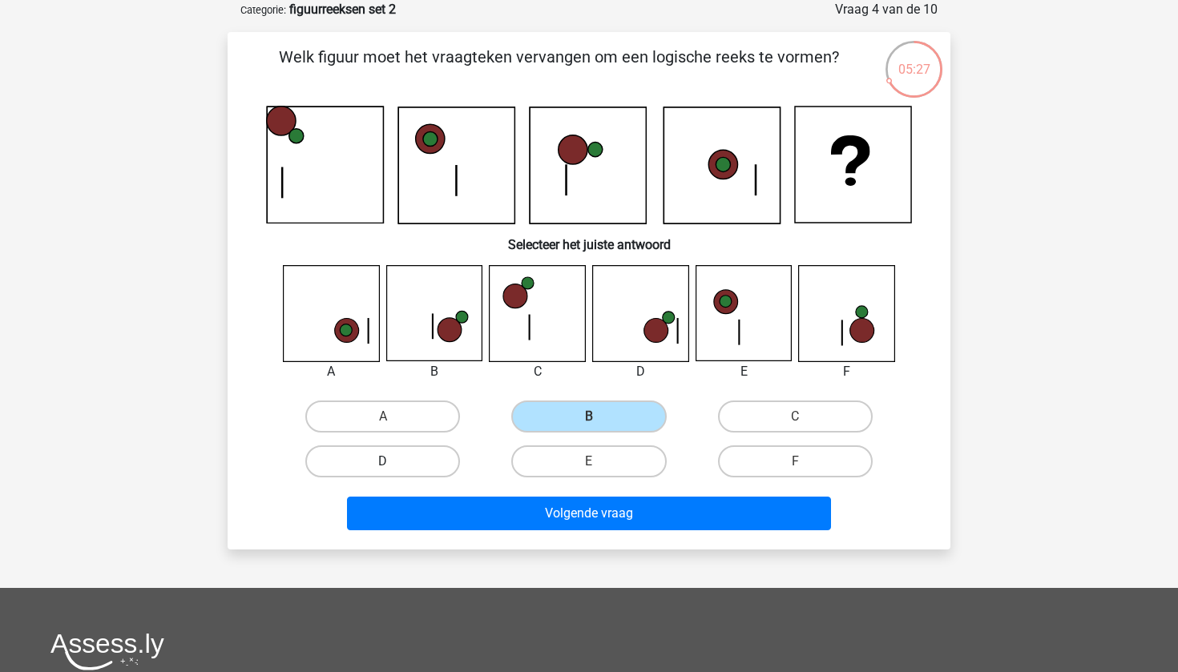
click at [393, 464] on input "D" at bounding box center [388, 467] width 10 height 10
radio input "true"
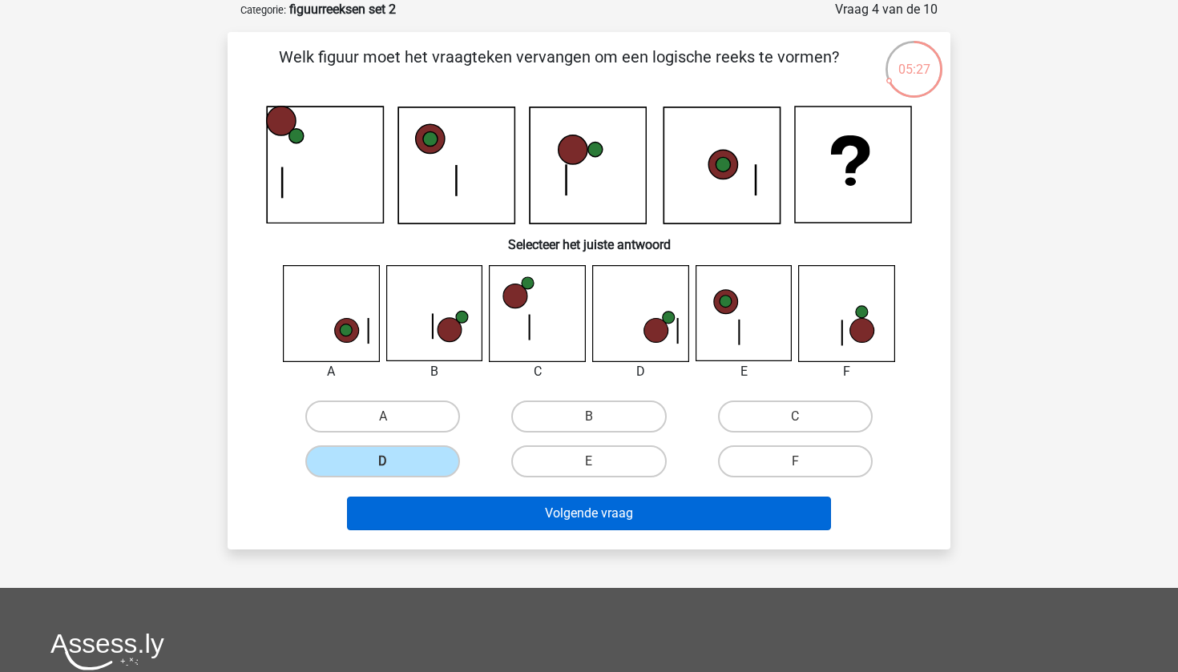
click at [494, 512] on button "Volgende vraag" at bounding box center [589, 514] width 485 height 34
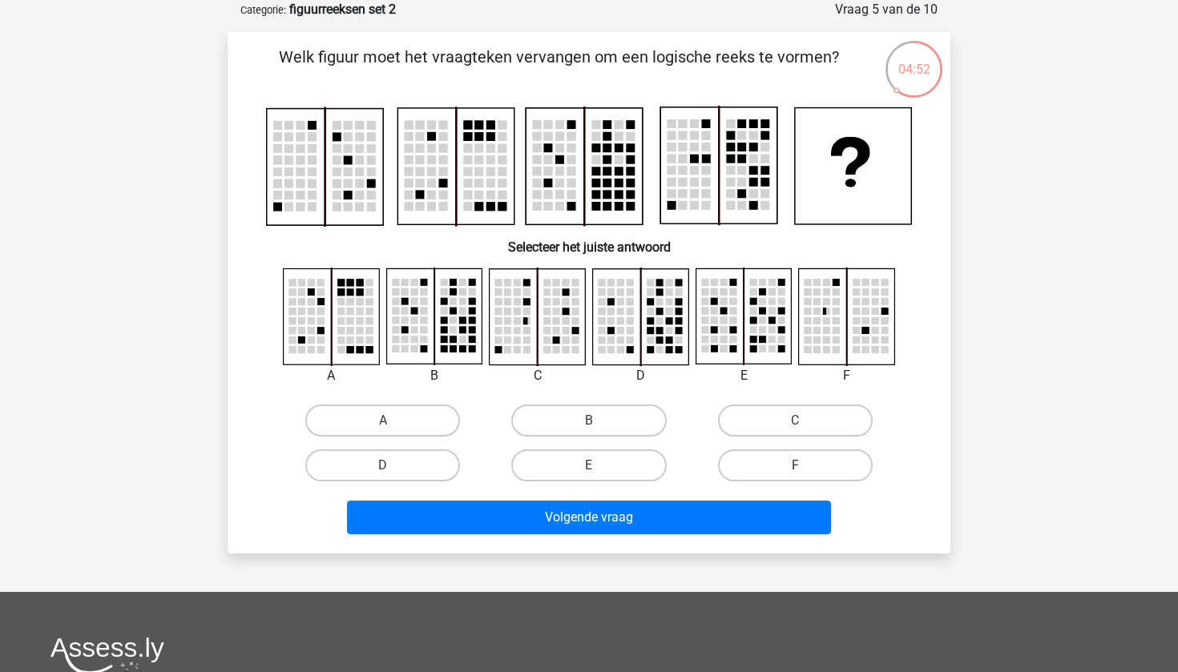
click at [767, 326] on rect at bounding box center [743, 316] width 95 height 95
click at [653, 353] on rect at bounding box center [650, 349] width 7 height 7
click at [387, 473] on input "D" at bounding box center [388, 471] width 10 height 10
radio input "true"
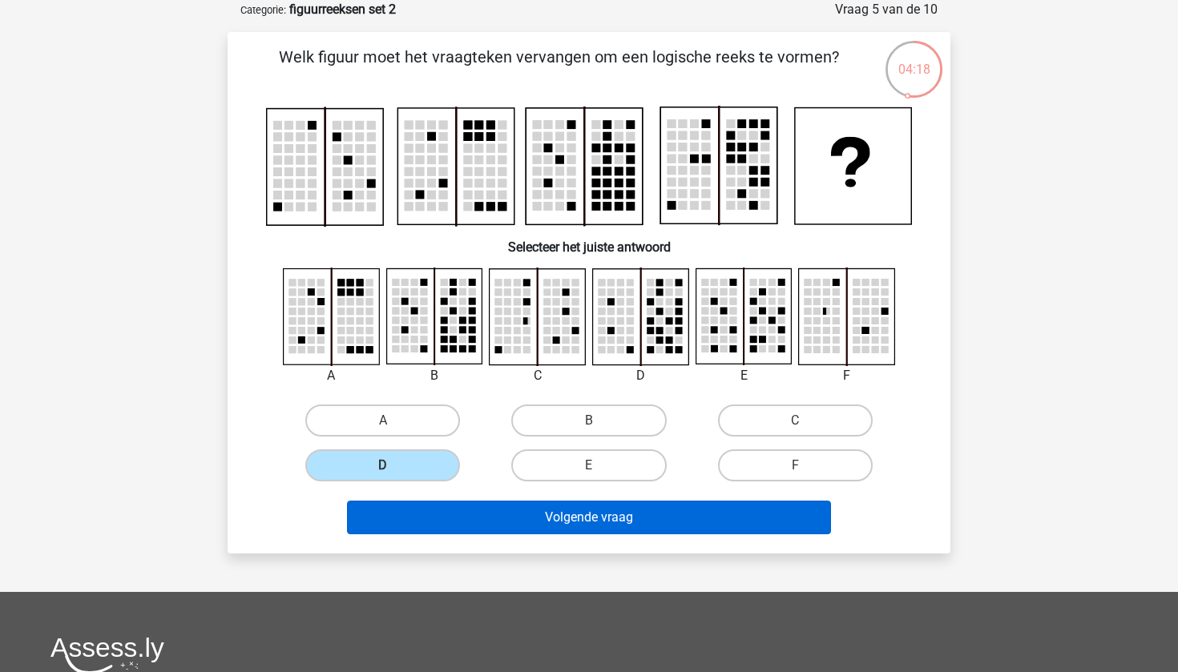
click at [498, 511] on button "Volgende vraag" at bounding box center [589, 518] width 485 height 34
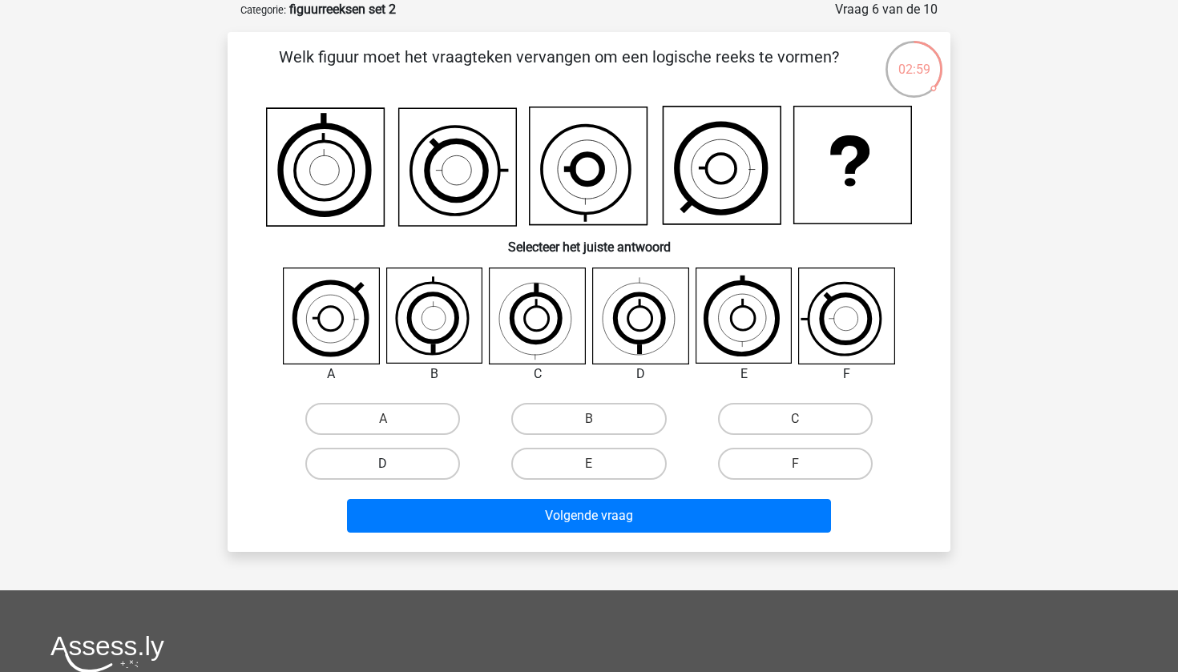
click at [418, 458] on label "D" at bounding box center [382, 464] width 155 height 32
click at [393, 464] on input "D" at bounding box center [388, 469] width 10 height 10
radio input "true"
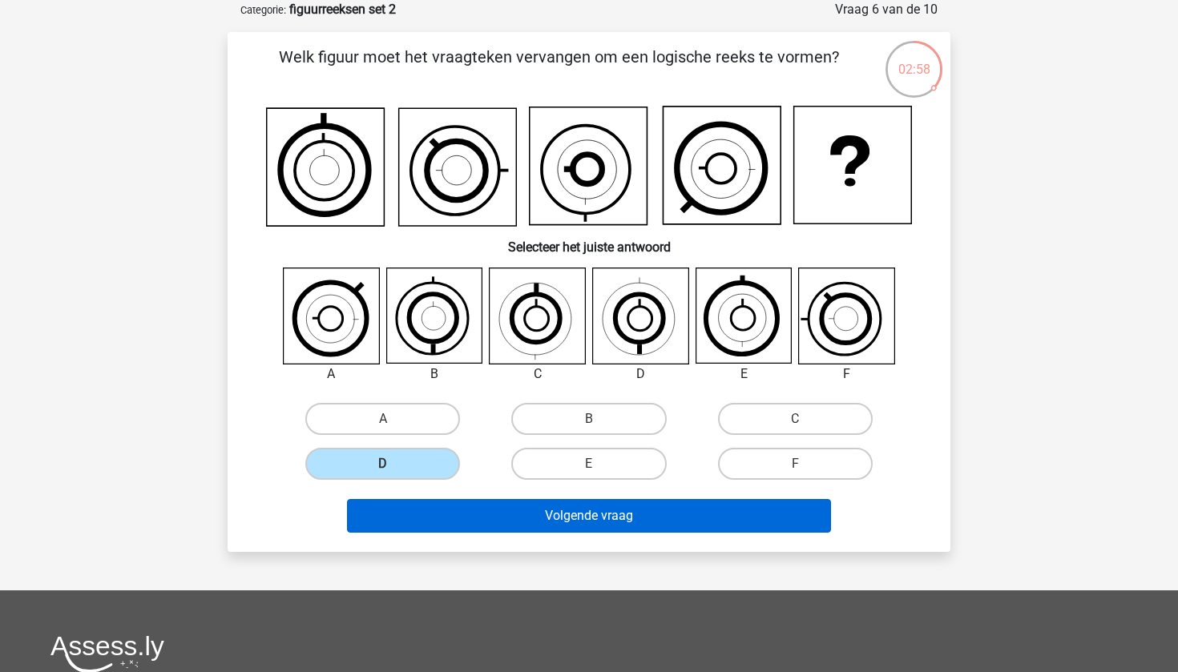
click at [485, 514] on button "Volgende vraag" at bounding box center [589, 516] width 485 height 34
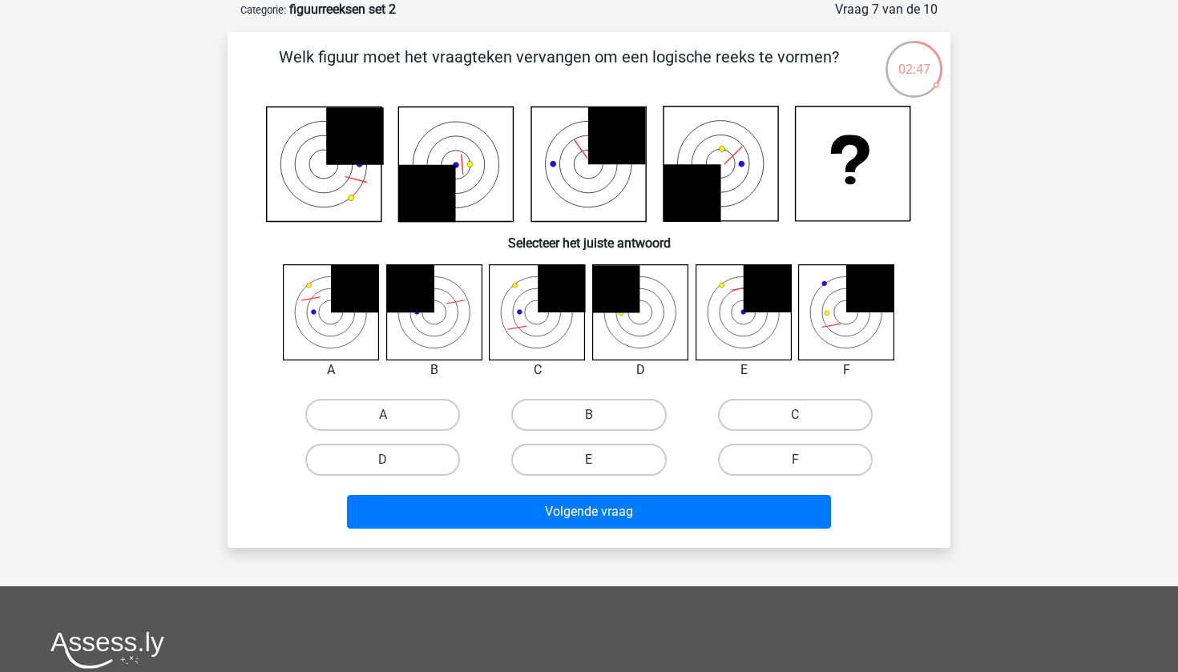
click at [347, 317] on icon at bounding box center [331, 311] width 95 height 95
click at [398, 410] on label "A" at bounding box center [382, 415] width 155 height 32
click at [393, 415] on input "A" at bounding box center [388, 420] width 10 height 10
radio input "true"
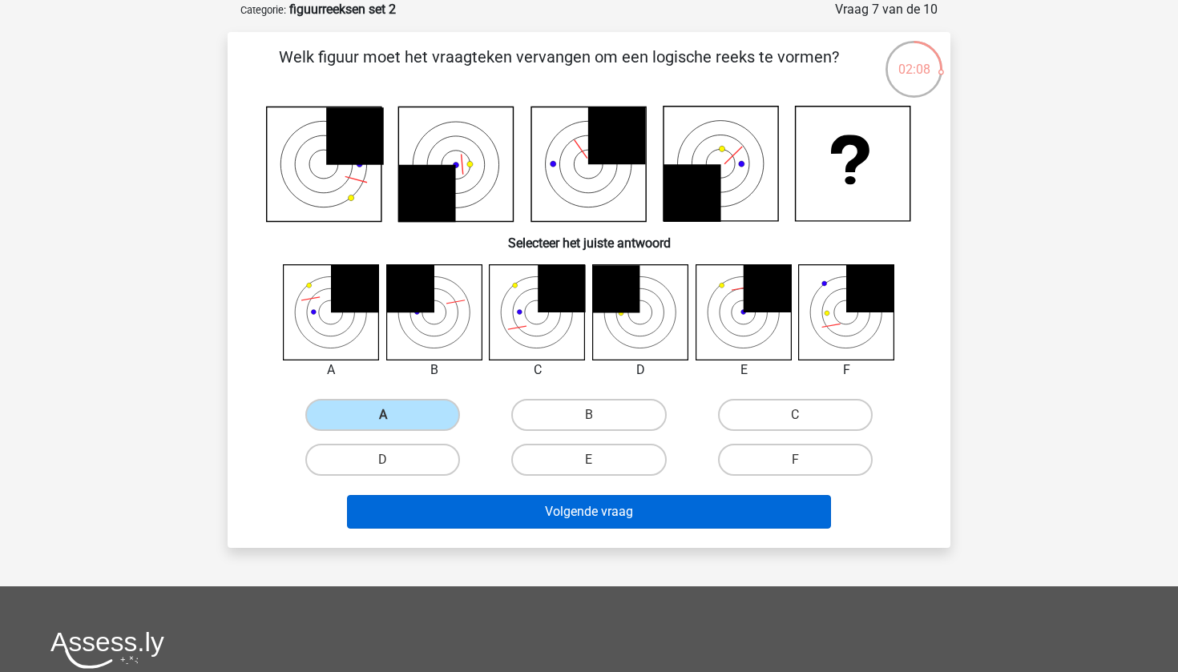
click at [484, 521] on button "Volgende vraag" at bounding box center [589, 512] width 485 height 34
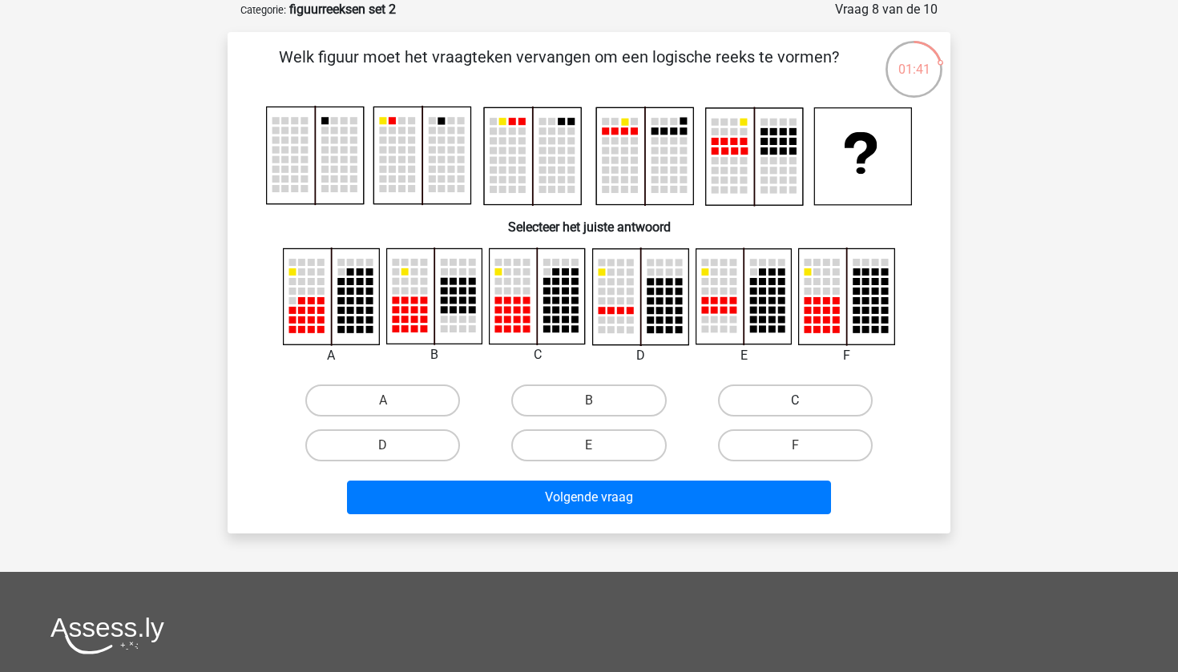
click at [816, 401] on label "C" at bounding box center [795, 401] width 155 height 32
click at [805, 401] on input "C" at bounding box center [800, 406] width 10 height 10
radio input "true"
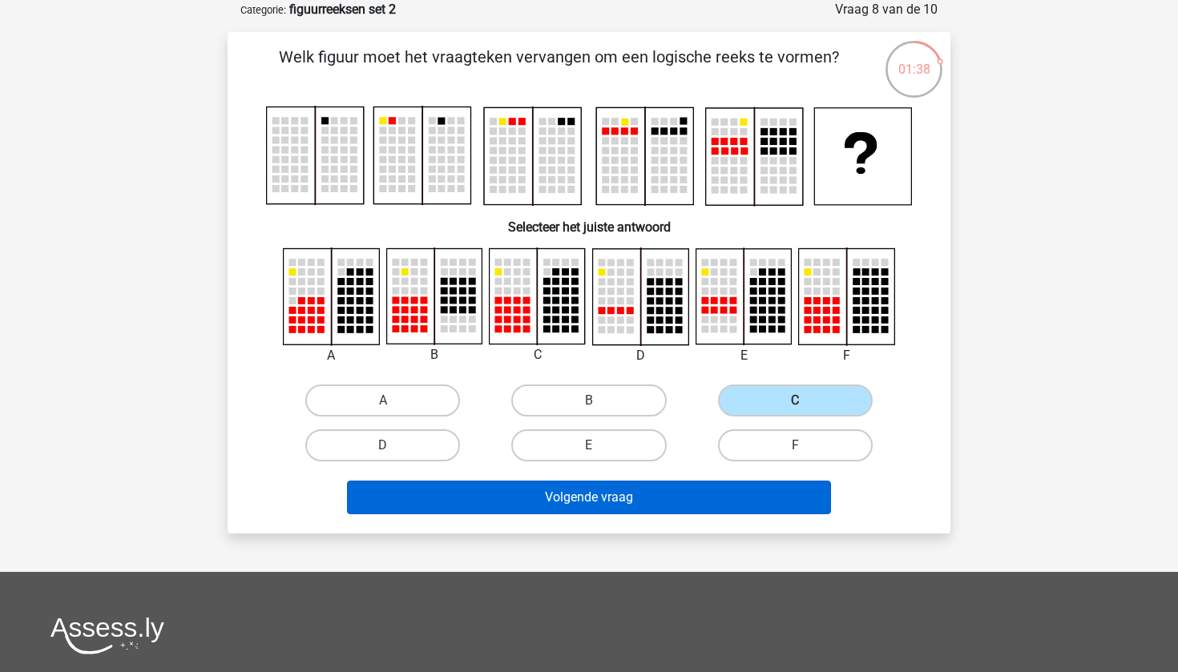
click at [607, 494] on button "Volgende vraag" at bounding box center [589, 498] width 485 height 34
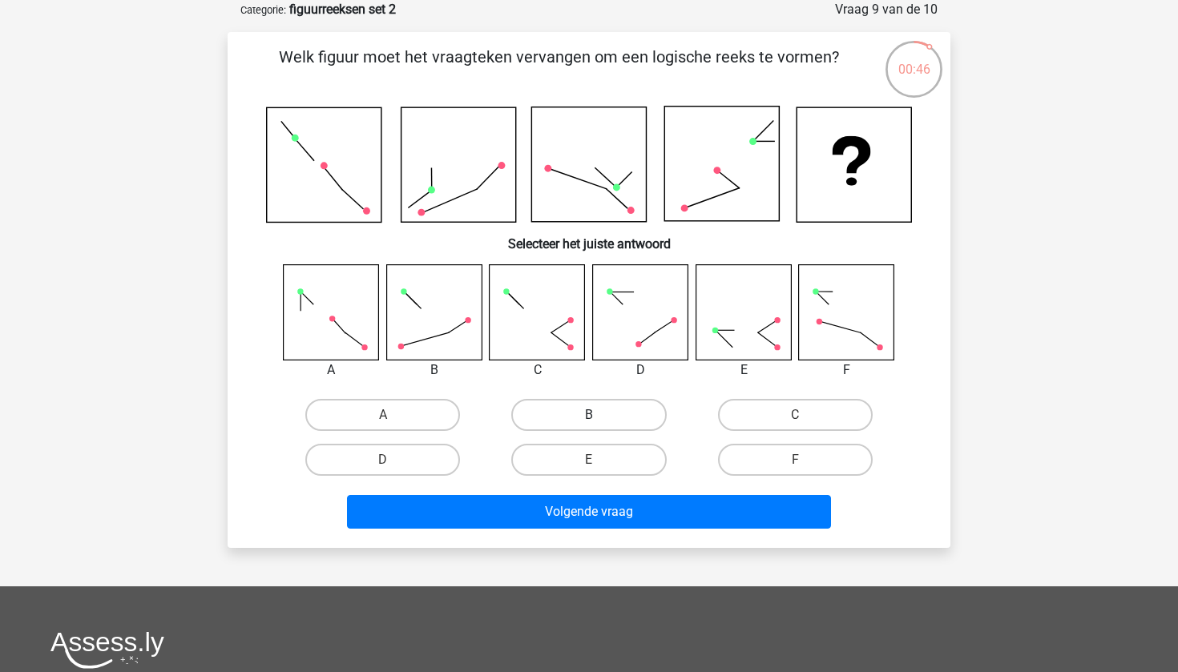
click at [643, 422] on label "B" at bounding box center [588, 415] width 155 height 32
click at [599, 422] on input "B" at bounding box center [594, 420] width 10 height 10
radio input "true"
drag, startPoint x: 643, startPoint y: 422, endPoint x: 643, endPoint y: 466, distance: 44.1
click at [643, 422] on label "B" at bounding box center [588, 415] width 155 height 32
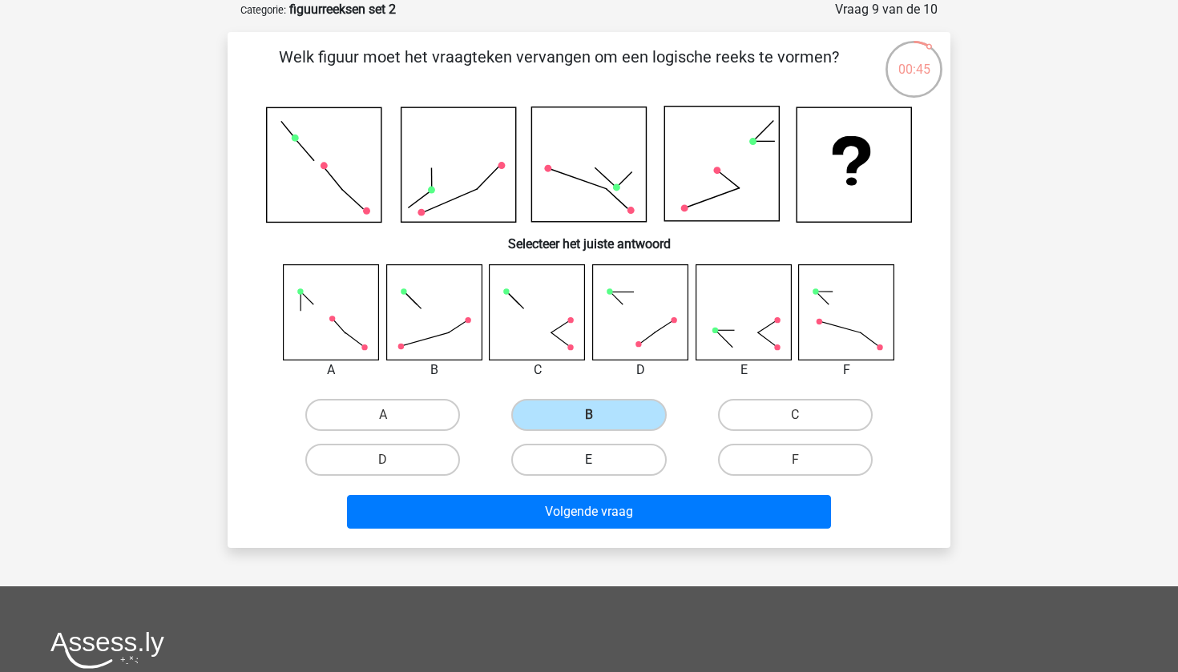
click at [599, 422] on input "B" at bounding box center [594, 420] width 10 height 10
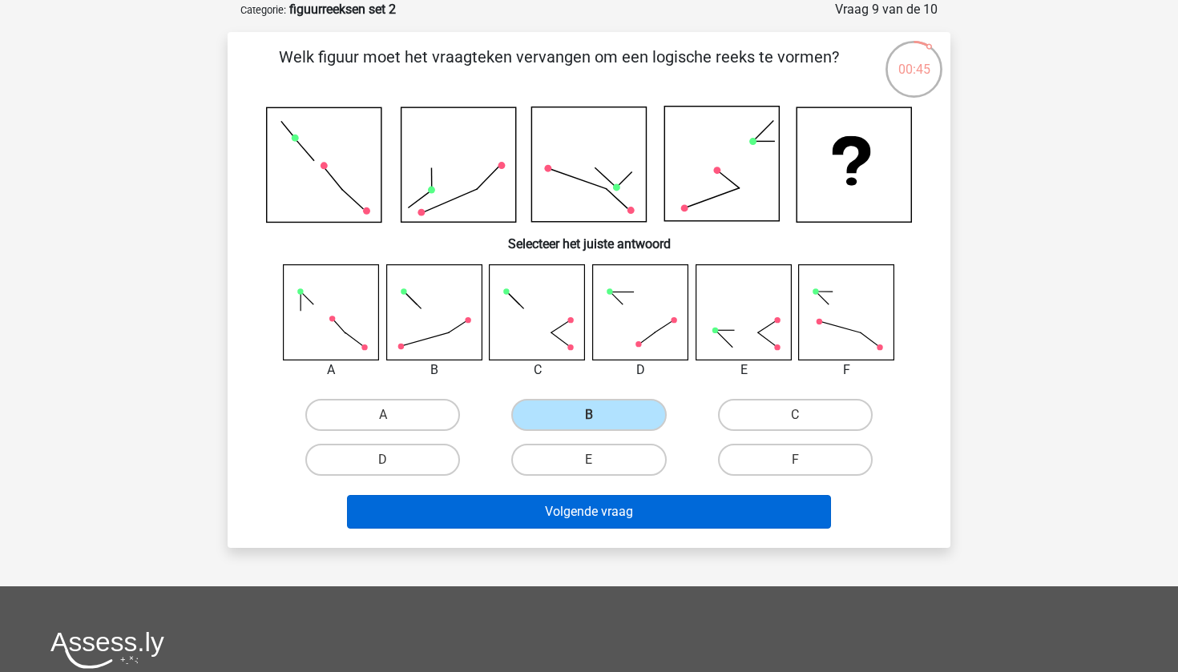
click at [649, 516] on button "Volgende vraag" at bounding box center [589, 512] width 485 height 34
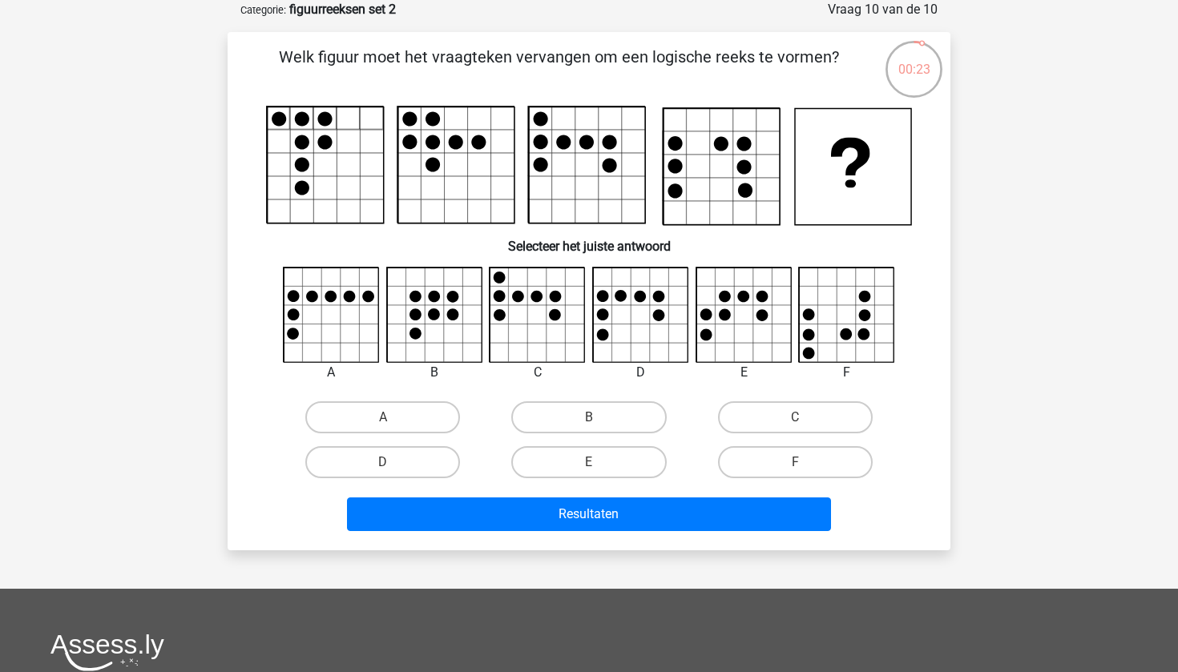
click at [316, 318] on icon at bounding box center [331, 315] width 95 height 95
click at [387, 434] on label "A" at bounding box center [382, 417] width 155 height 32
click at [387, 428] on input "A" at bounding box center [388, 423] width 10 height 10
radio input "true"
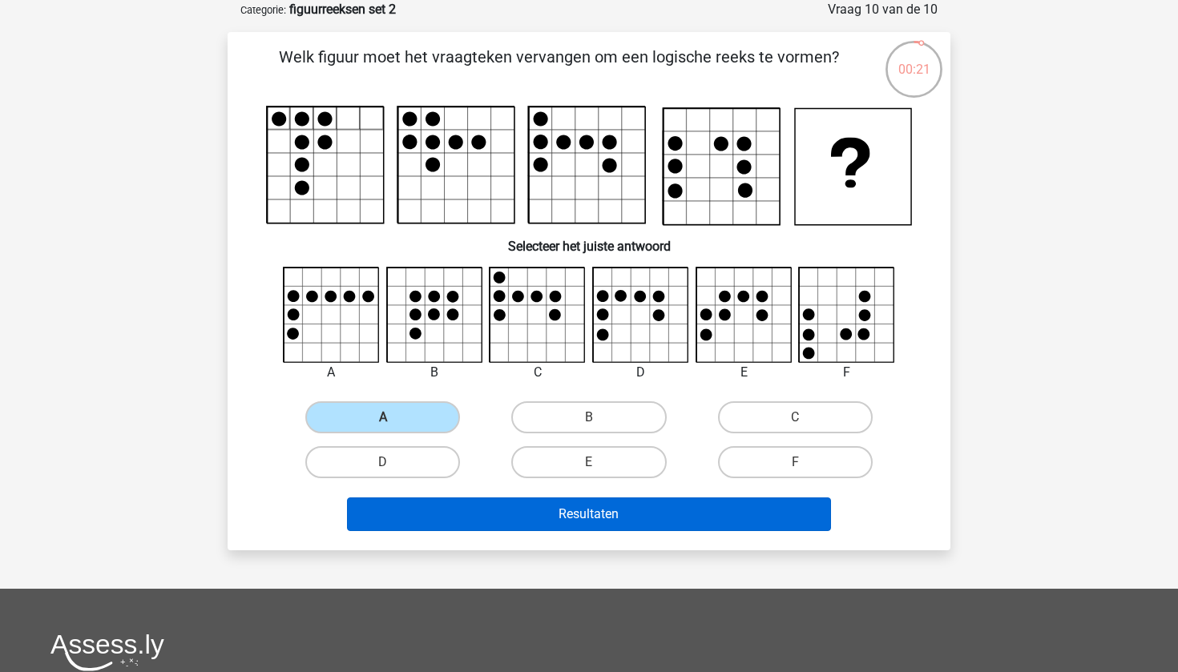
click at [436, 511] on button "Resultaten" at bounding box center [589, 515] width 485 height 34
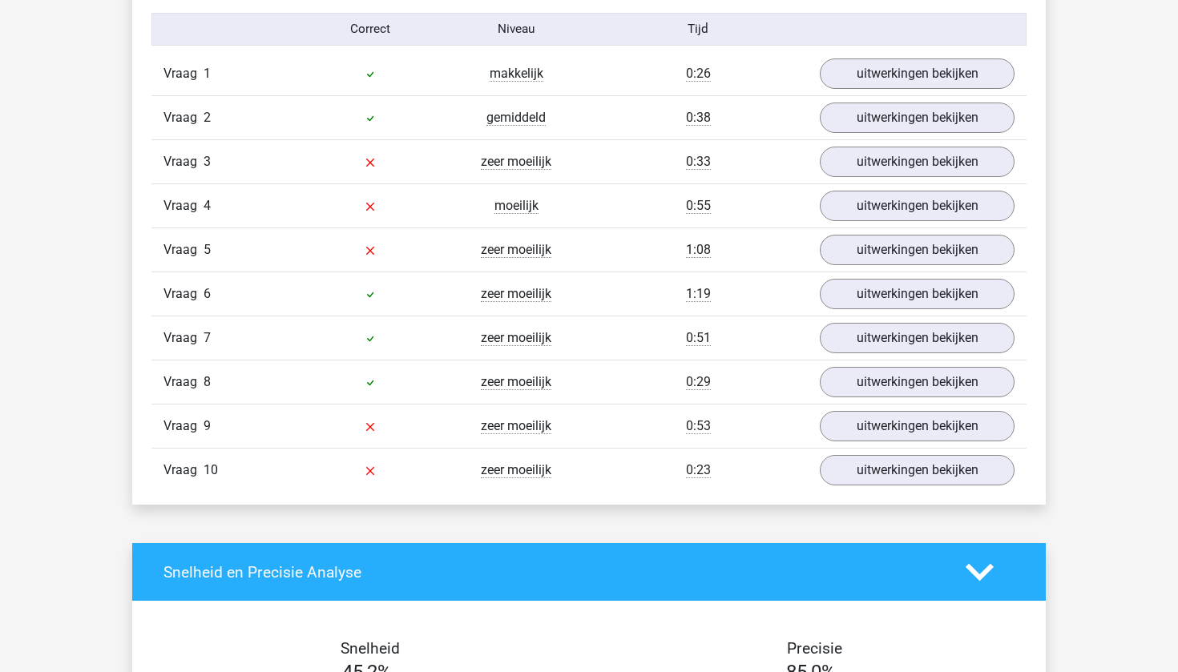
scroll to position [1323, 0]
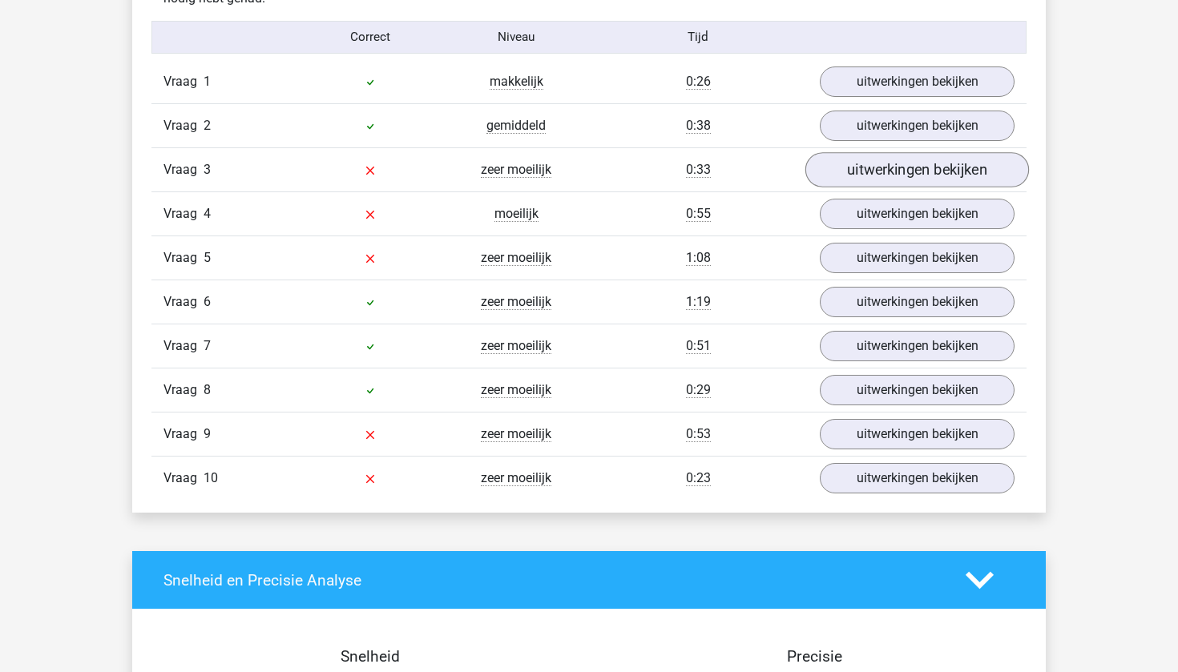
click at [877, 177] on link "uitwerkingen bekijken" at bounding box center [917, 169] width 224 height 35
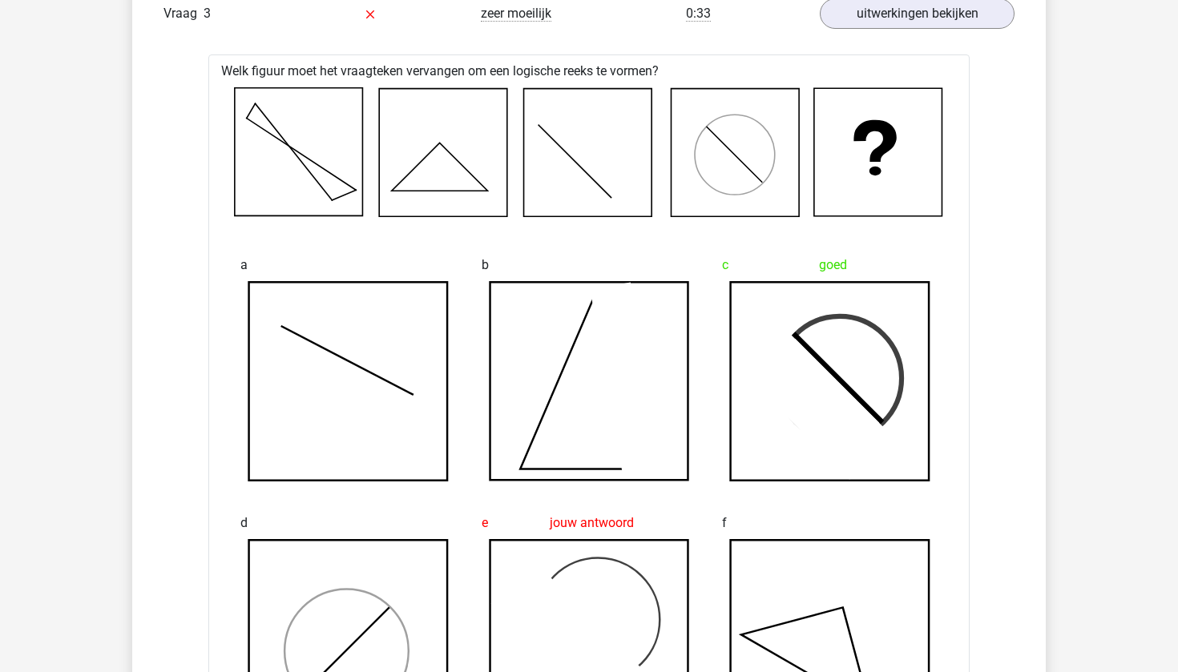
scroll to position [1260, 0]
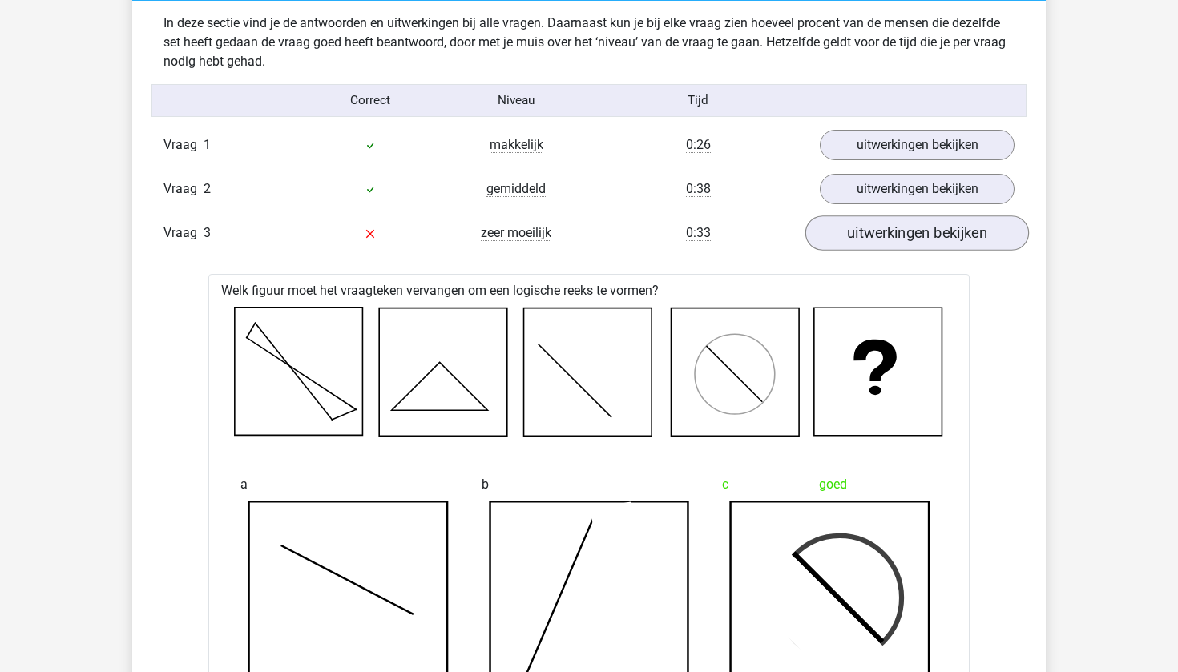
click at [881, 245] on link "uitwerkingen bekijken" at bounding box center [917, 233] width 224 height 35
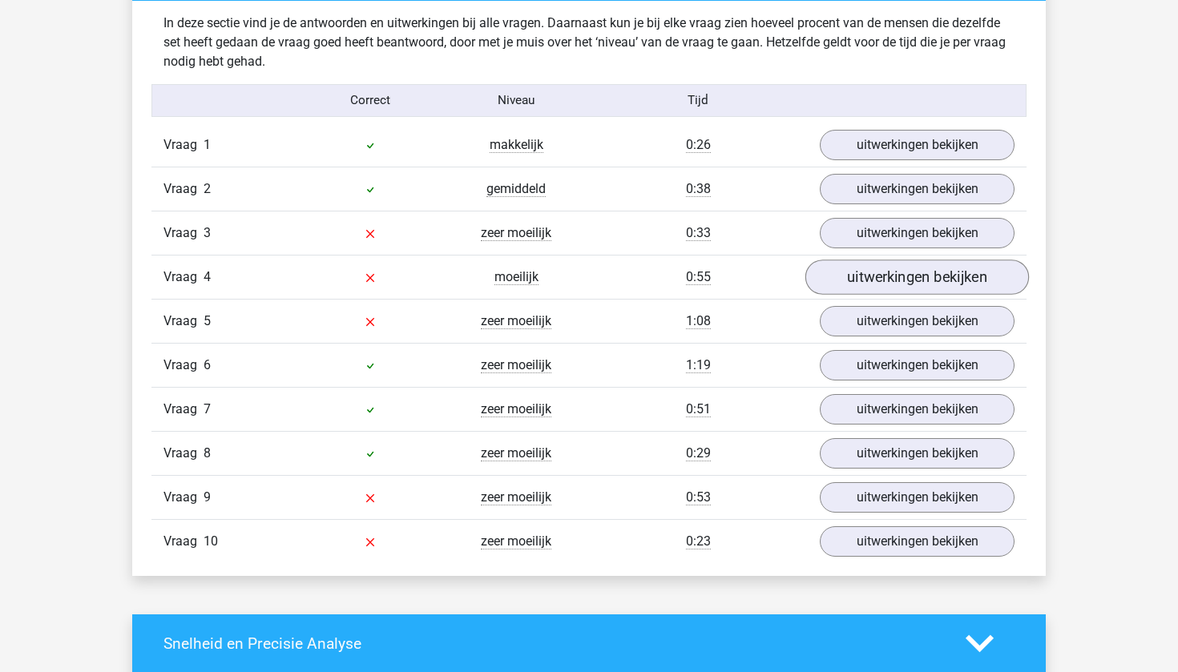
click at [881, 287] on link "uitwerkingen bekijken" at bounding box center [917, 277] width 224 height 35
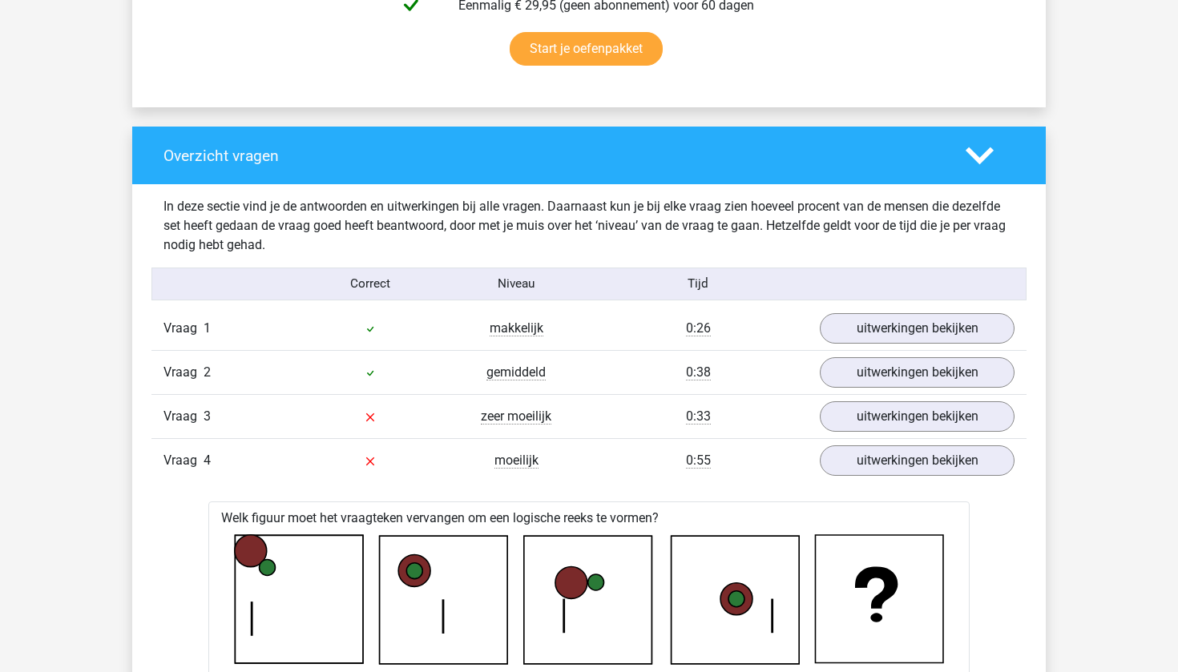
scroll to position [986, 0]
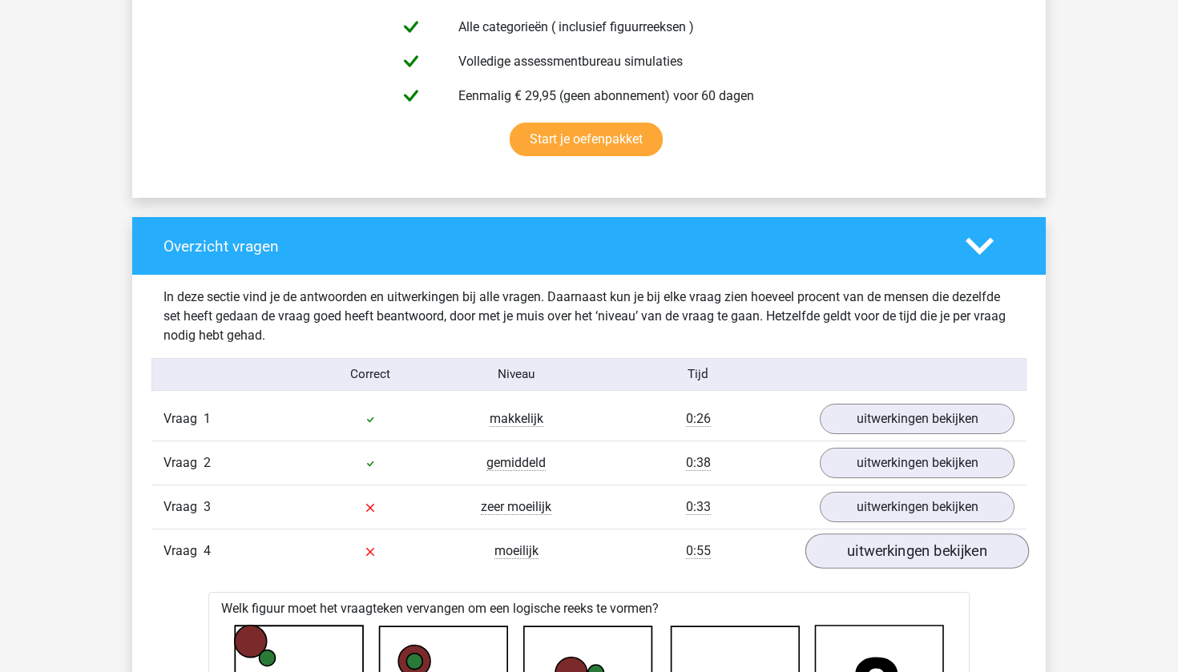
click at [887, 547] on link "uitwerkingen bekijken" at bounding box center [917, 551] width 224 height 35
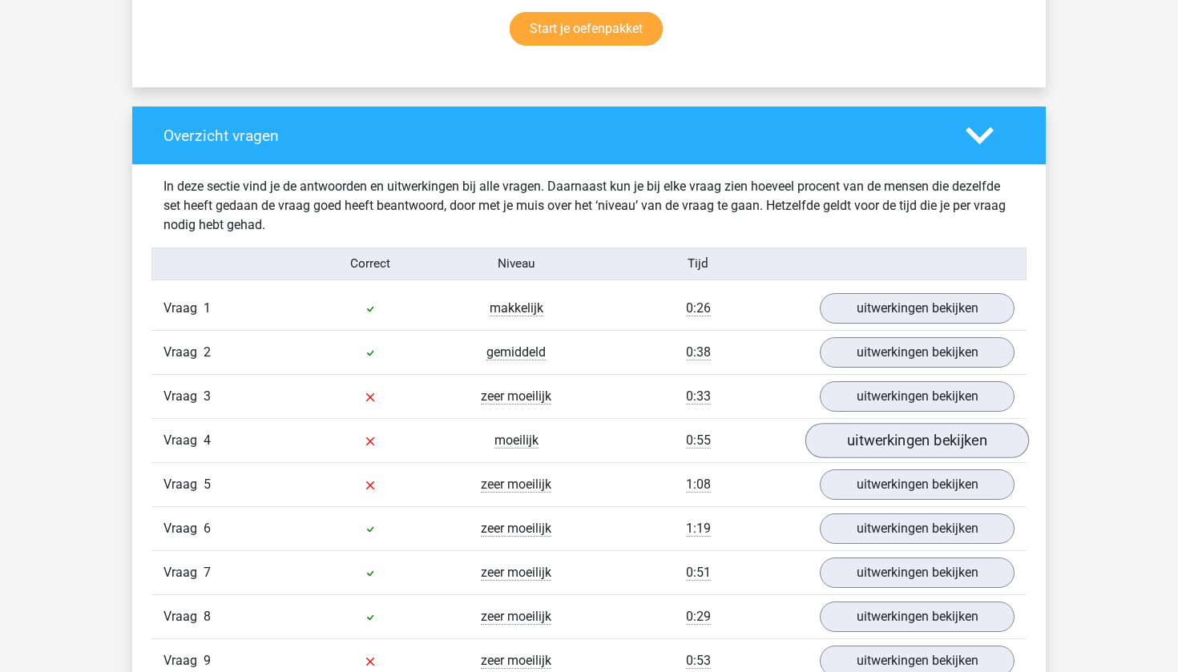
scroll to position [1117, 0]
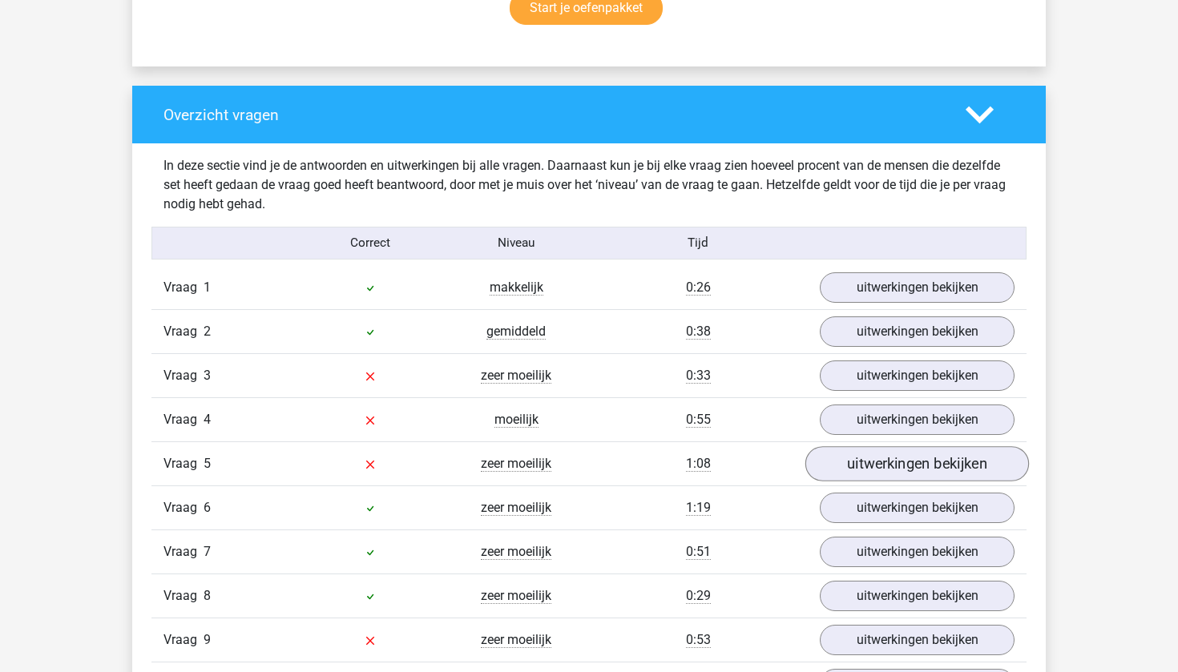
click at [877, 478] on link "uitwerkingen bekijken" at bounding box center [917, 463] width 224 height 35
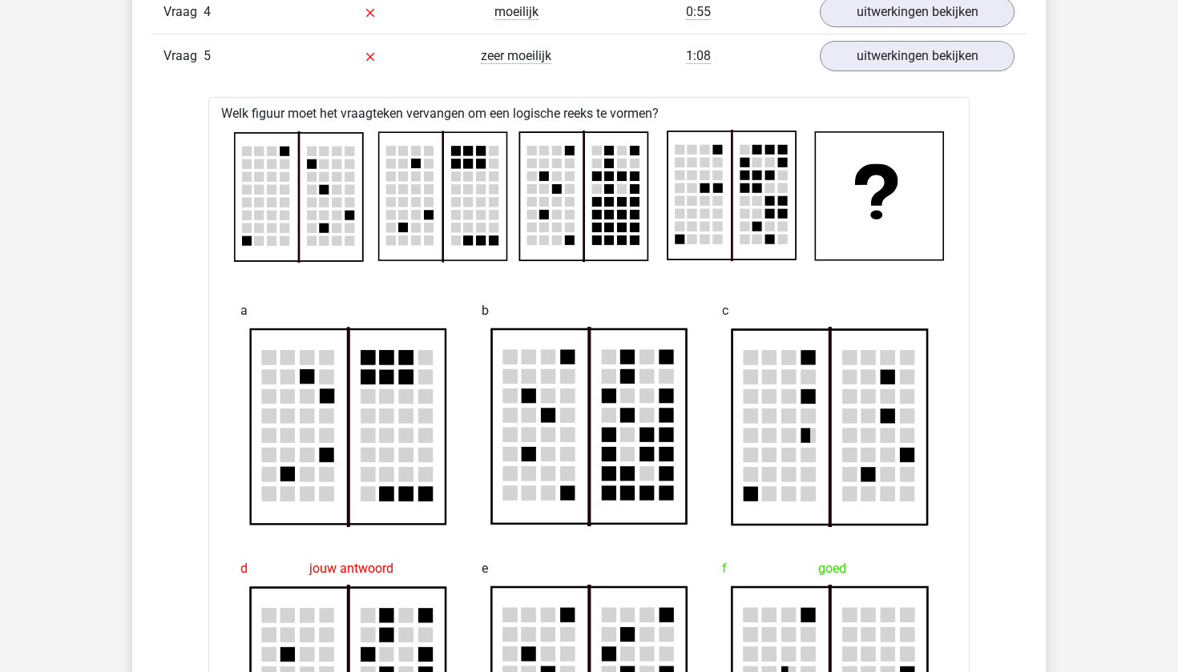
scroll to position [1495, 0]
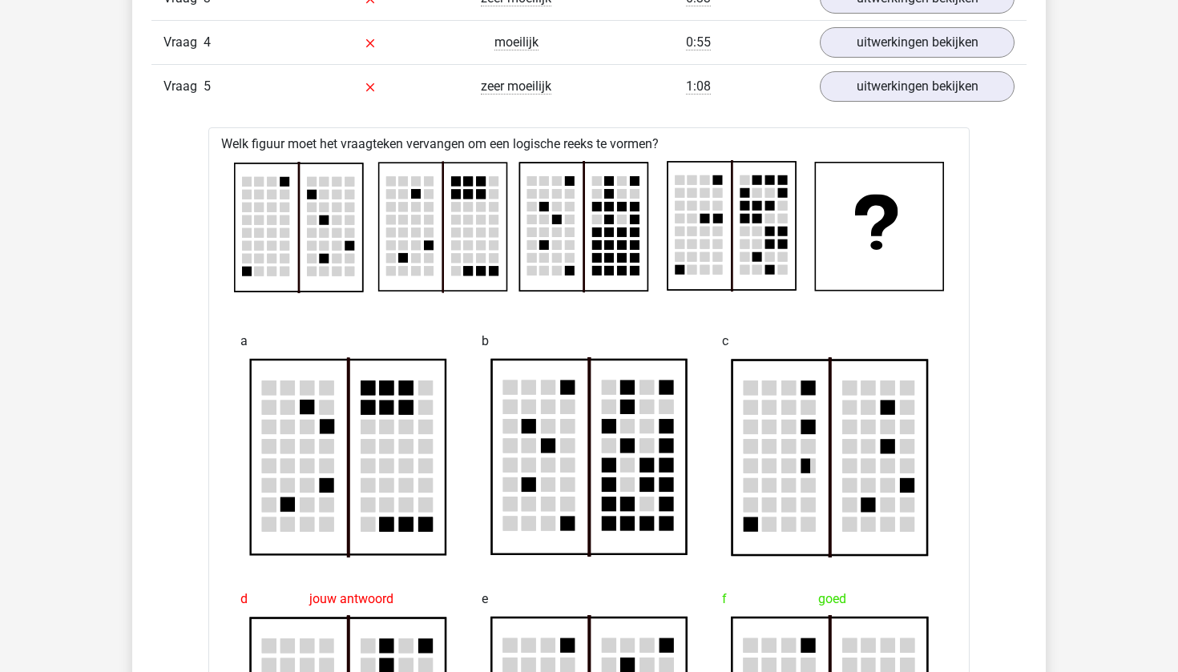
click at [914, 66] on div "Vraag 5 zeer moeilijk 1:08 uitwerkingen bekijken" at bounding box center [588, 86] width 875 height 44
click at [912, 87] on link "uitwerkingen bekijken" at bounding box center [917, 86] width 224 height 35
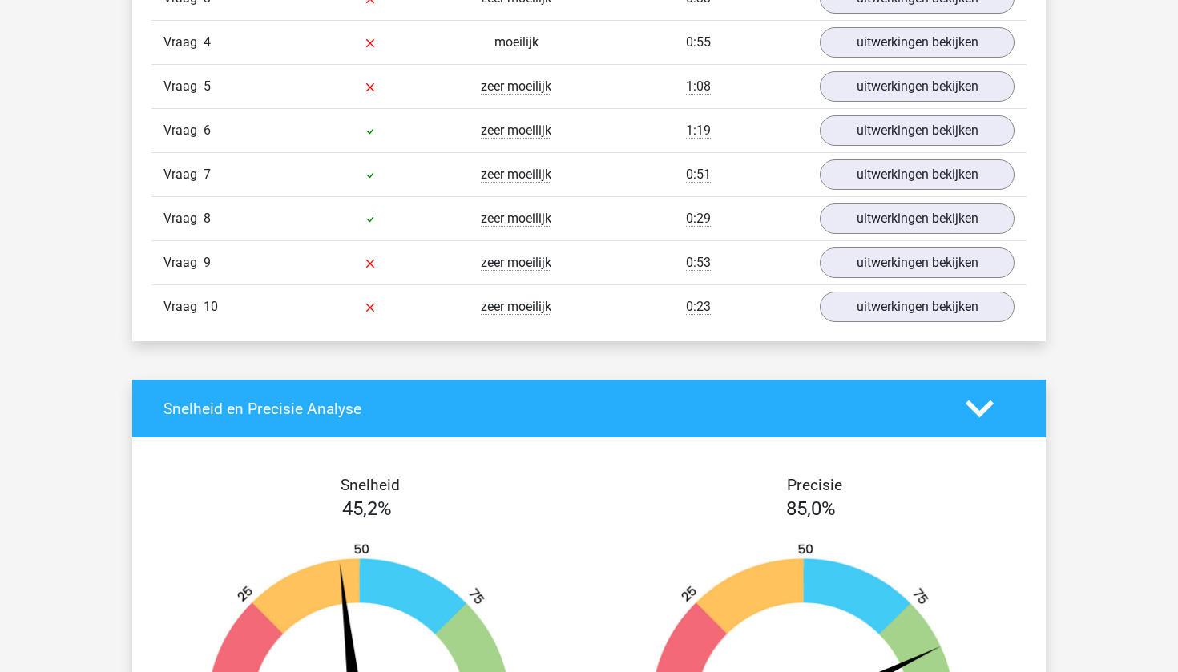
scroll to position [1529, 0]
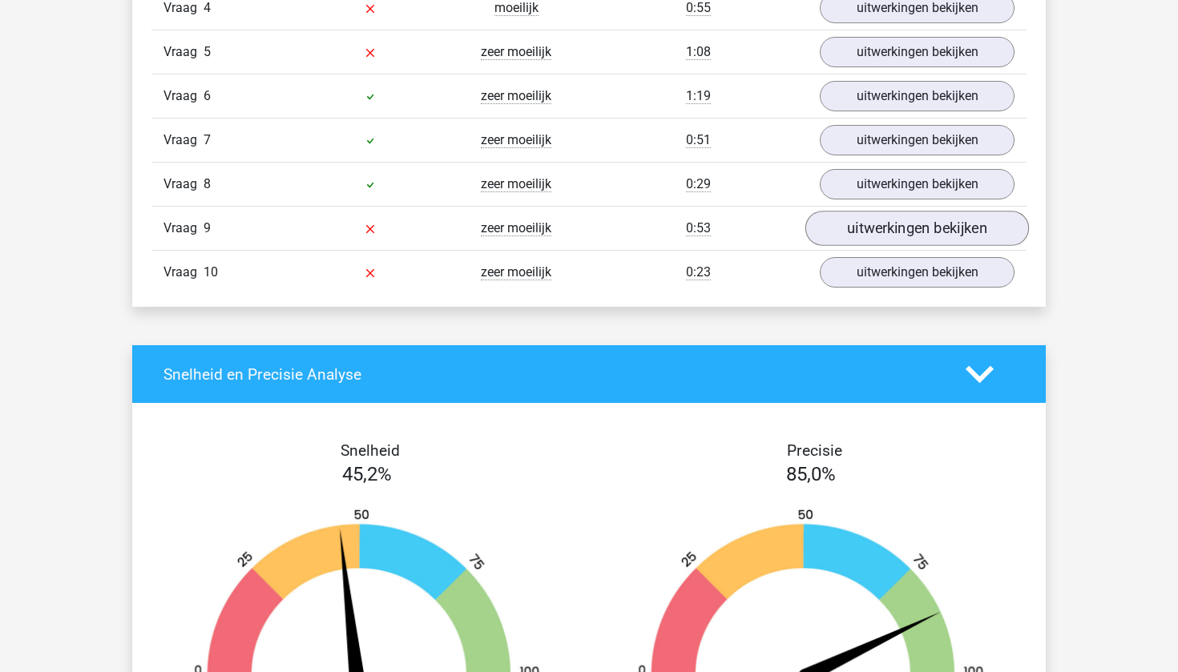
click at [881, 225] on link "uitwerkingen bekijken" at bounding box center [917, 228] width 224 height 35
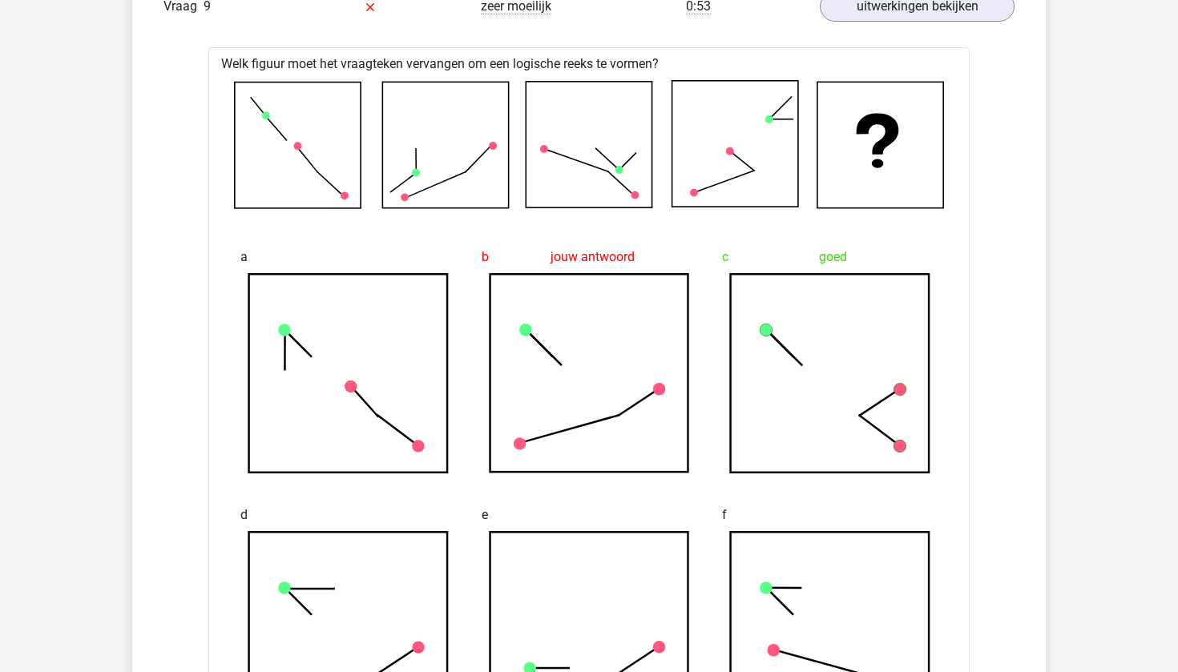
scroll to position [1641, 0]
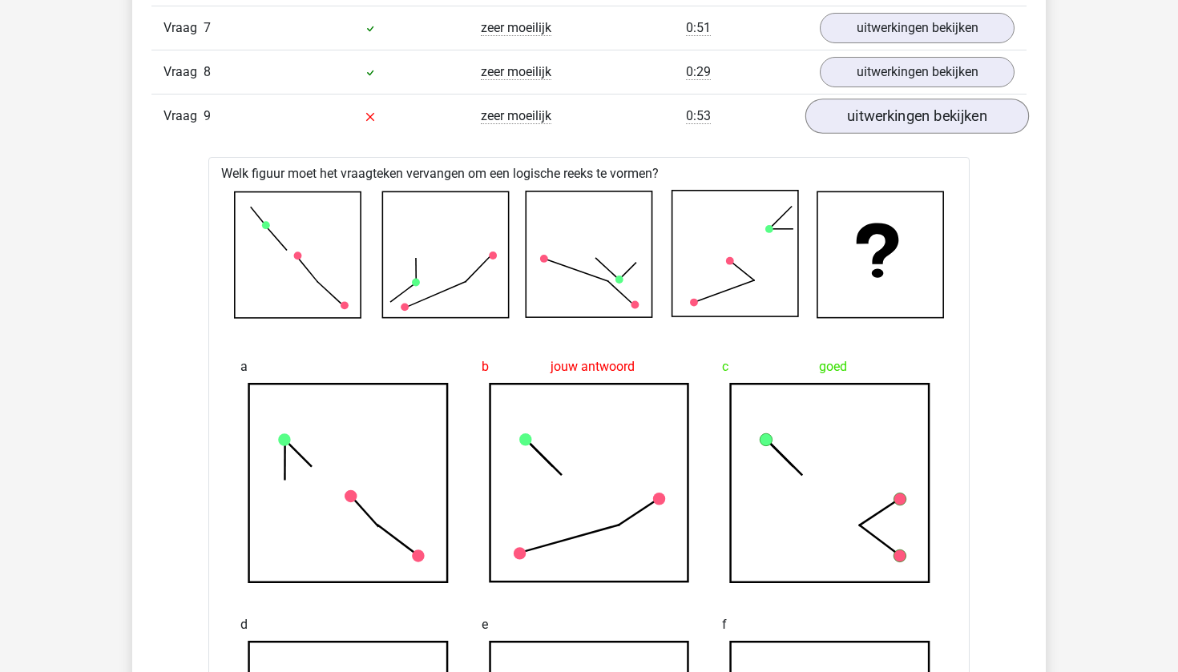
click at [878, 116] on link "uitwerkingen bekijken" at bounding box center [917, 116] width 224 height 35
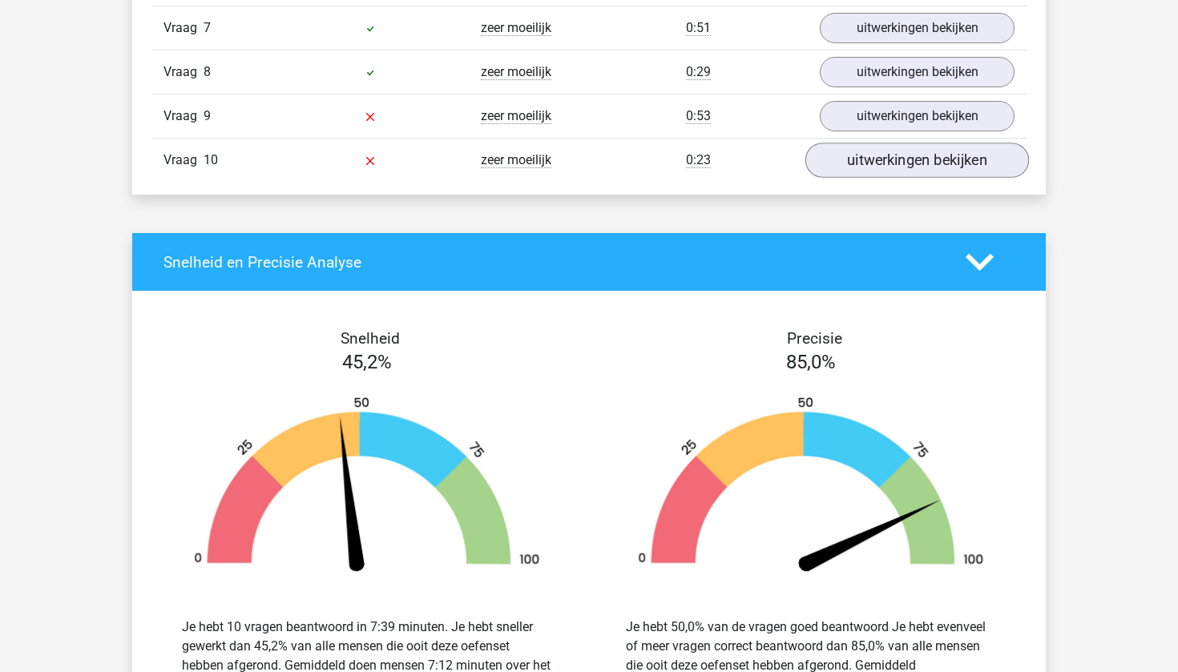
click at [888, 165] on link "uitwerkingen bekijken" at bounding box center [917, 160] width 224 height 35
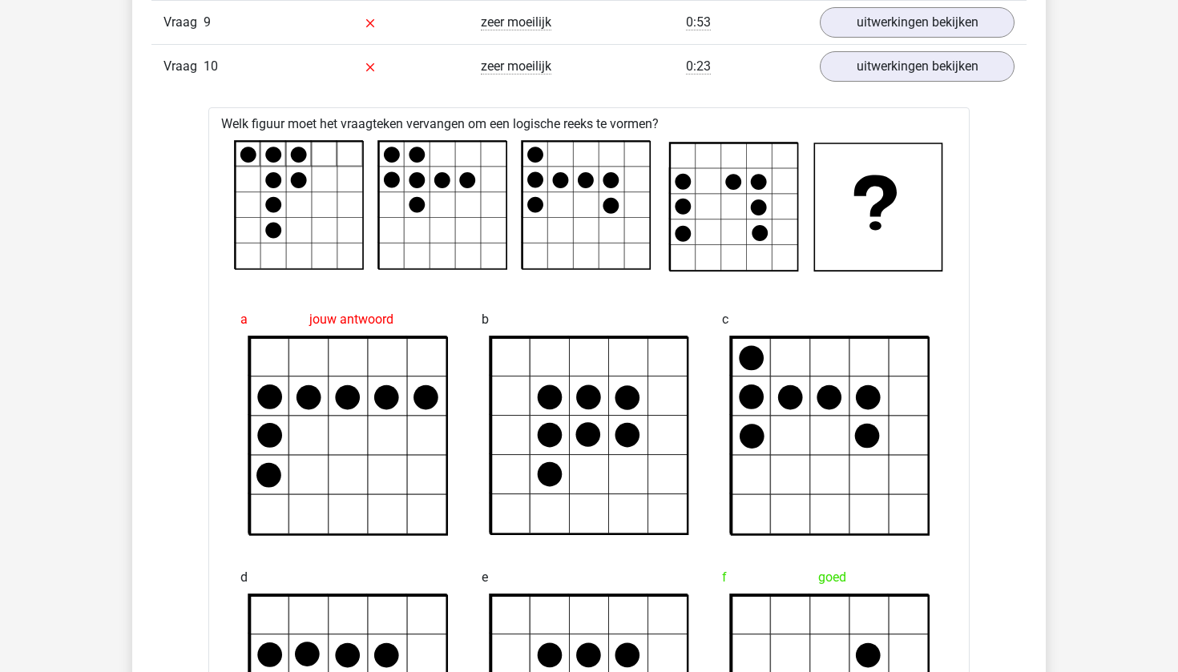
scroll to position [1684, 0]
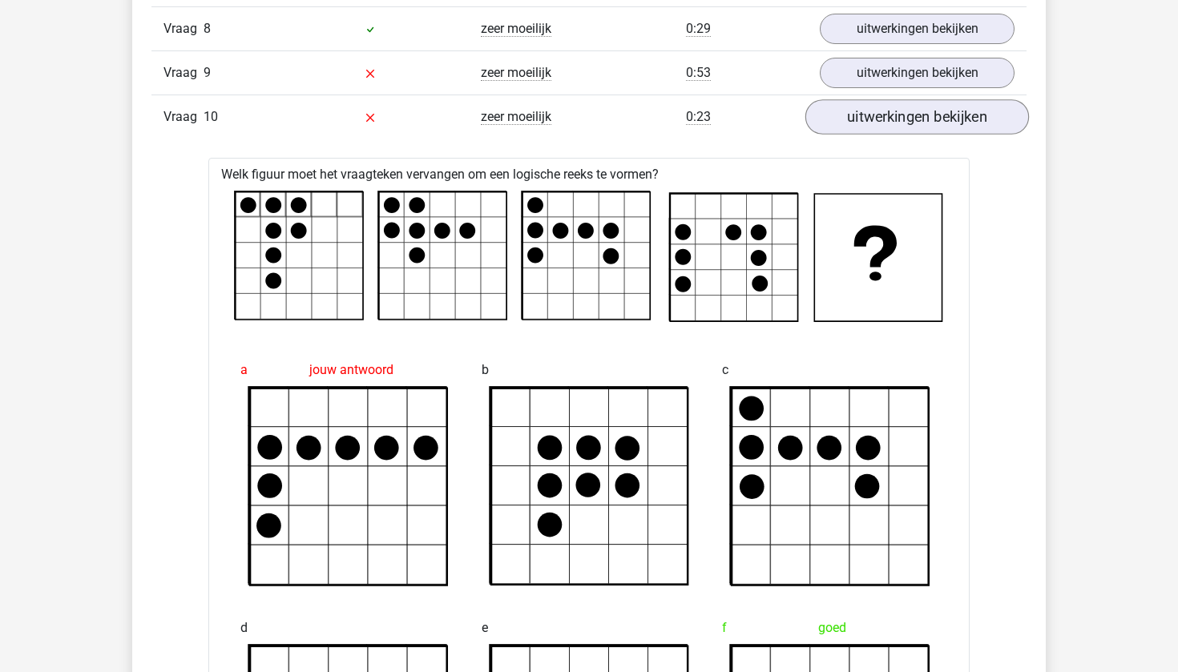
click at [886, 122] on link "uitwerkingen bekijken" at bounding box center [917, 116] width 224 height 35
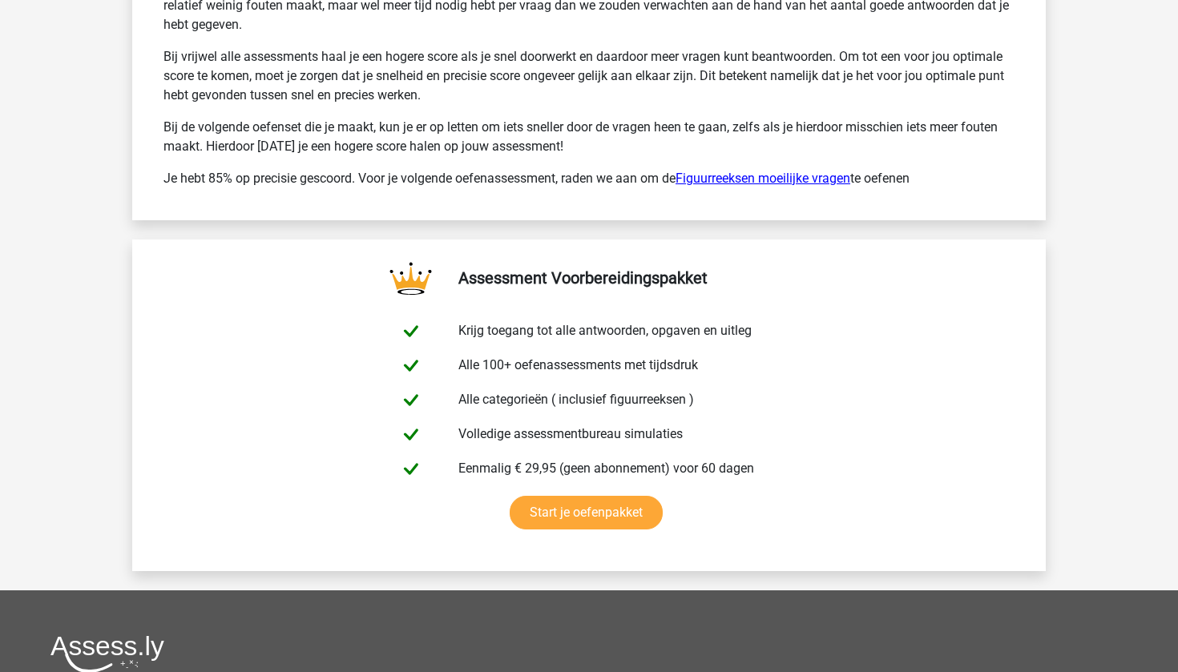
scroll to position [2538, 0]
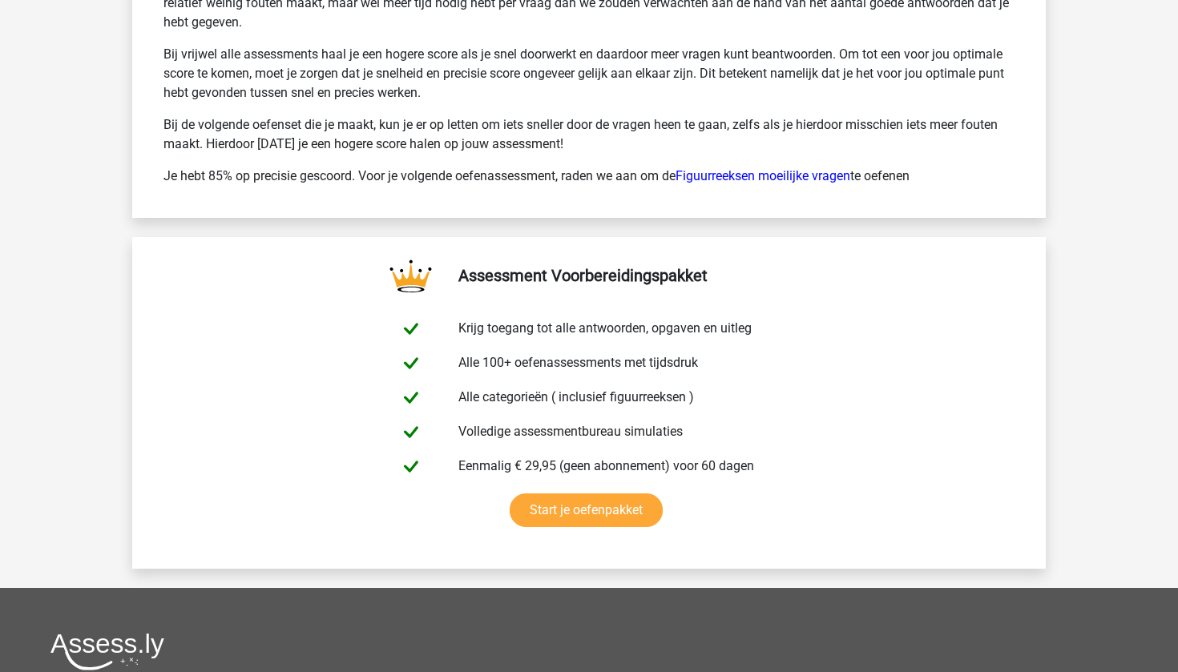
click at [752, 192] on div "Je kunt een betere score halen als je iets minder tijd per vraag neemt. We hebb…" at bounding box center [588, 75] width 875 height 246
click at [755, 176] on link "Figuurreeksen moeilijke vragen" at bounding box center [763, 175] width 175 height 15
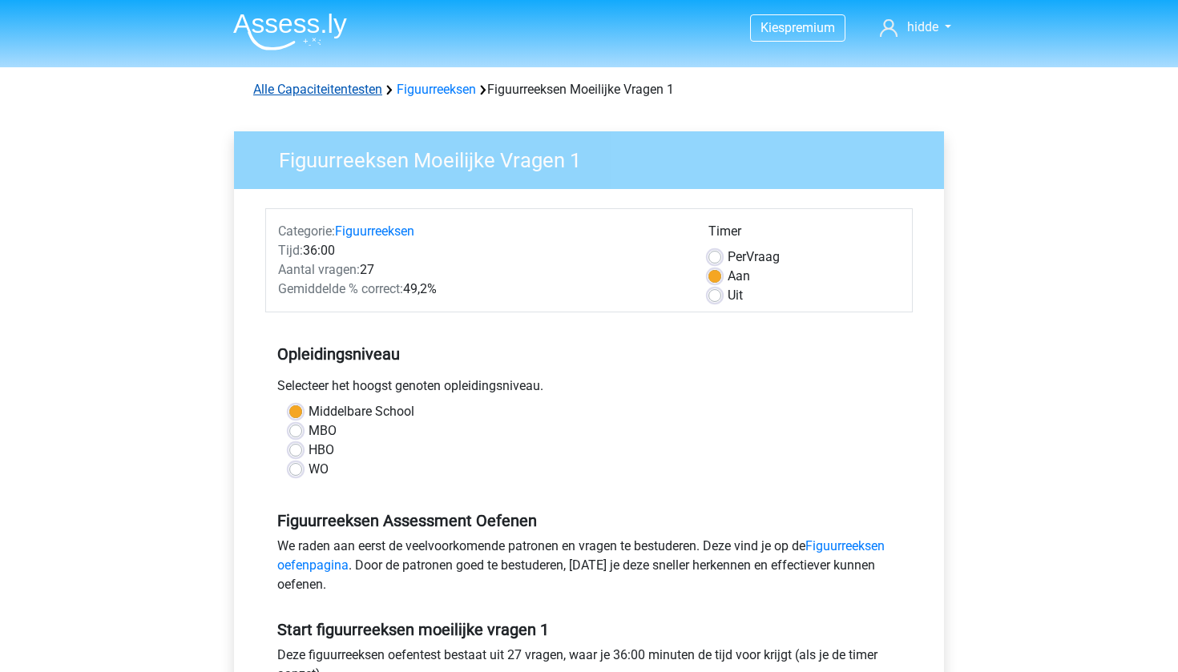
click at [361, 95] on link "Alle Capaciteitentesten" at bounding box center [317, 89] width 129 height 15
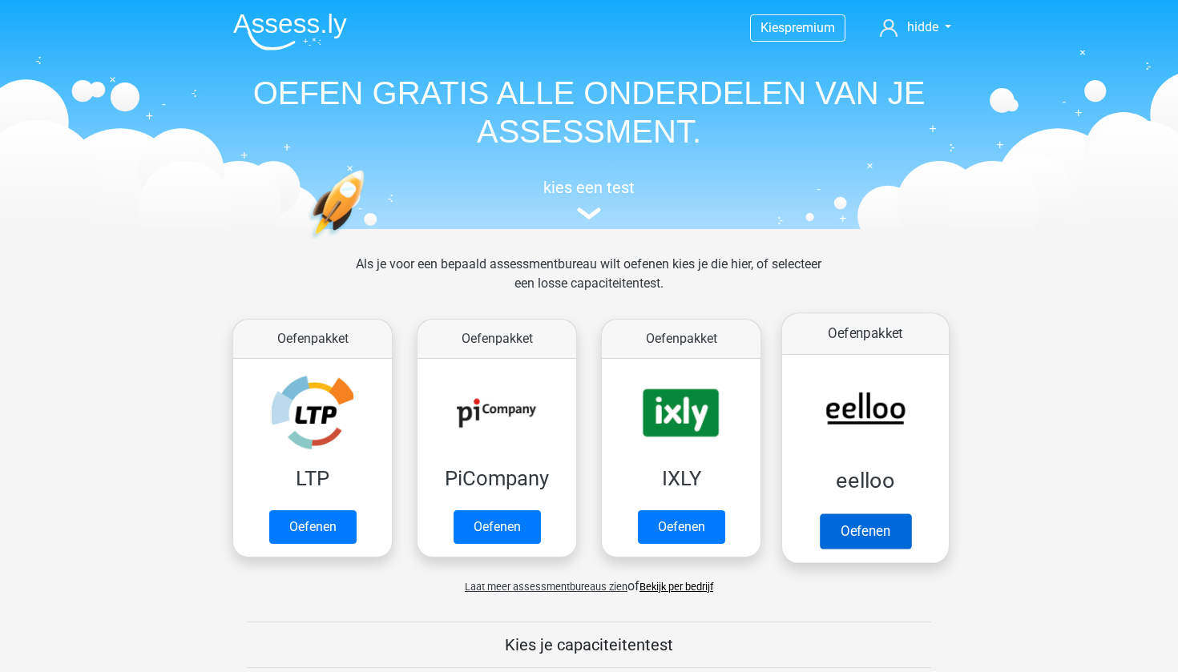
click at [890, 541] on link "Oefenen" at bounding box center [865, 531] width 91 height 35
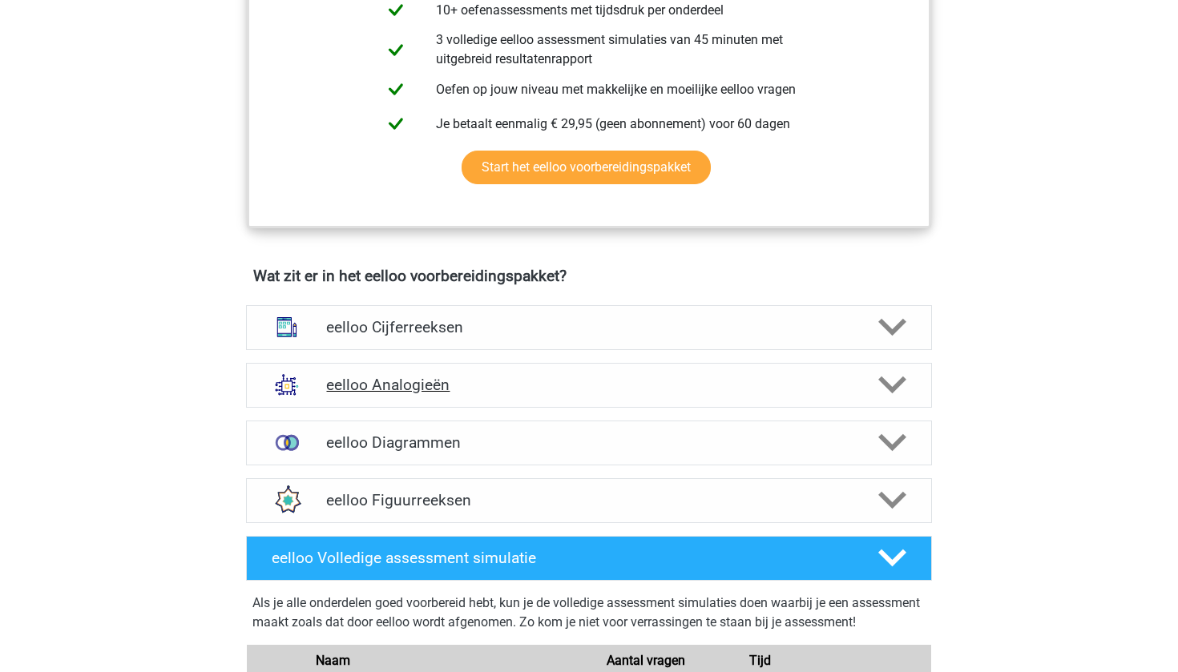
scroll to position [760, 0]
click at [467, 523] on div "eelloo Figuurreeksen" at bounding box center [589, 500] width 686 height 45
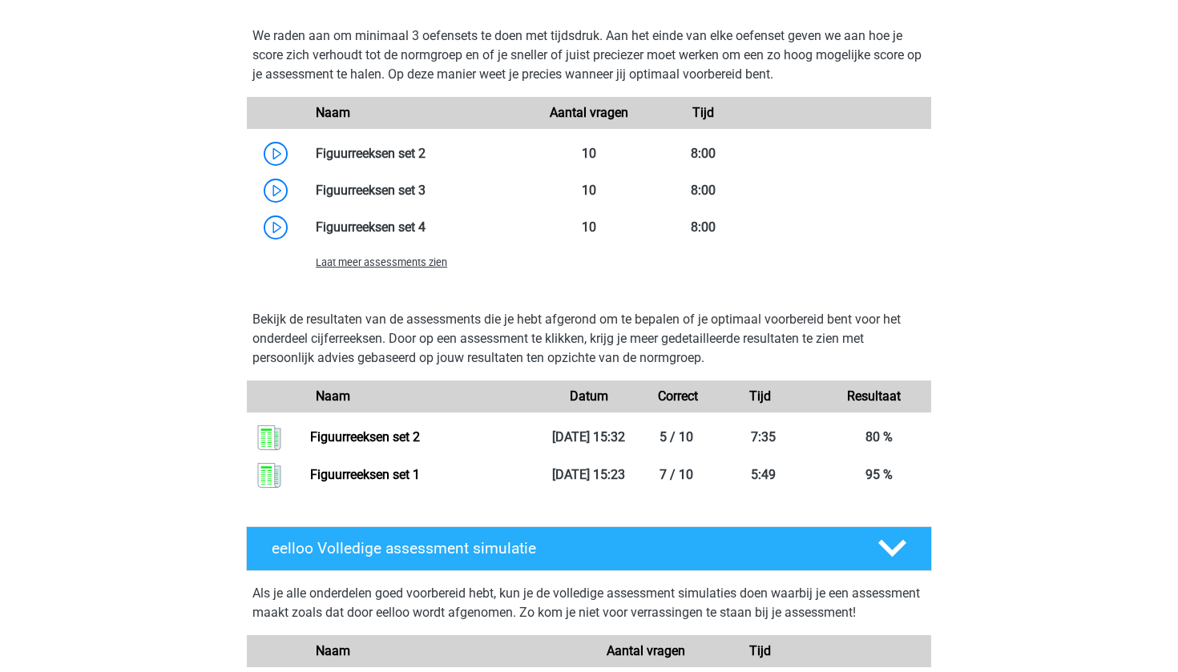
scroll to position [1566, 0]
